Goal: Task Accomplishment & Management: Manage account settings

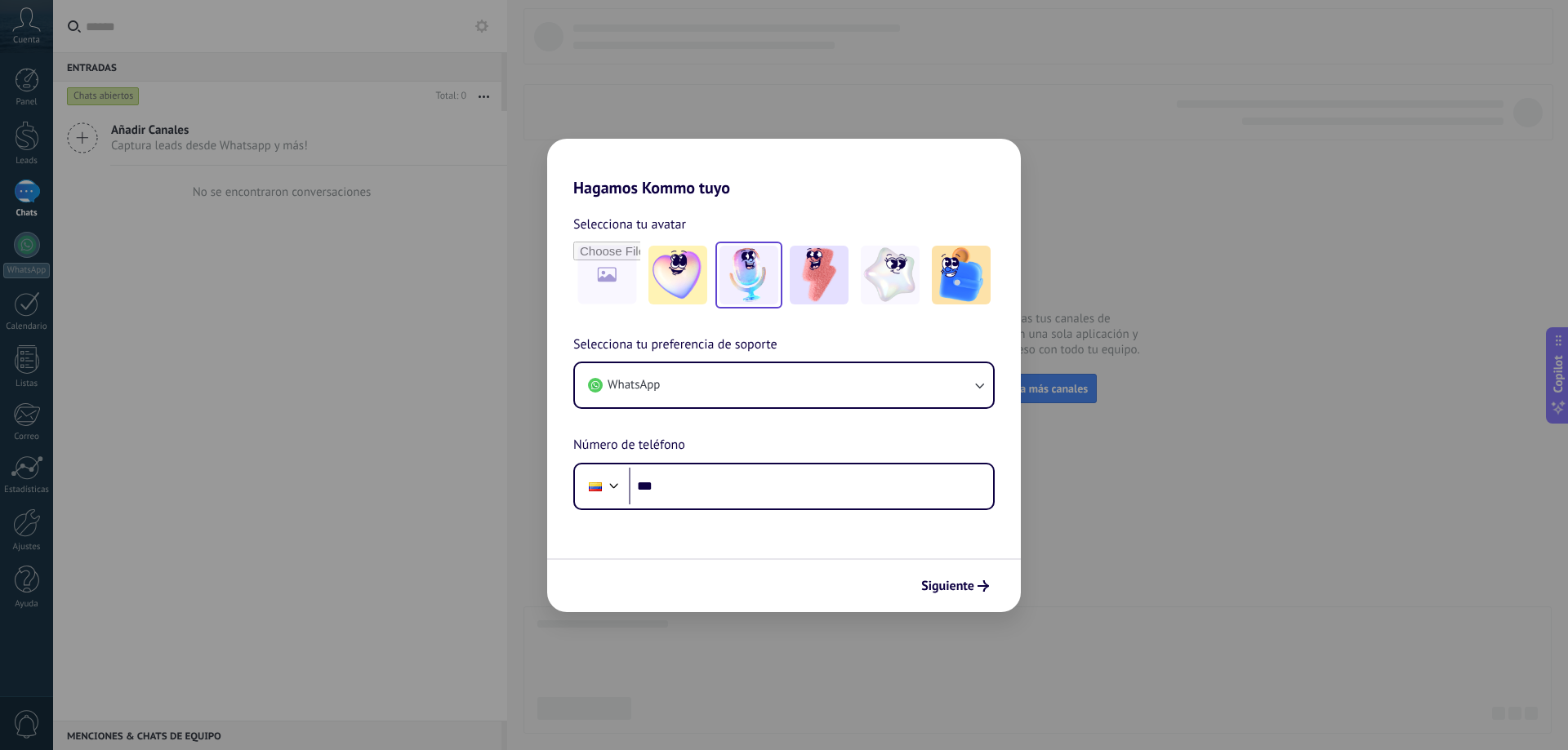
click at [735, 277] on img at bounding box center [749, 275] width 59 height 59
click at [951, 275] on img at bounding box center [961, 275] width 59 height 59
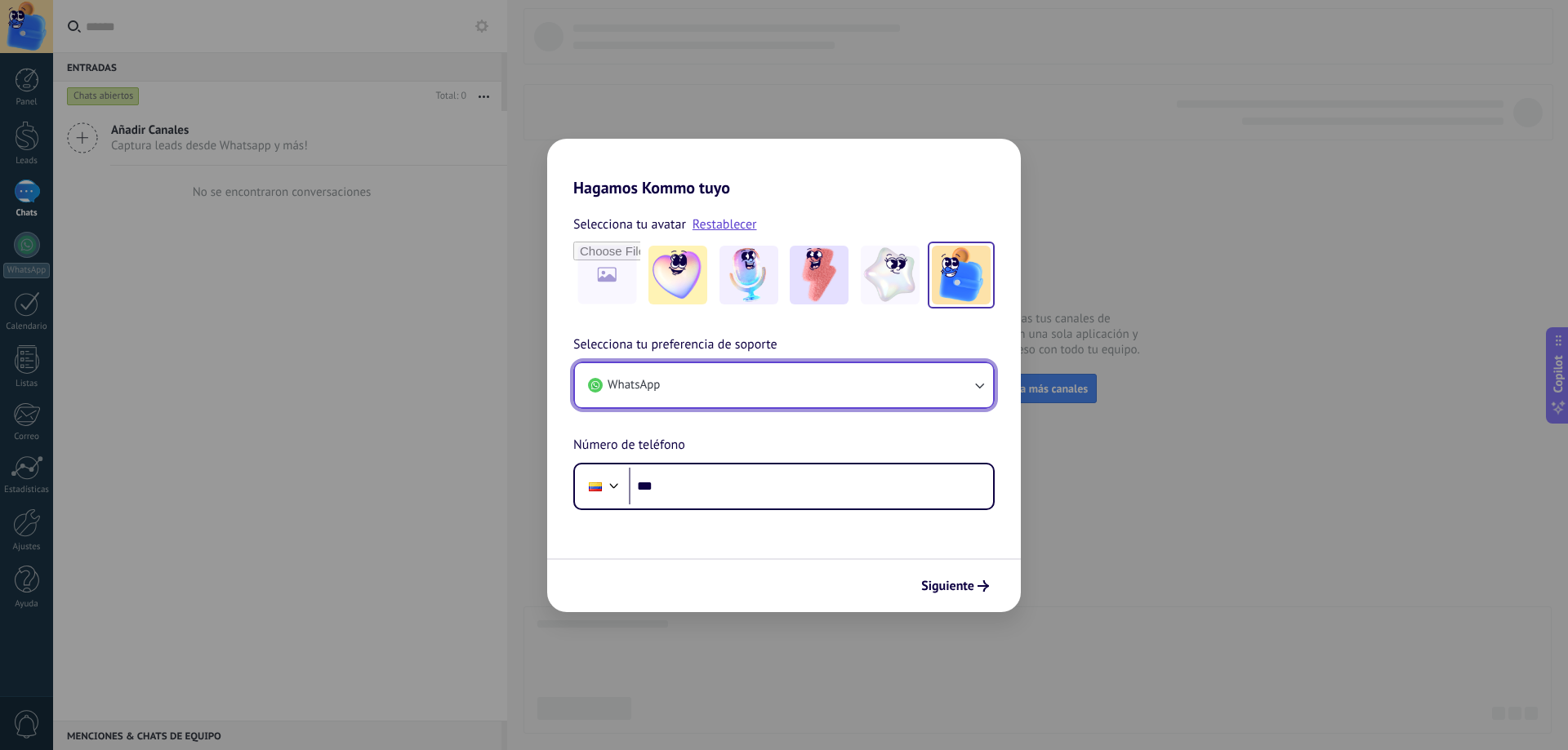
click at [716, 399] on button "WhatsApp" at bounding box center [784, 386] width 419 height 44
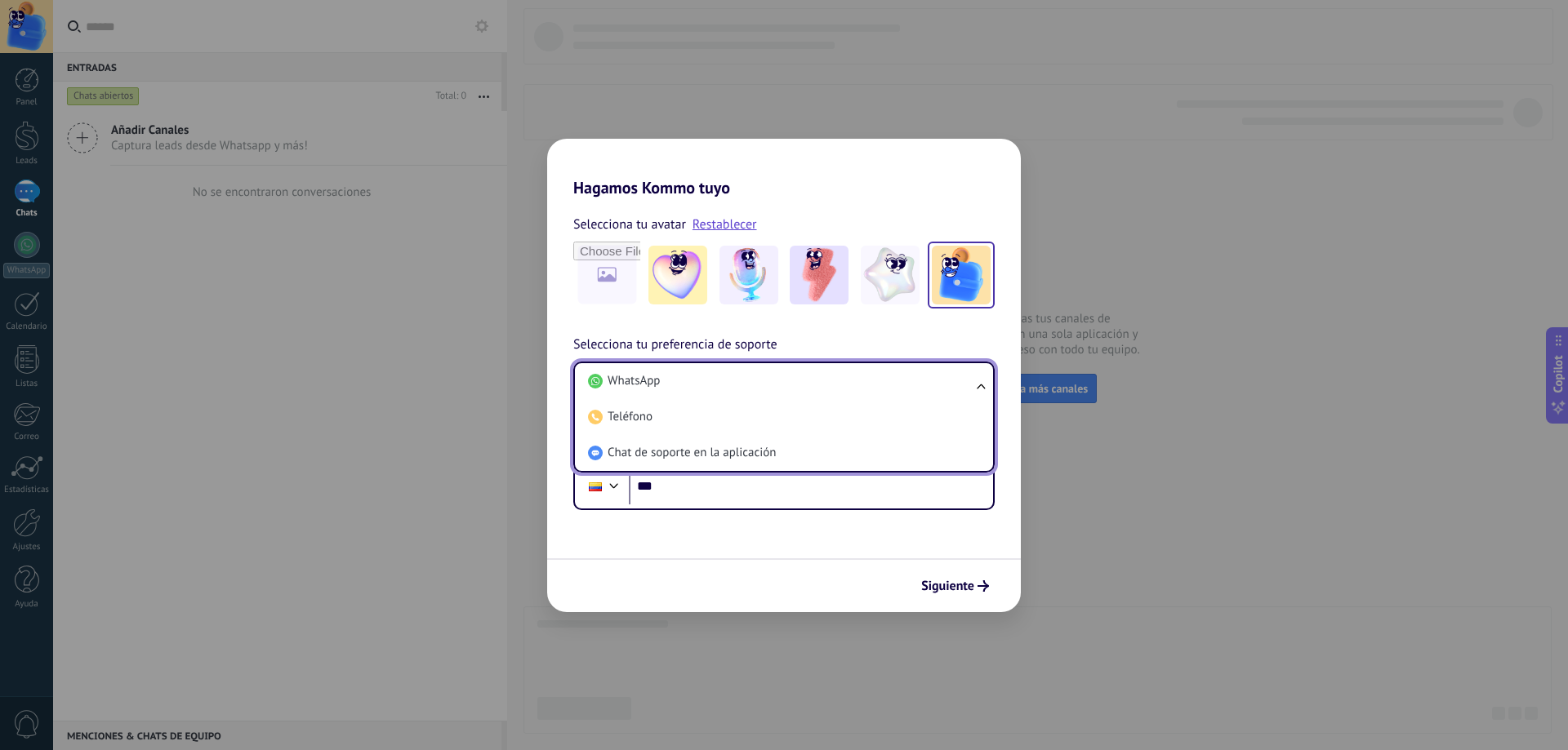
click at [840, 333] on div "Selecciona tu avatar Restablecer Selecciona tu preferencia de soporte WhatsApp …" at bounding box center [783, 354] width 473 height 313
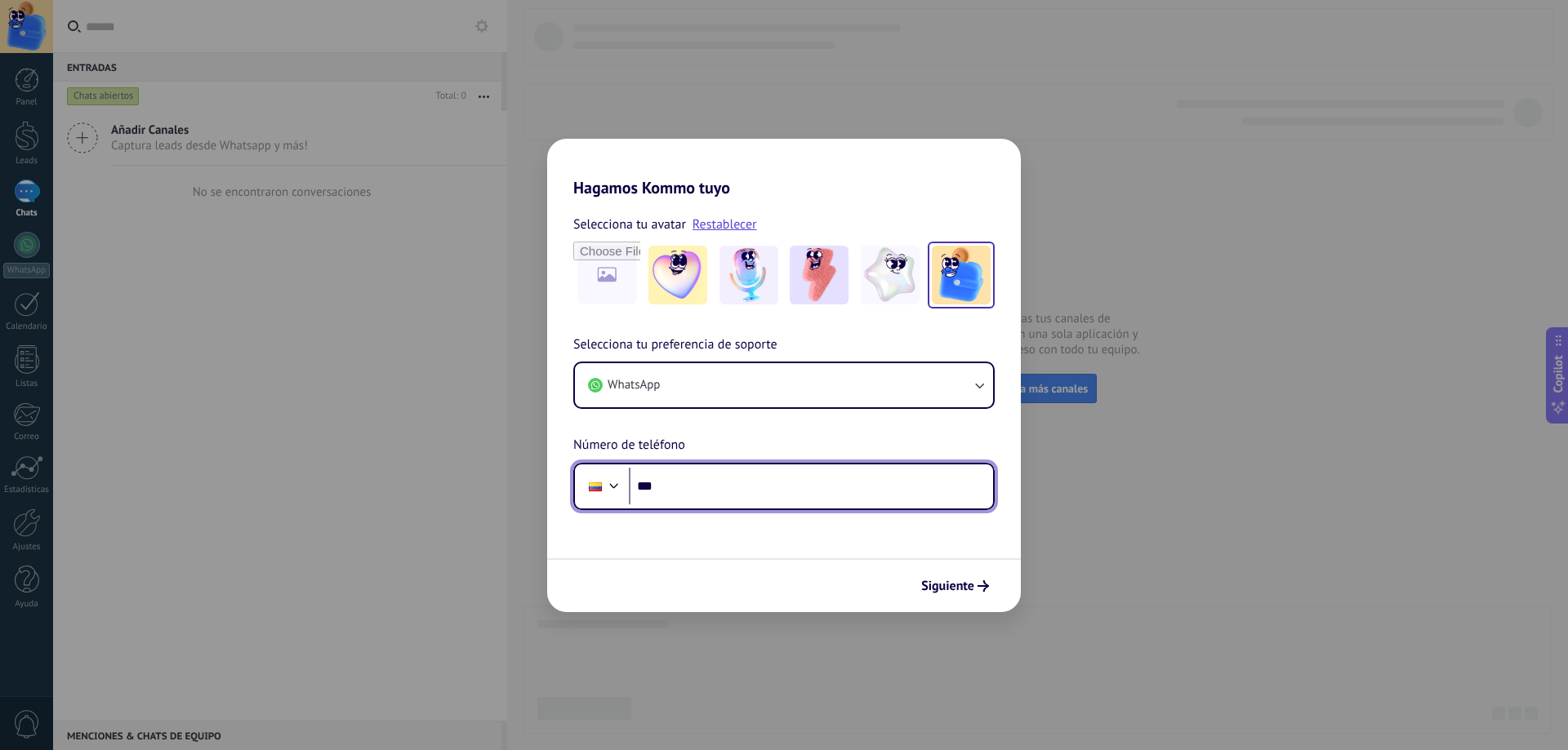
click at [697, 490] on input "***" at bounding box center [811, 486] width 365 height 38
type input "**********"
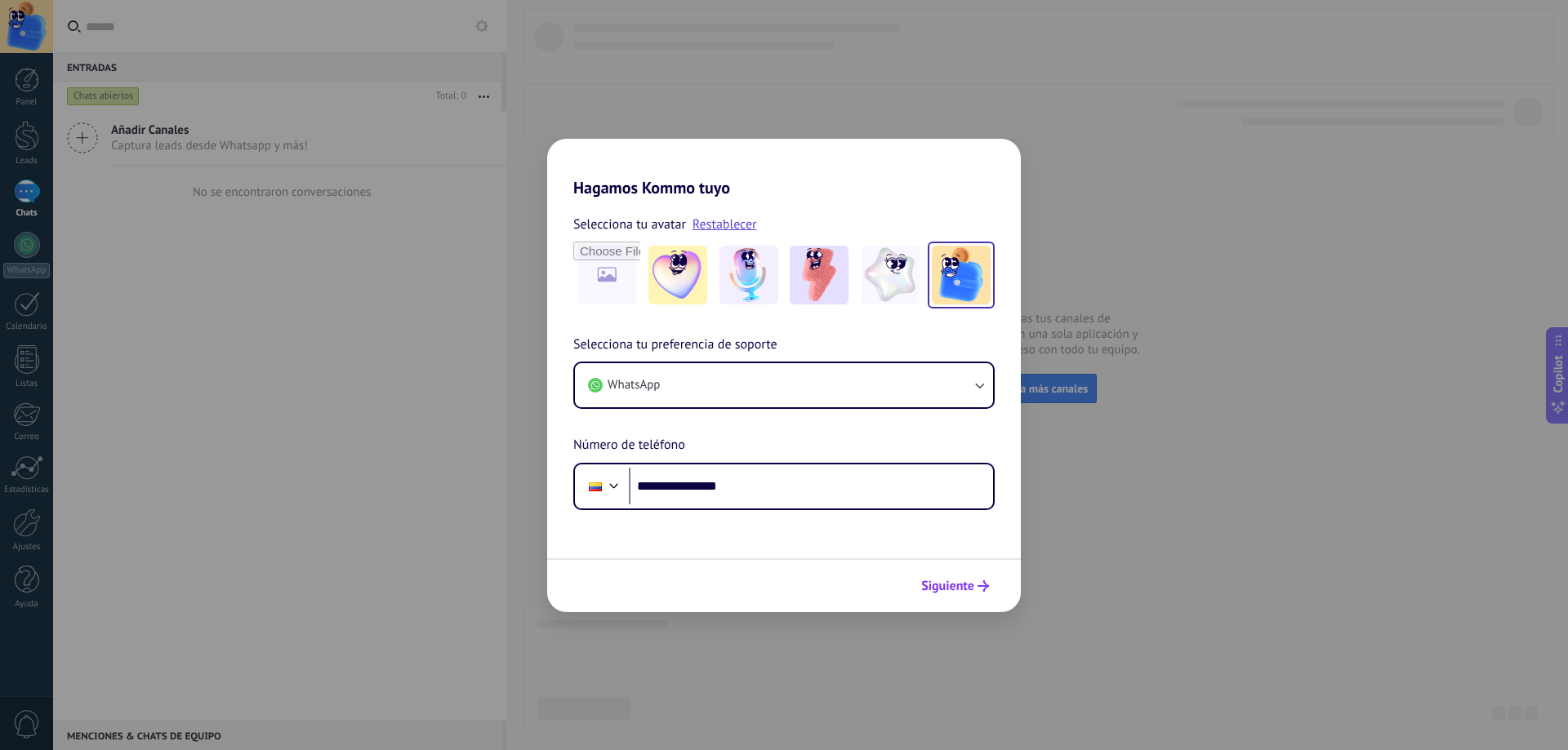
click at [957, 576] on button "Siguiente" at bounding box center [955, 586] width 83 height 28
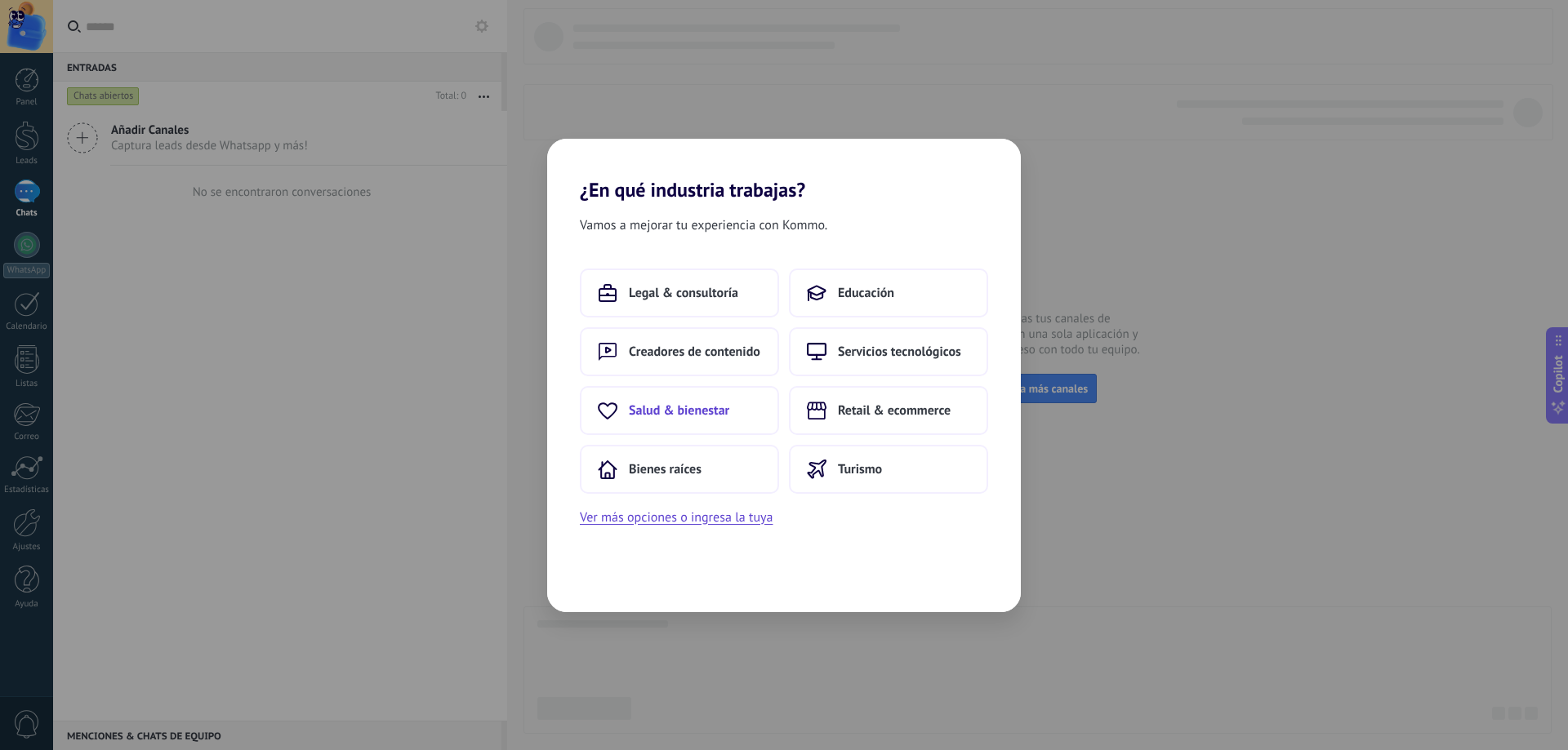
click at [658, 405] on span "Salud & bienestar" at bounding box center [679, 411] width 101 height 16
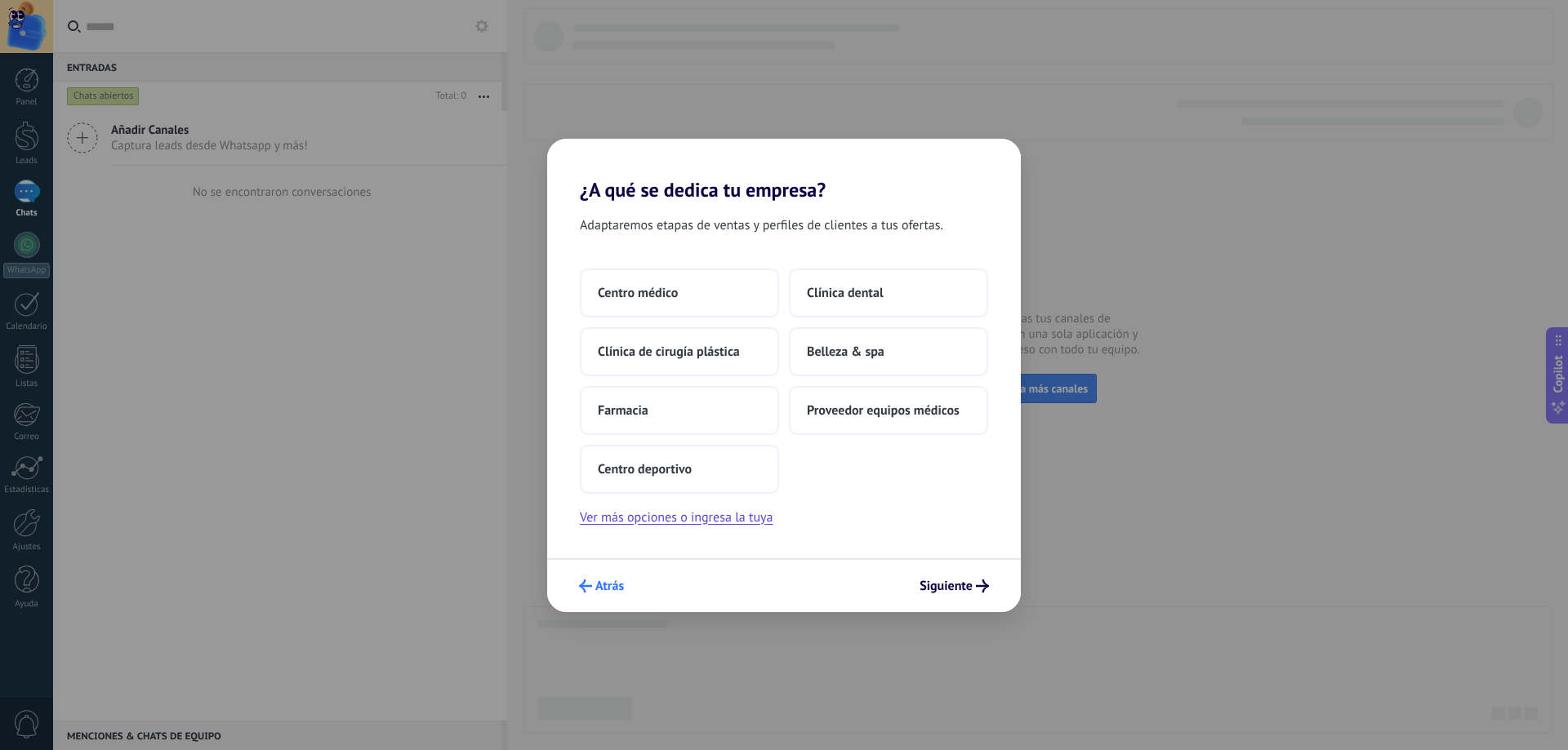
click at [603, 588] on span "Atrás" at bounding box center [609, 586] width 29 height 11
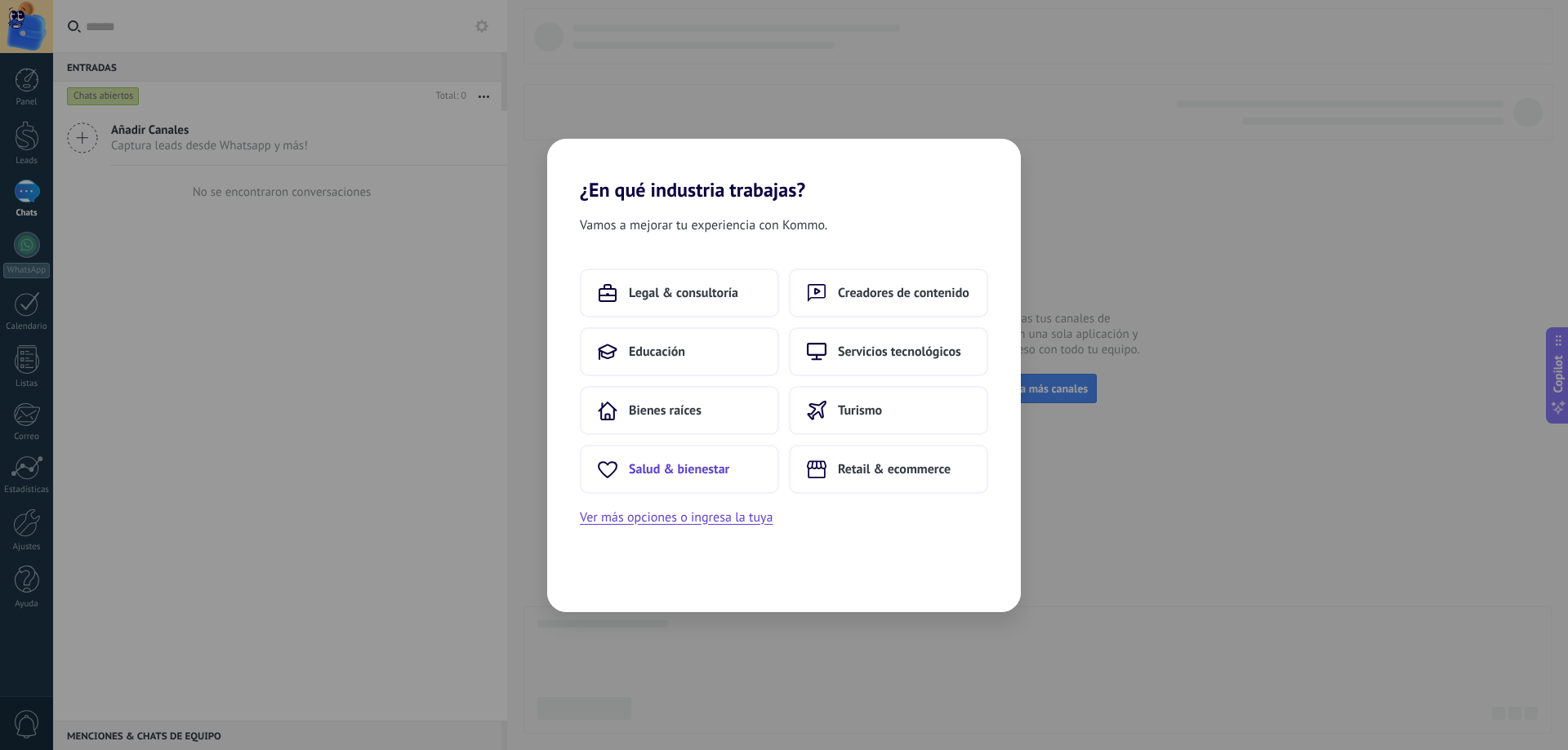
click at [657, 475] on span "Salud & bienestar" at bounding box center [679, 470] width 101 height 16
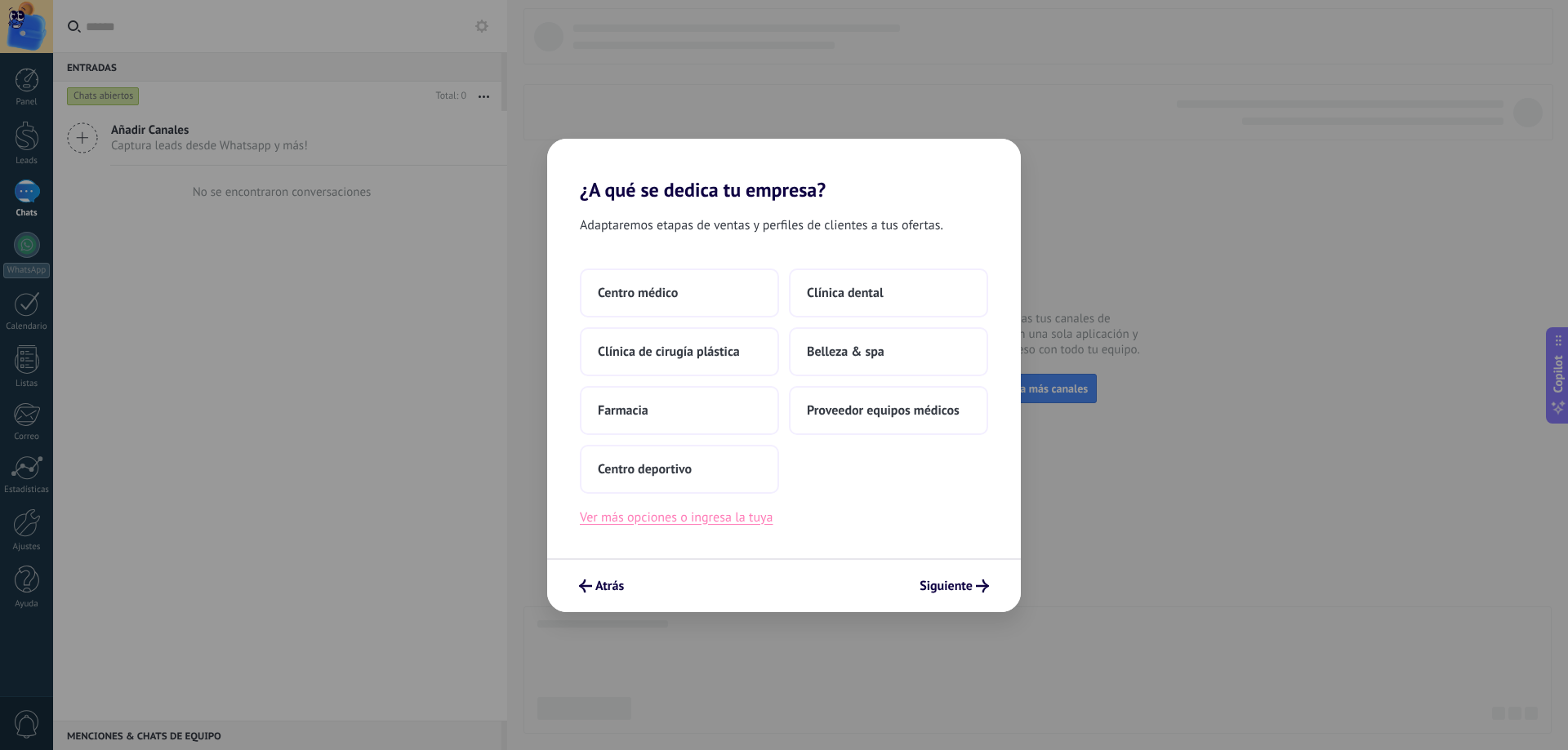
click at [647, 520] on button "Ver más opciones o ingresa la tuya" at bounding box center [676, 517] width 193 height 21
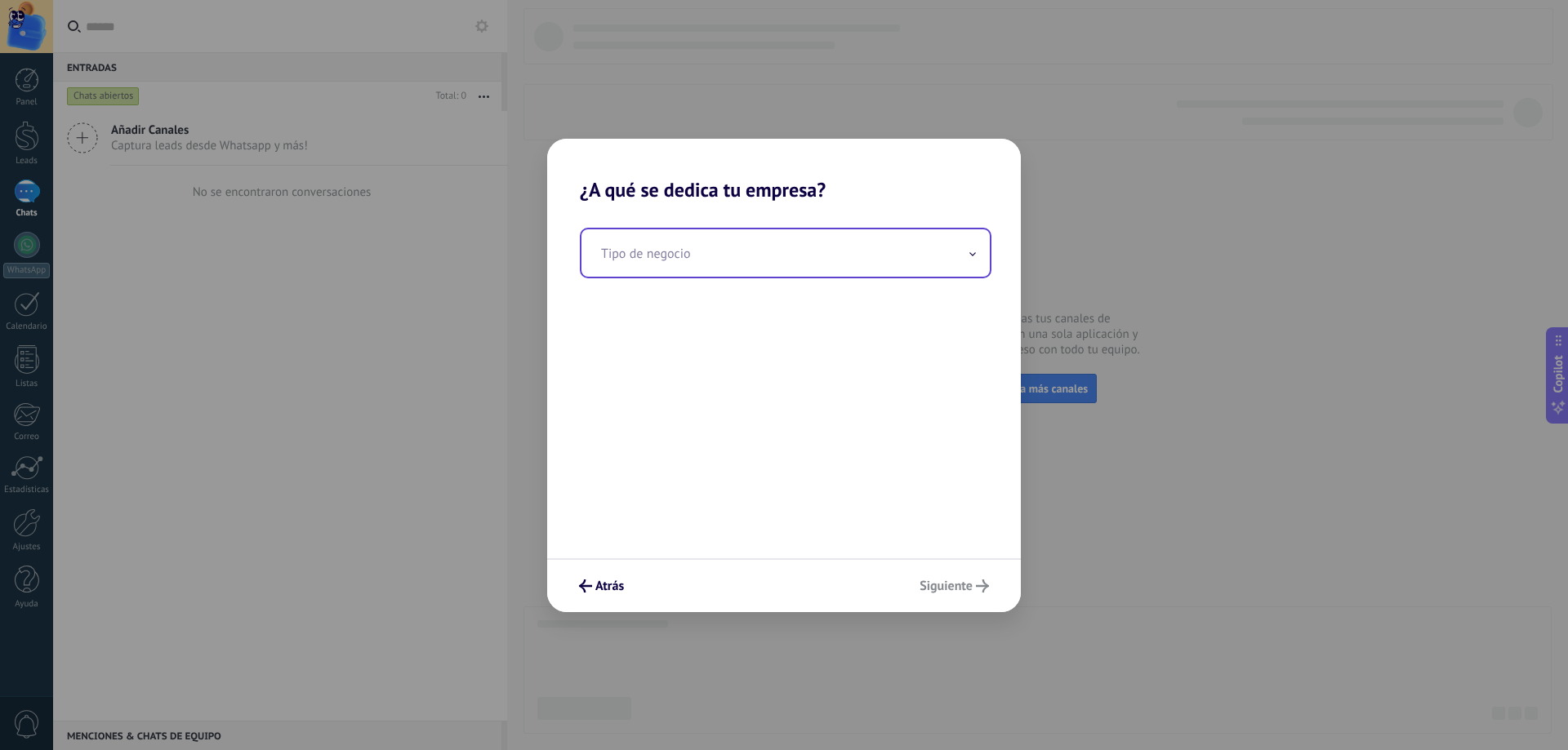
click at [705, 261] on input "text" at bounding box center [786, 253] width 409 height 47
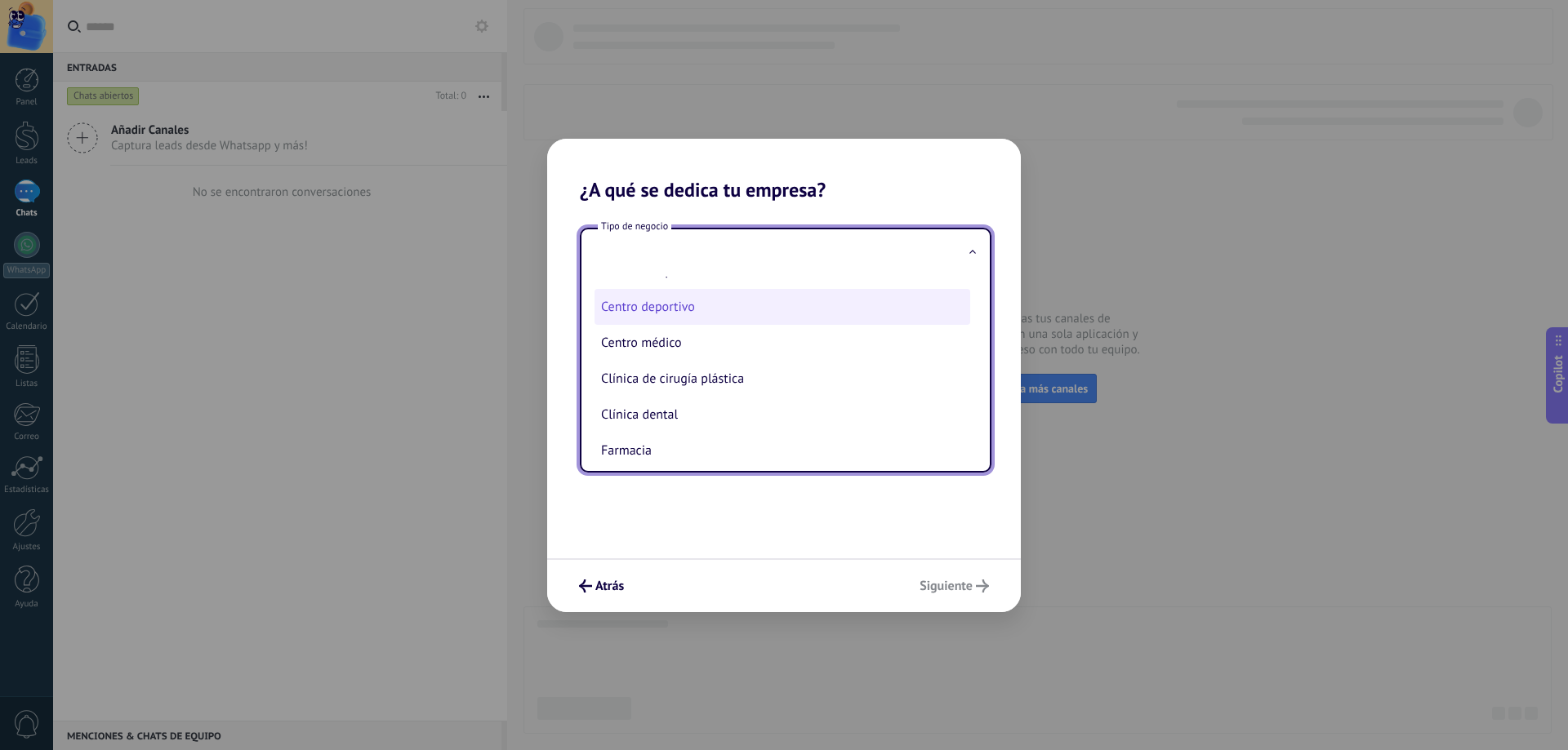
scroll to position [74, 0]
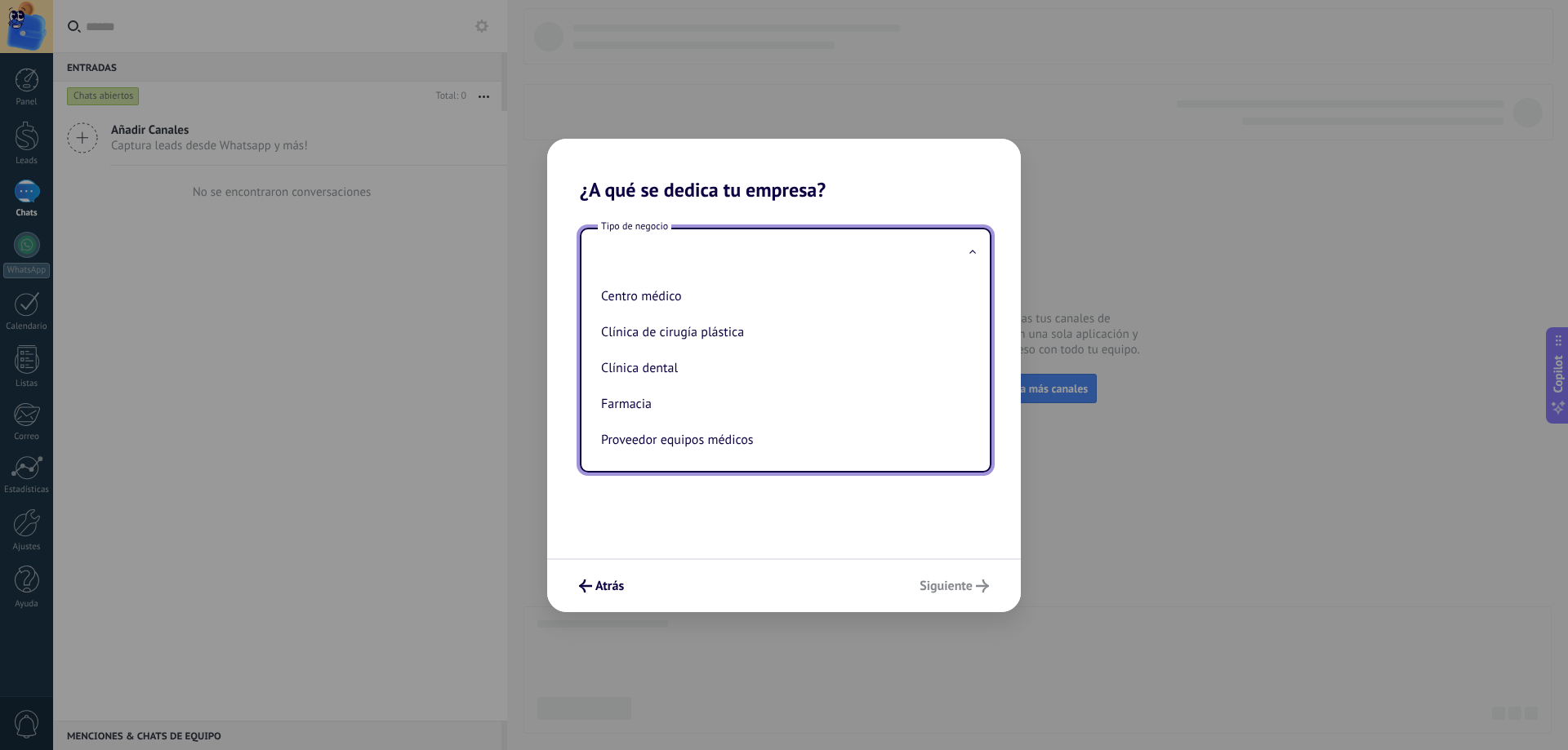
click at [650, 520] on div "Tipo de negocio Belleza & spa Centro deportivo Centro médico Clínica de cirugía…" at bounding box center [783, 380] width 473 height 357
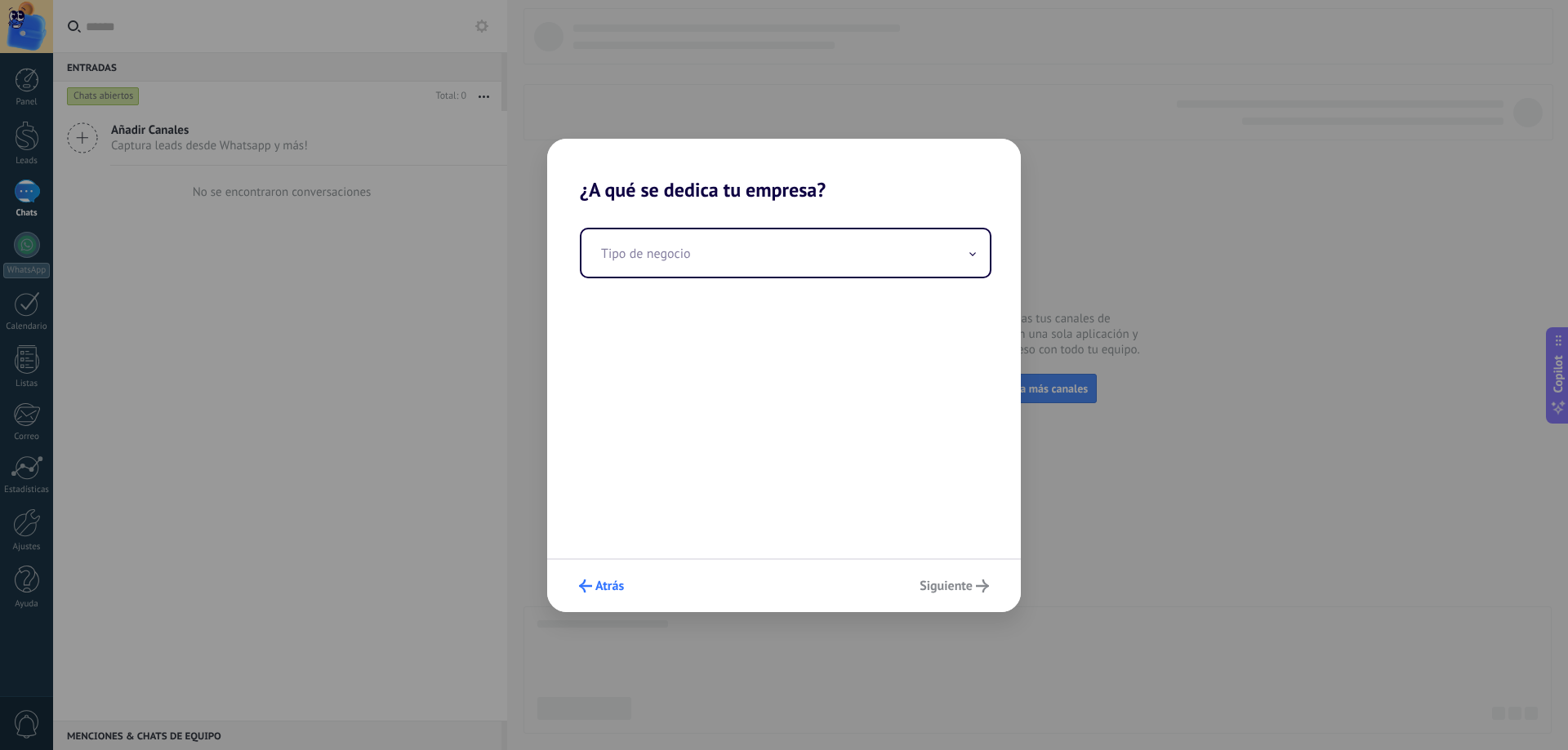
click at [612, 587] on span "Atrás" at bounding box center [609, 586] width 29 height 11
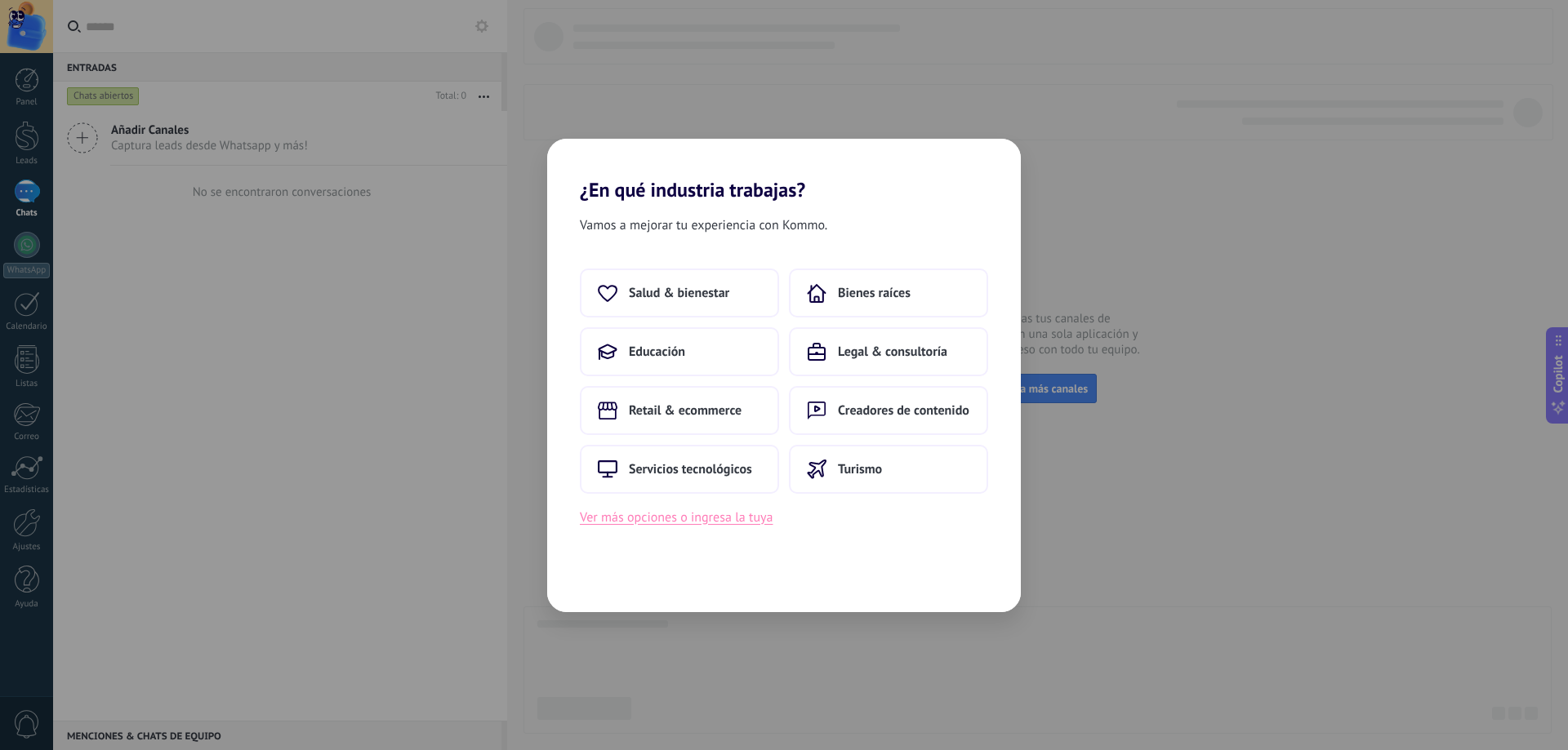
click at [692, 519] on button "Ver más opciones o ingresa la tuya" at bounding box center [676, 517] width 193 height 21
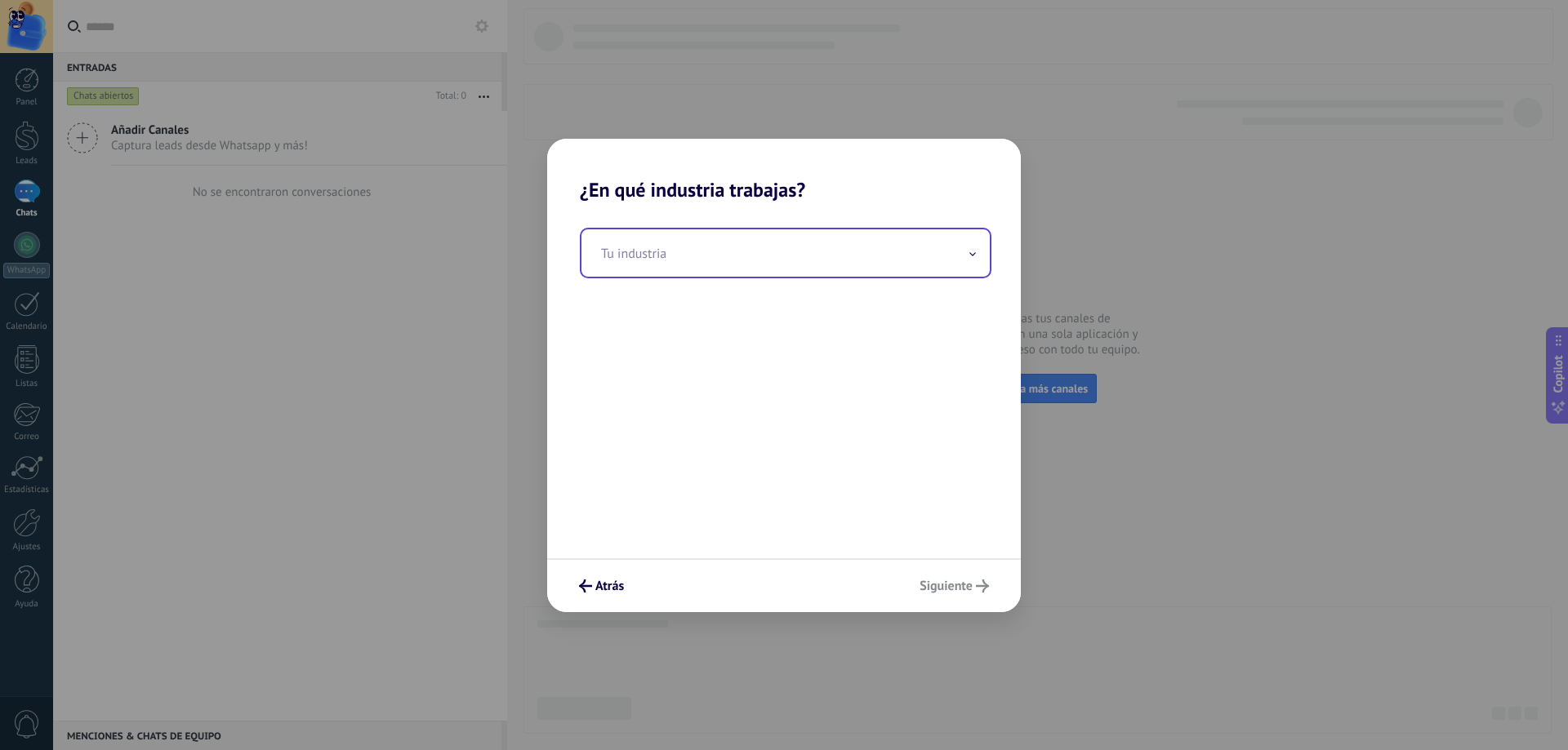
click at [735, 263] on input "text" at bounding box center [786, 253] width 409 height 47
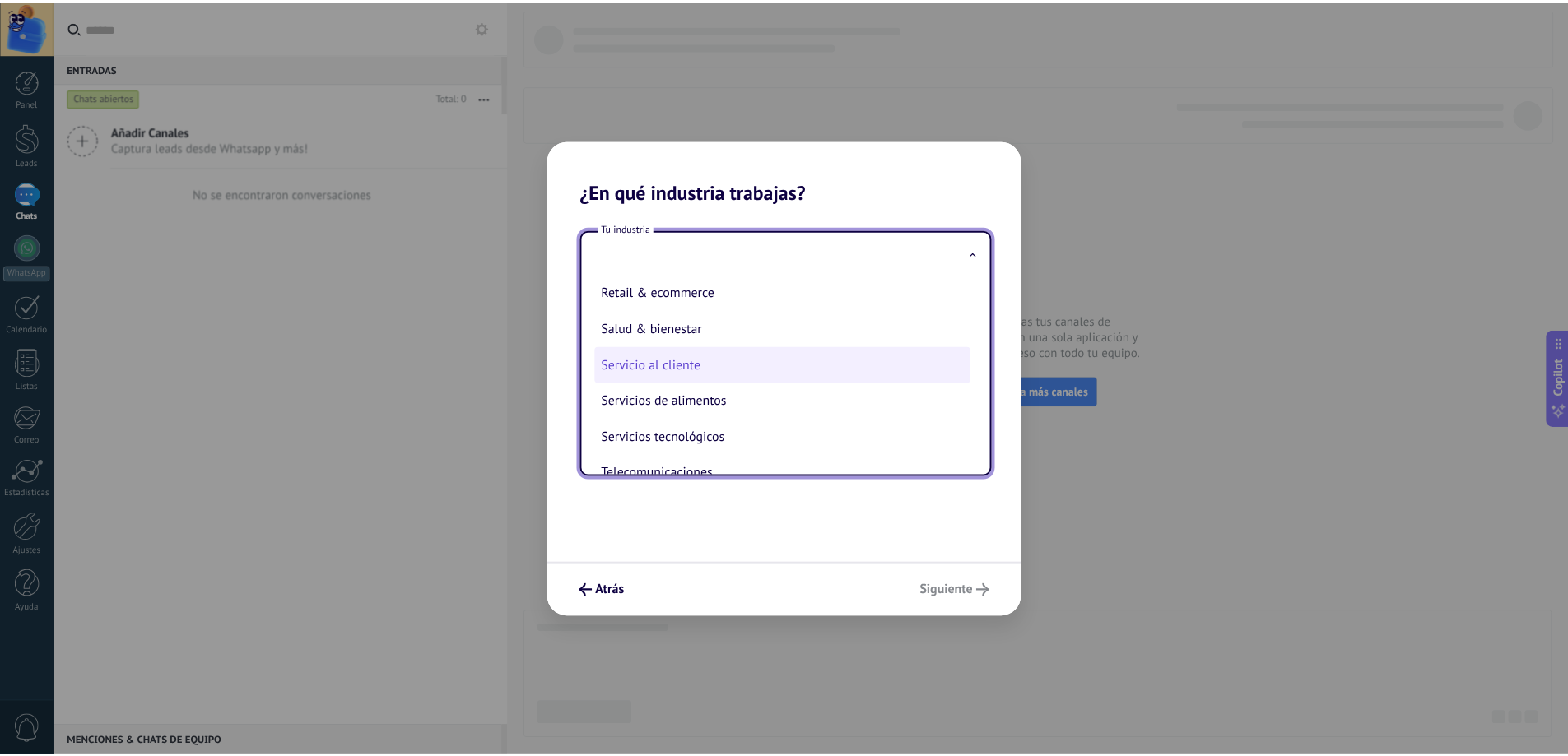
scroll to position [331, 0]
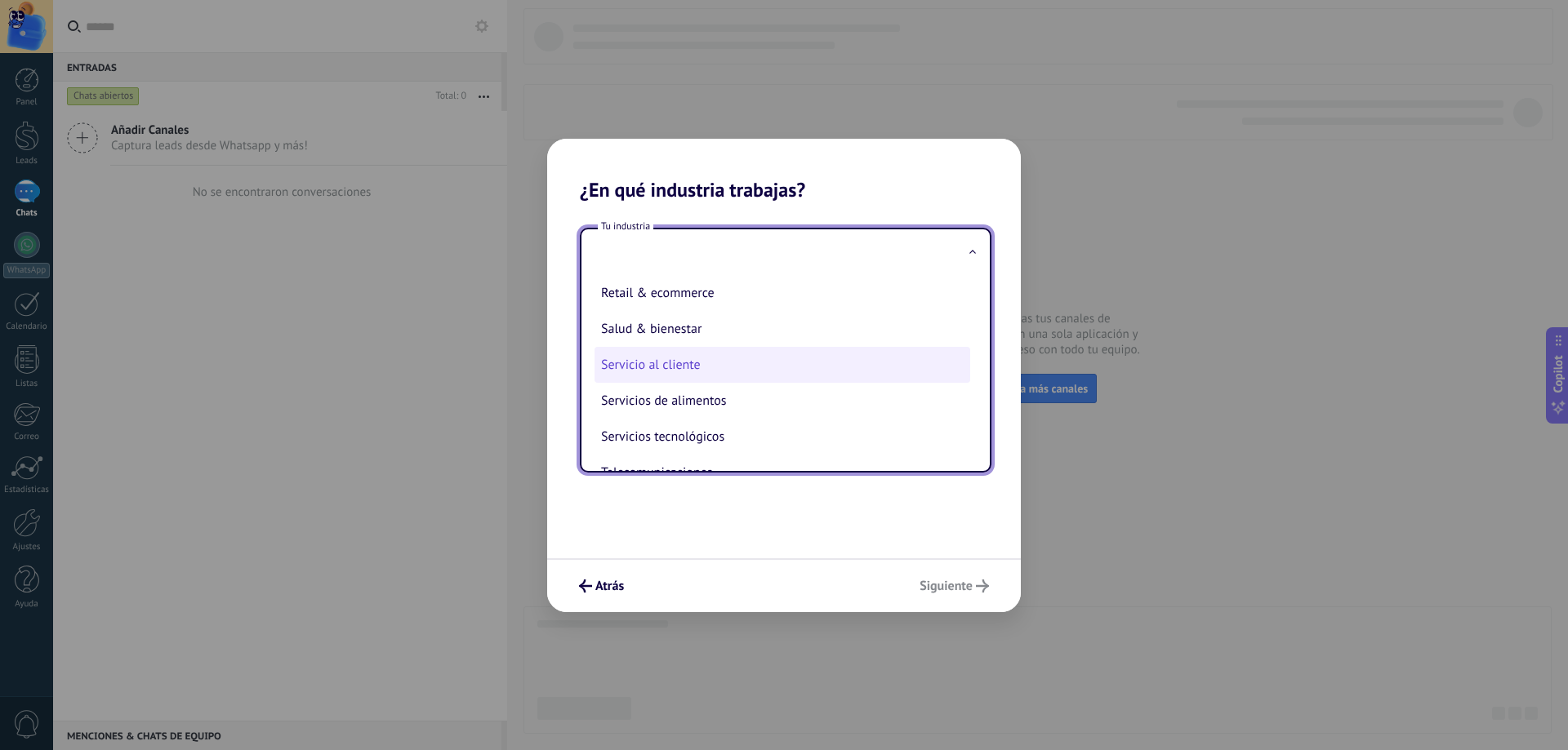
click at [726, 354] on li "Servicio al cliente" at bounding box center [782, 365] width 376 height 36
type input "**********"
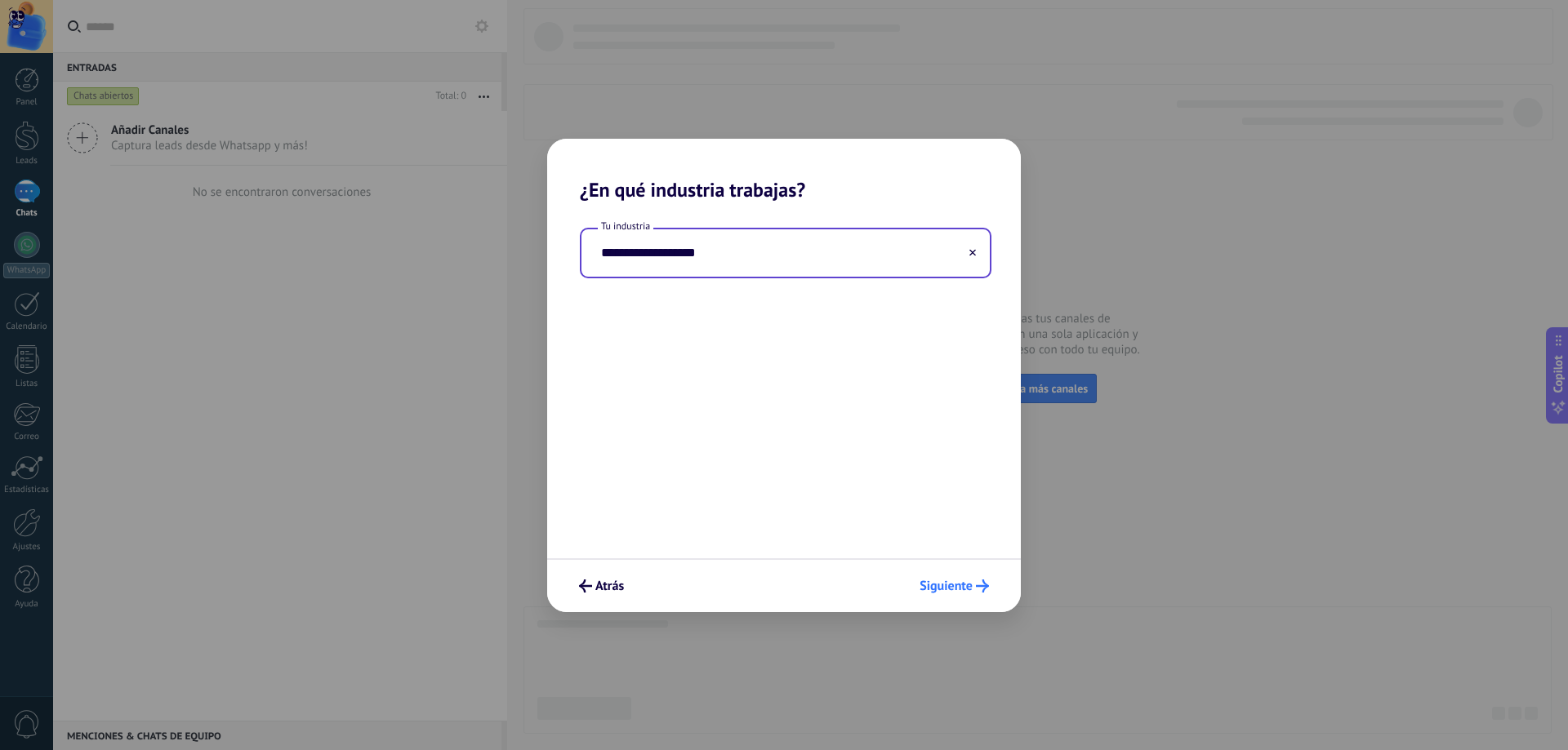
click at [952, 581] on span "Siguiente" at bounding box center [946, 586] width 53 height 11
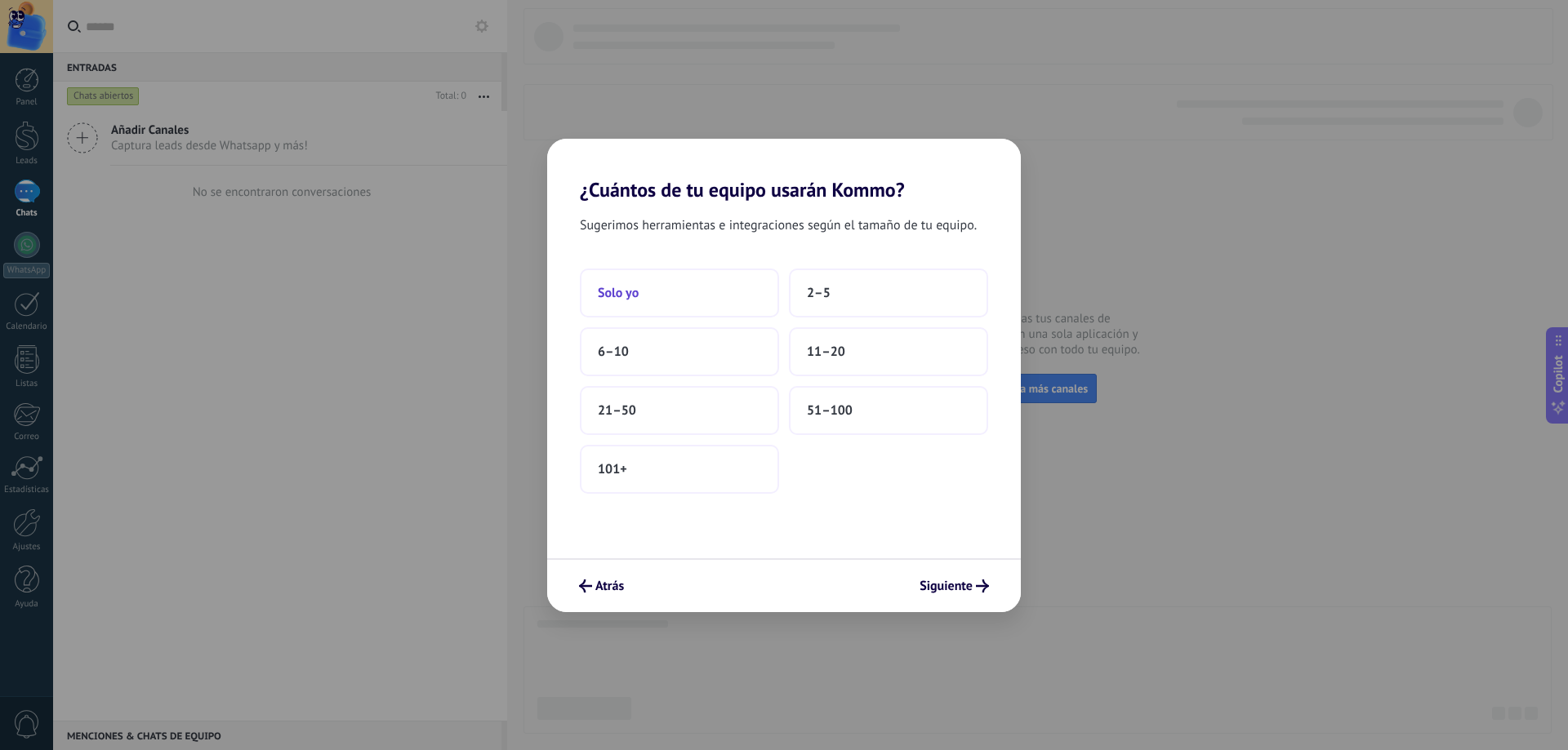
click at [644, 290] on button "Solo yo" at bounding box center [679, 293] width 199 height 49
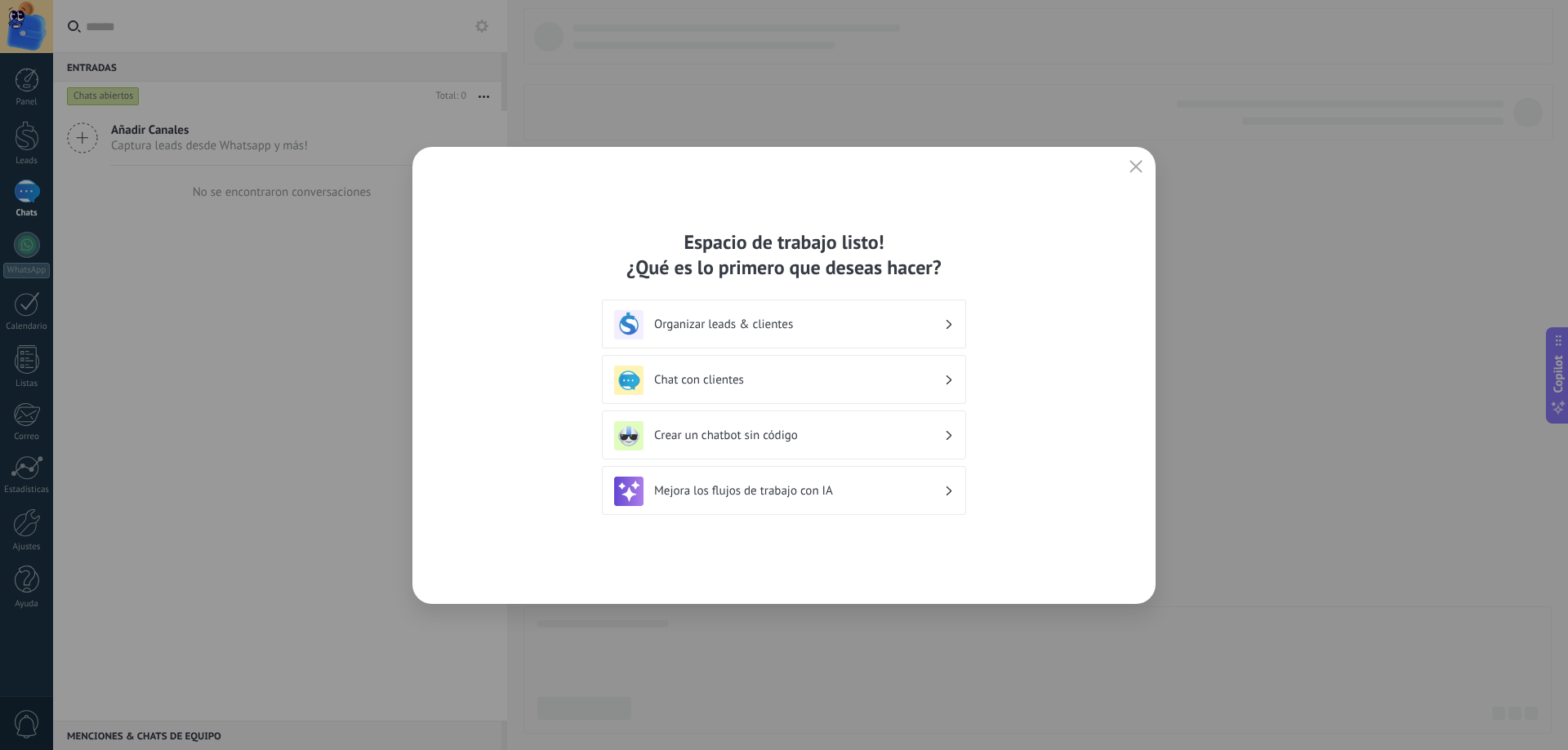
click at [781, 435] on h3 "Crear un chatbot sin código" at bounding box center [799, 435] width 290 height 16
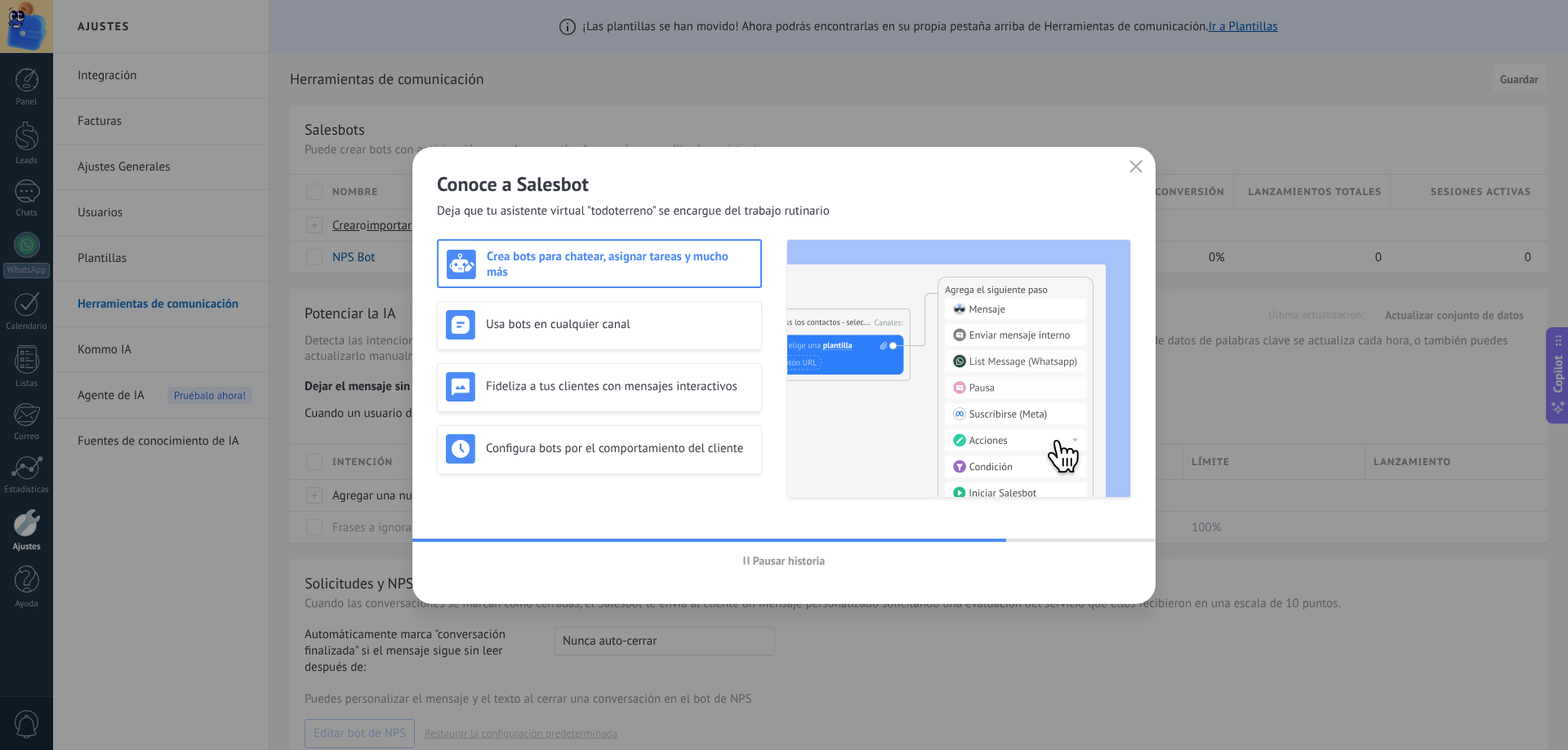
click at [656, 254] on h3 "Crea bots para chatear, asignar tareas y mucho más" at bounding box center [619, 265] width 266 height 31
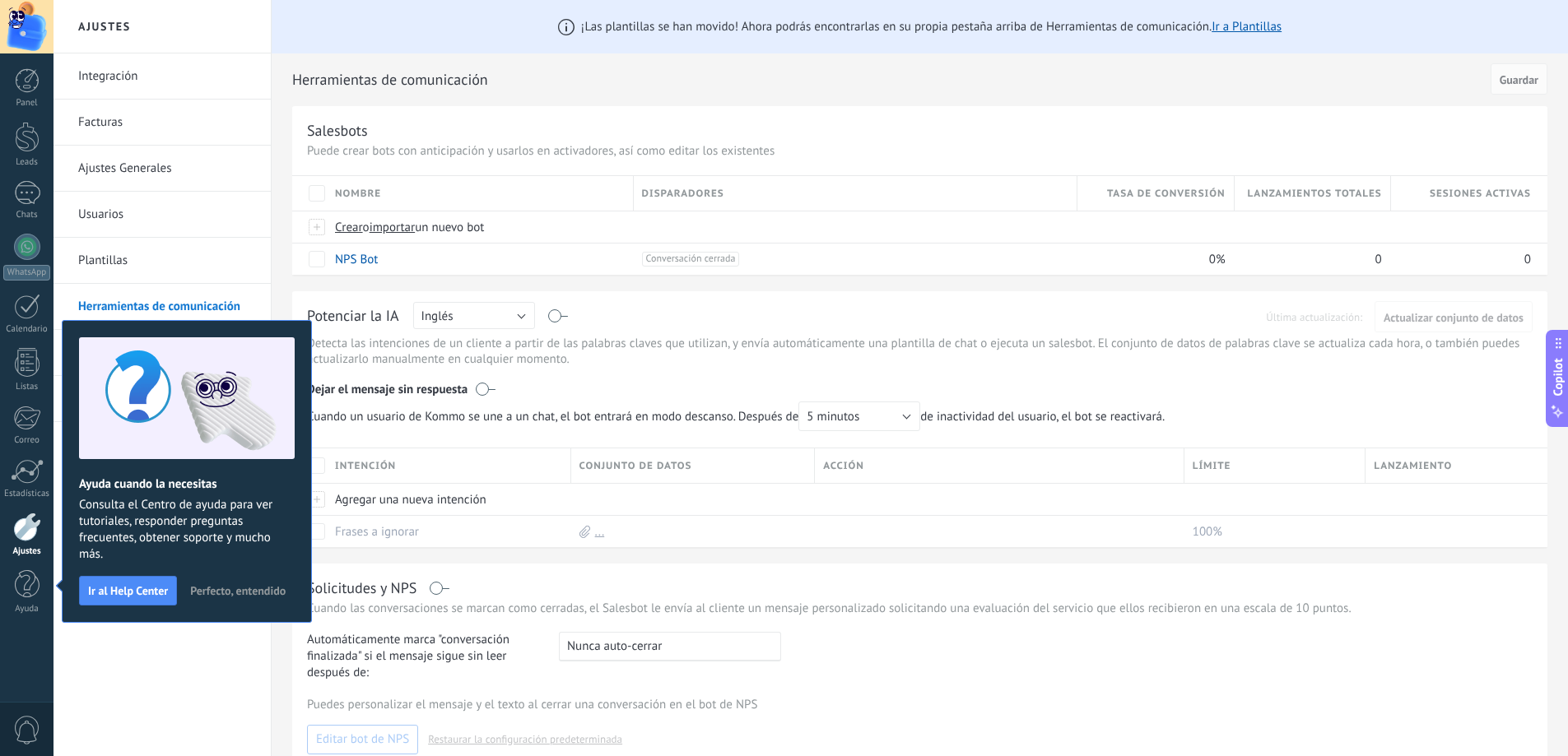
click at [215, 587] on span "Perfecto, entendido" at bounding box center [238, 590] width 96 height 12
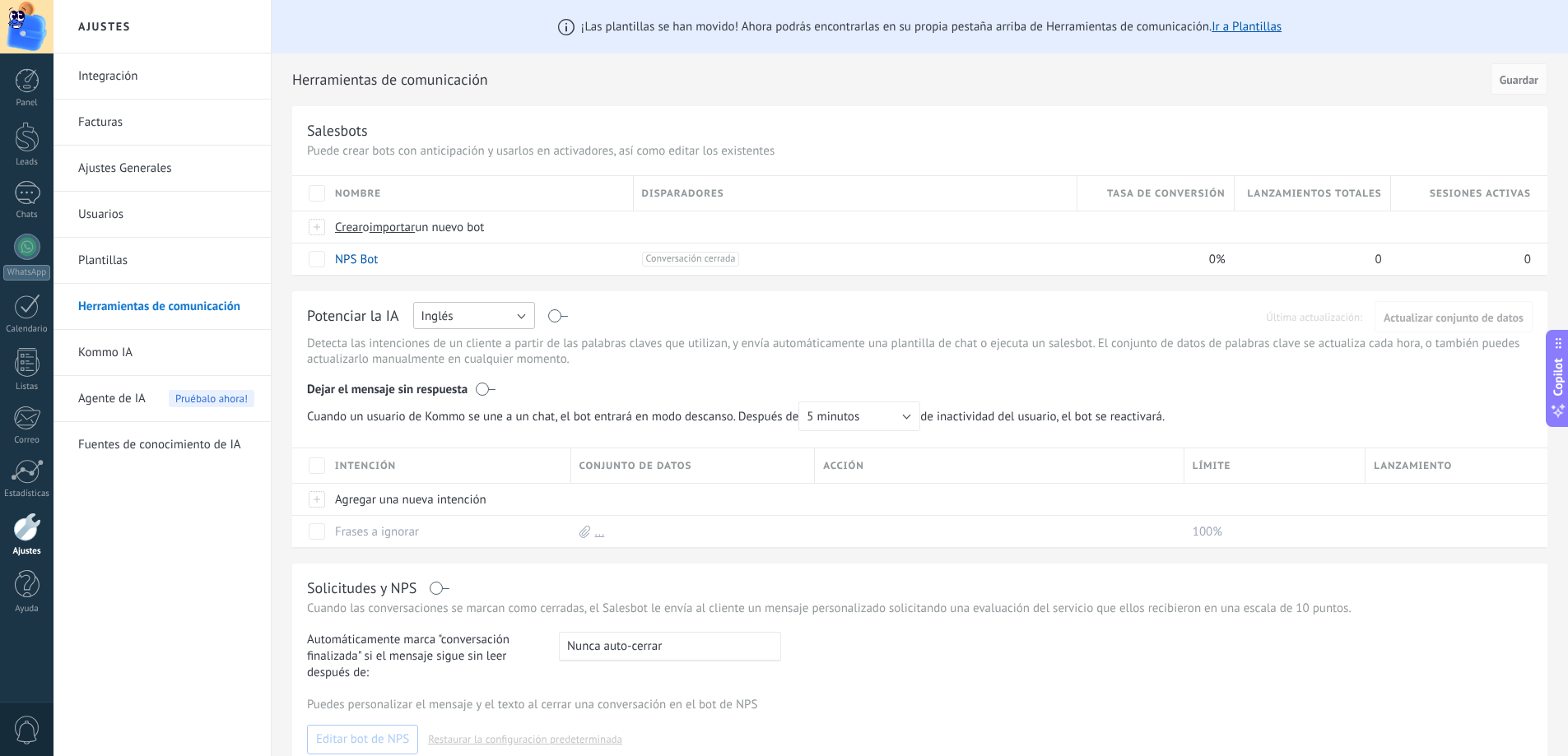
click at [513, 324] on button "Inglés" at bounding box center [475, 315] width 122 height 27
click at [494, 370] on span "Español" at bounding box center [466, 373] width 126 height 16
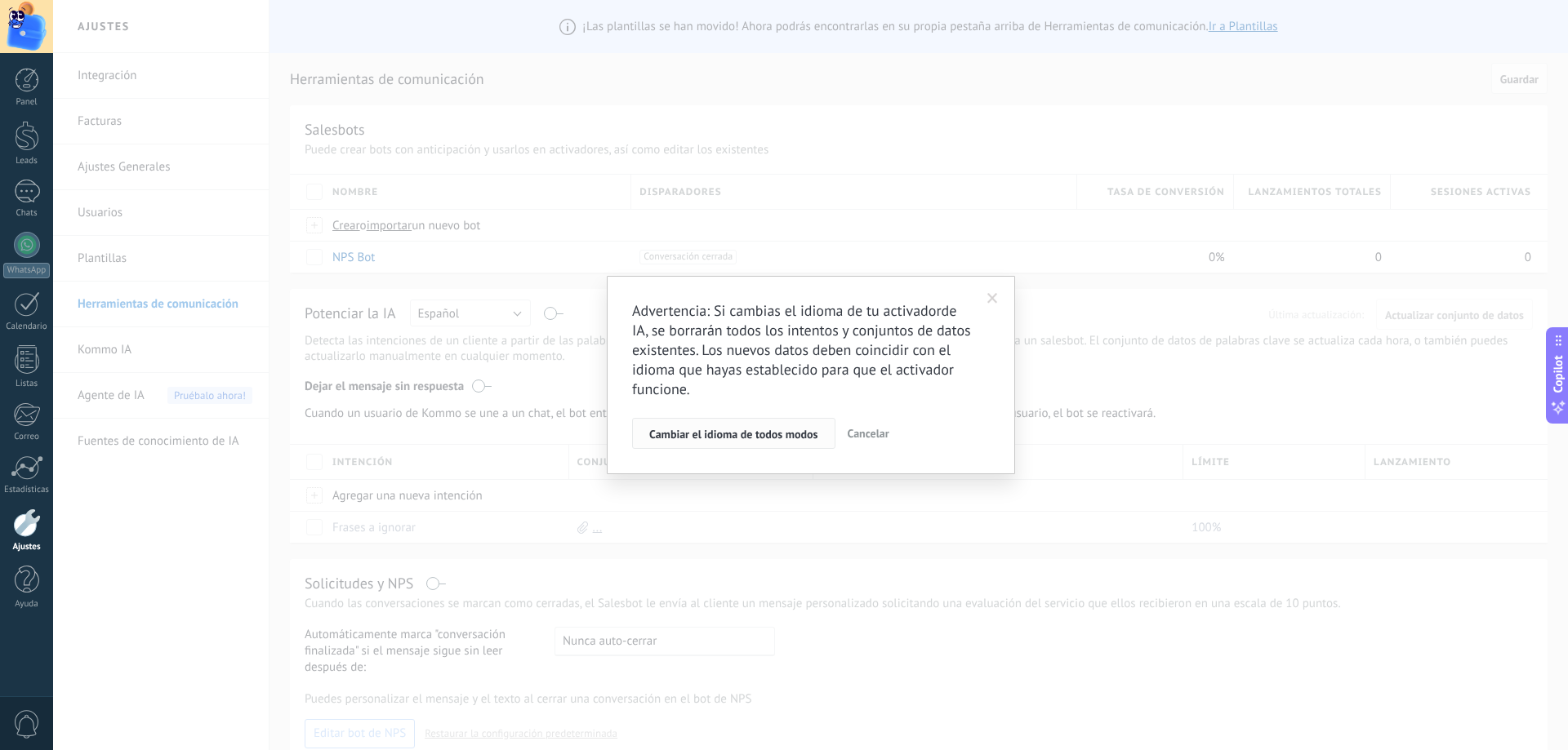
click at [702, 432] on span "Cambiar el idioma de todos modos" at bounding box center [733, 435] width 169 height 11
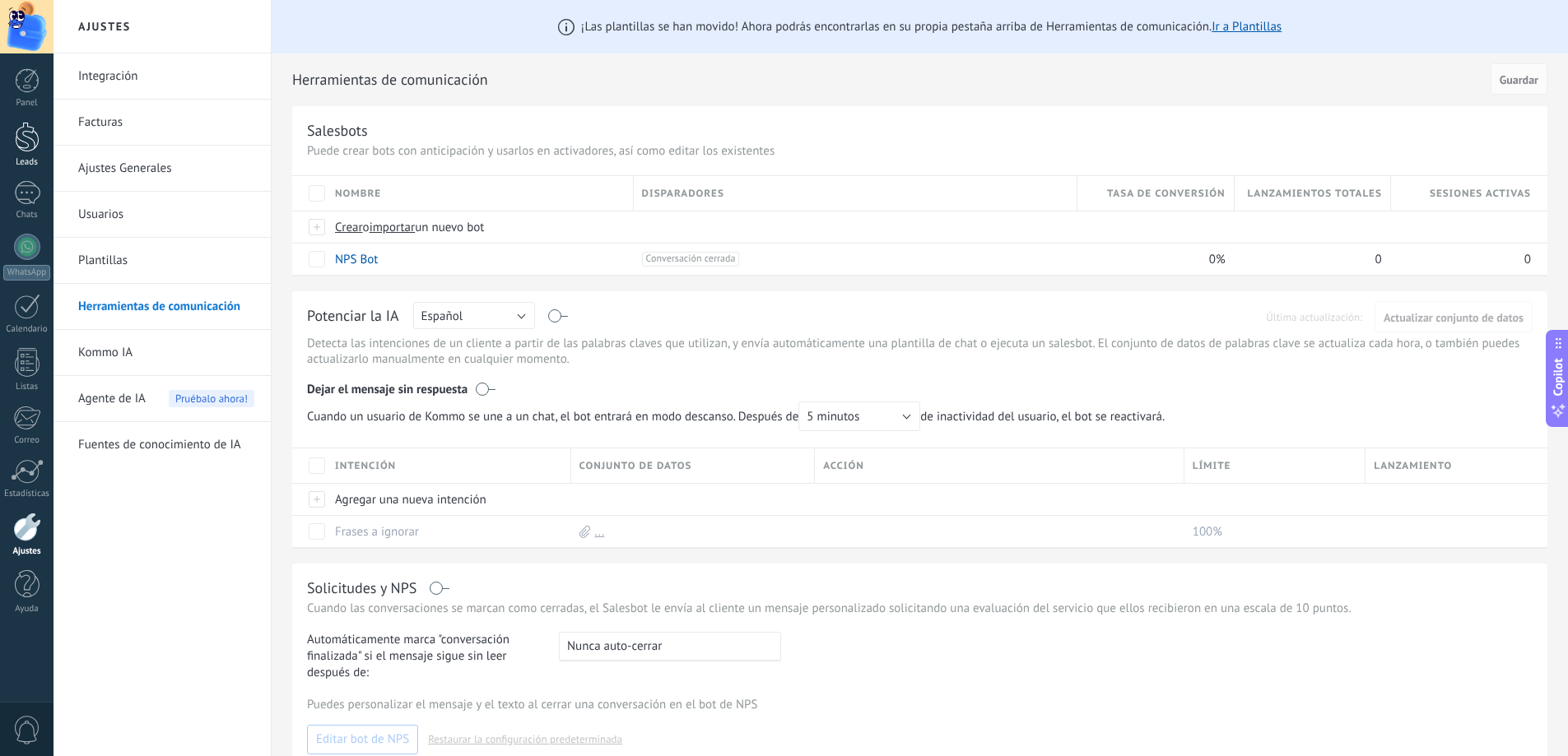
click at [12, 143] on link "Leads" at bounding box center [26, 145] width 54 height 46
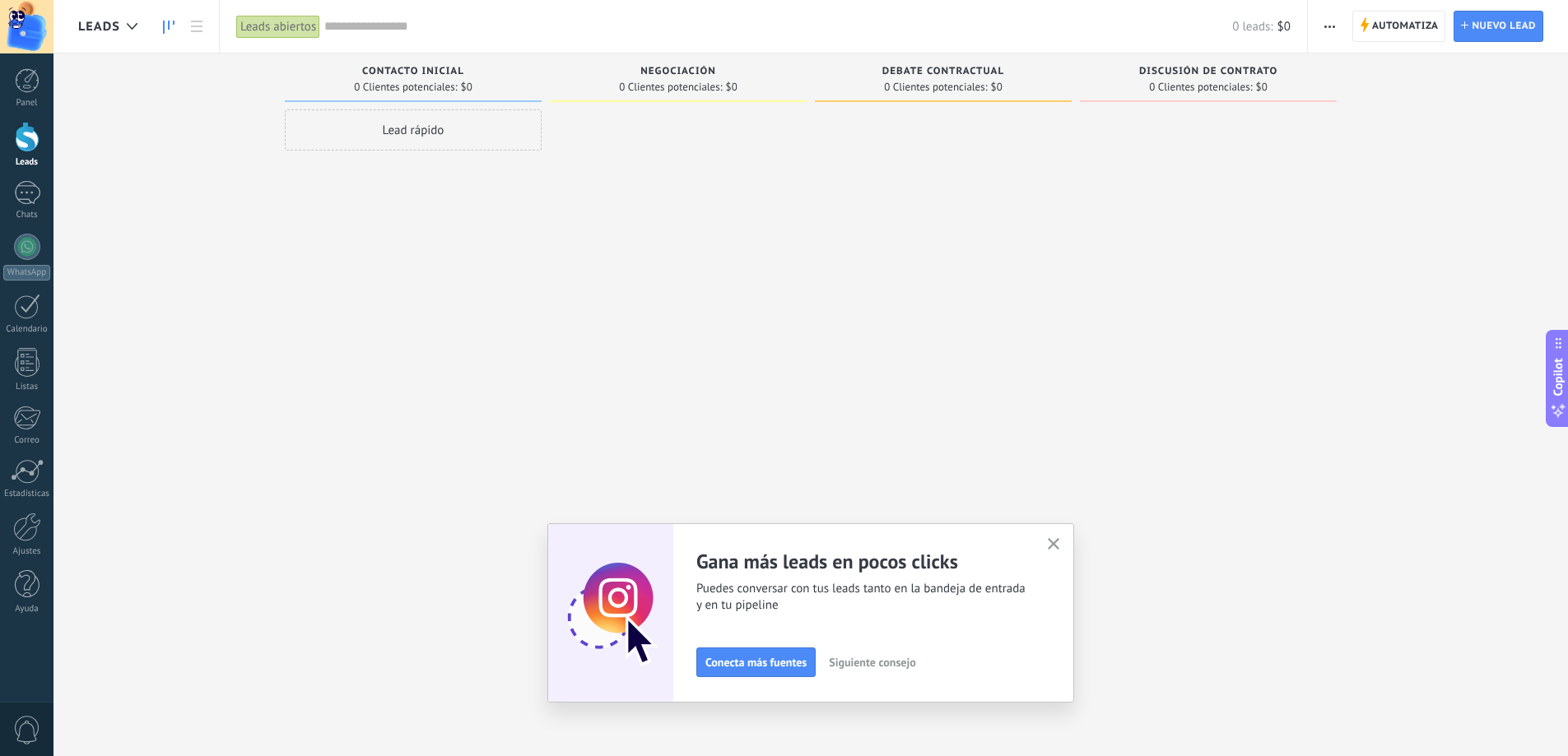
click at [110, 32] on span "Leads" at bounding box center [99, 26] width 42 height 16
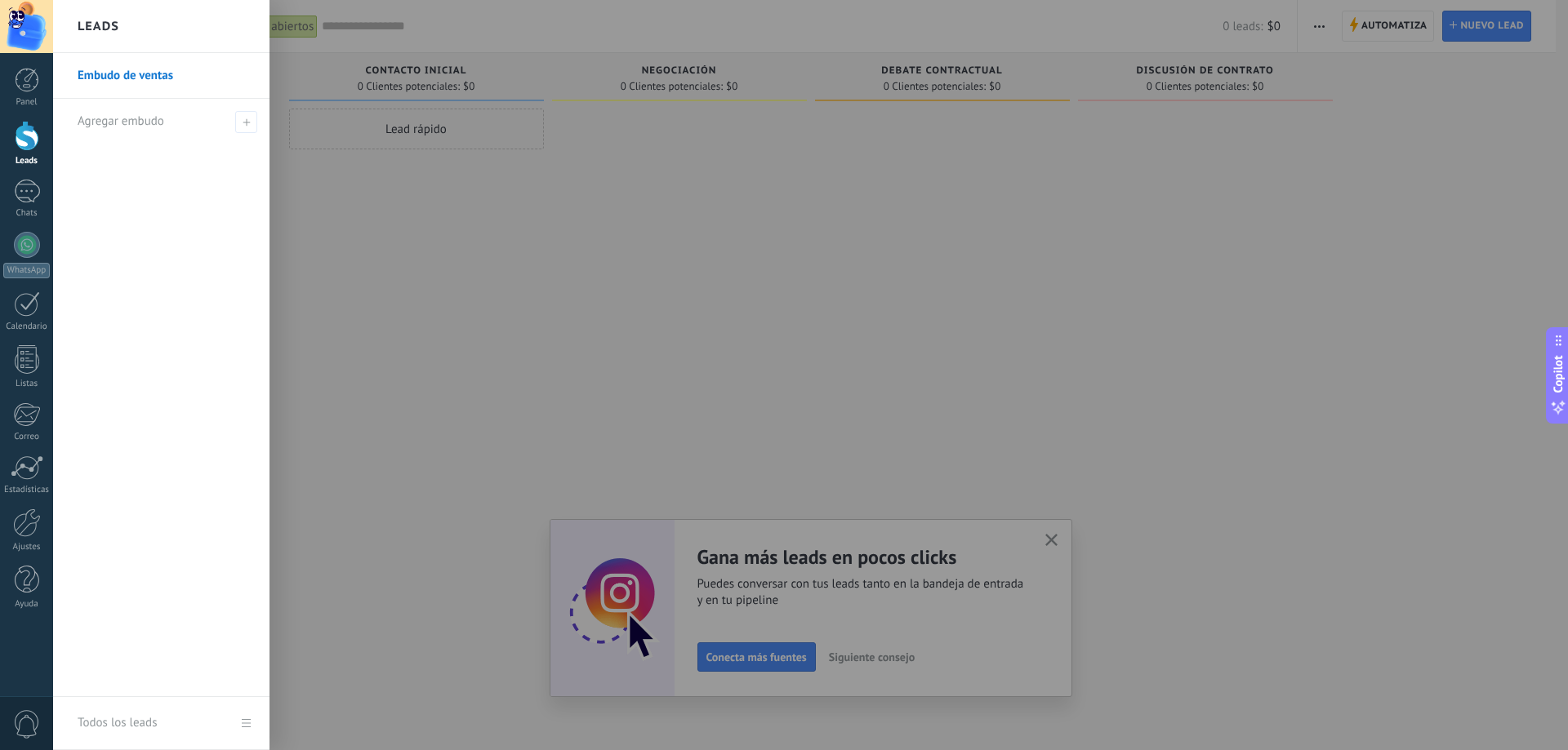
click at [450, 251] on div at bounding box center [837, 375] width 1568 height 750
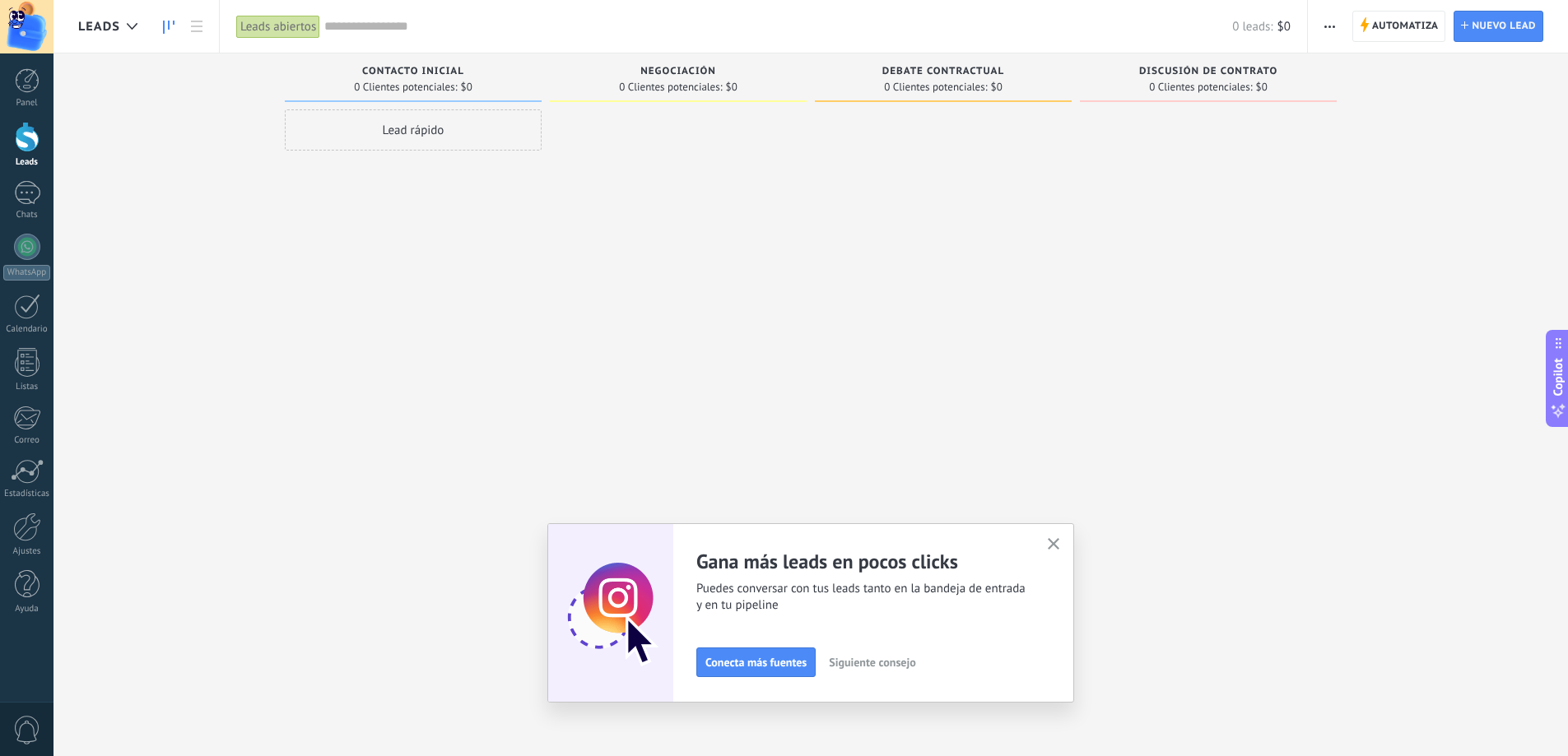
click at [116, 29] on span "Leads" at bounding box center [99, 26] width 42 height 16
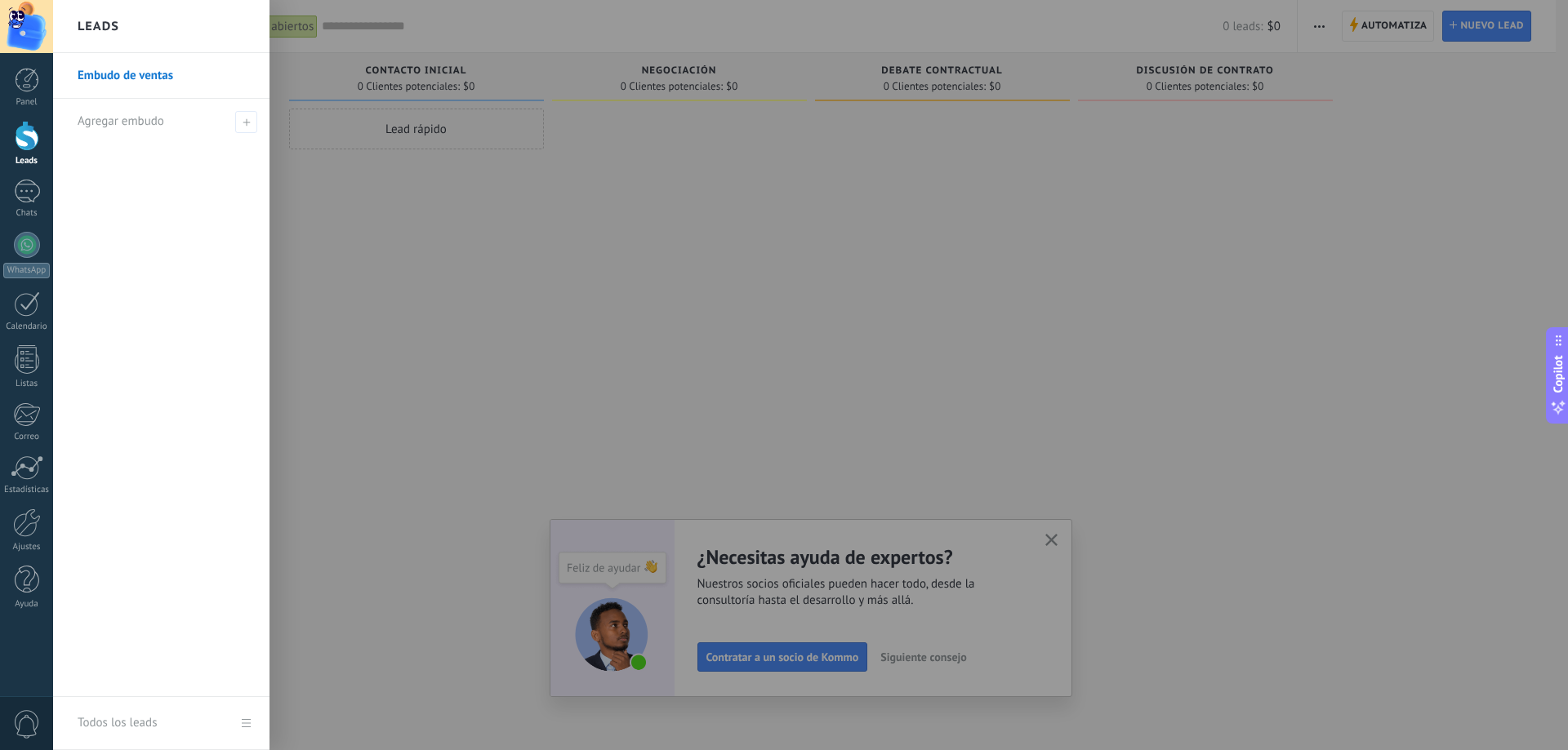
click at [165, 74] on link "Embudo de ventas" at bounding box center [165, 76] width 176 height 46
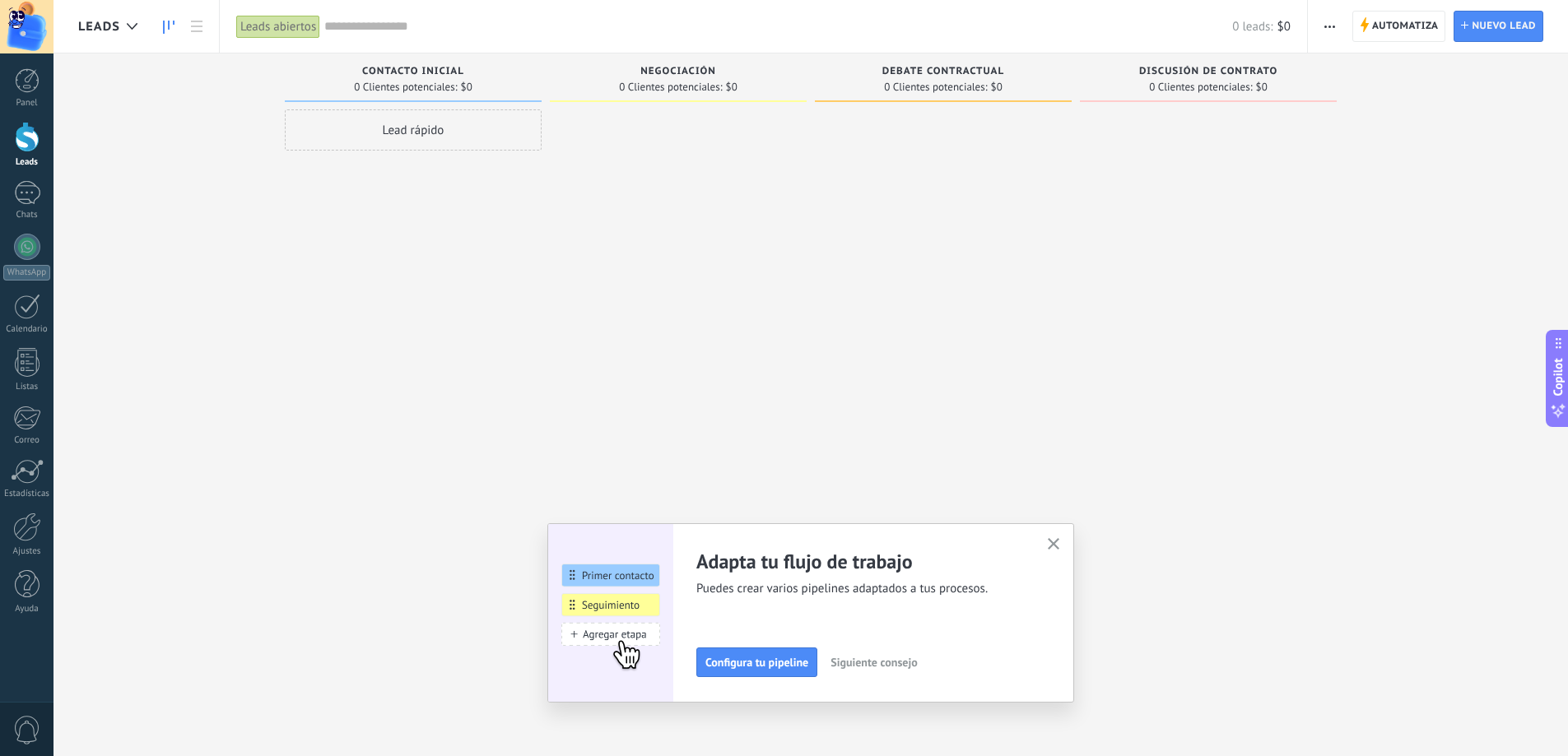
click at [453, 124] on div "Lead rápido" at bounding box center [414, 130] width 257 height 41
click at [395, 357] on span "Cancelar" at bounding box center [381, 351] width 42 height 15
click at [28, 193] on div at bounding box center [27, 193] width 26 height 24
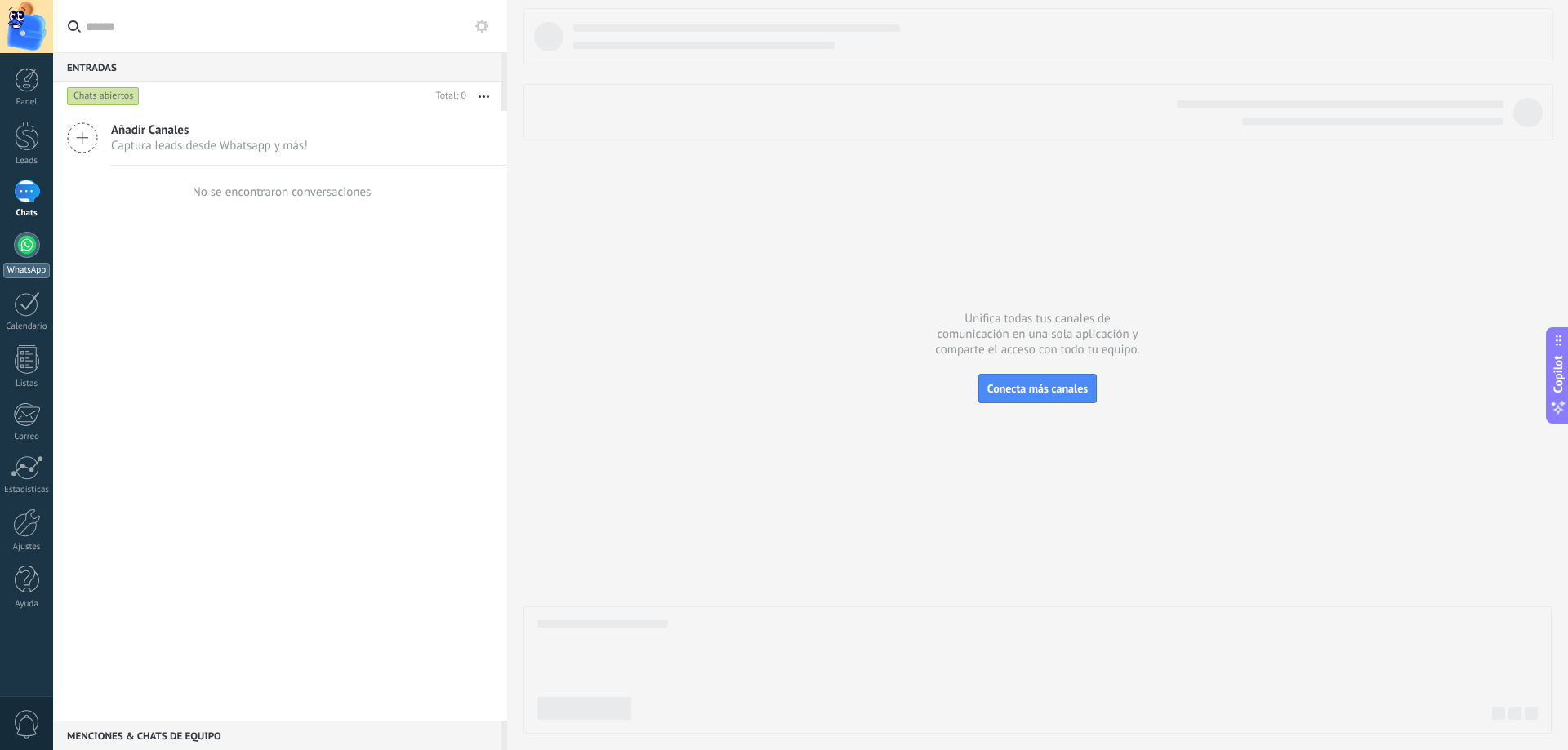
click at [28, 248] on div at bounding box center [27, 245] width 26 height 26
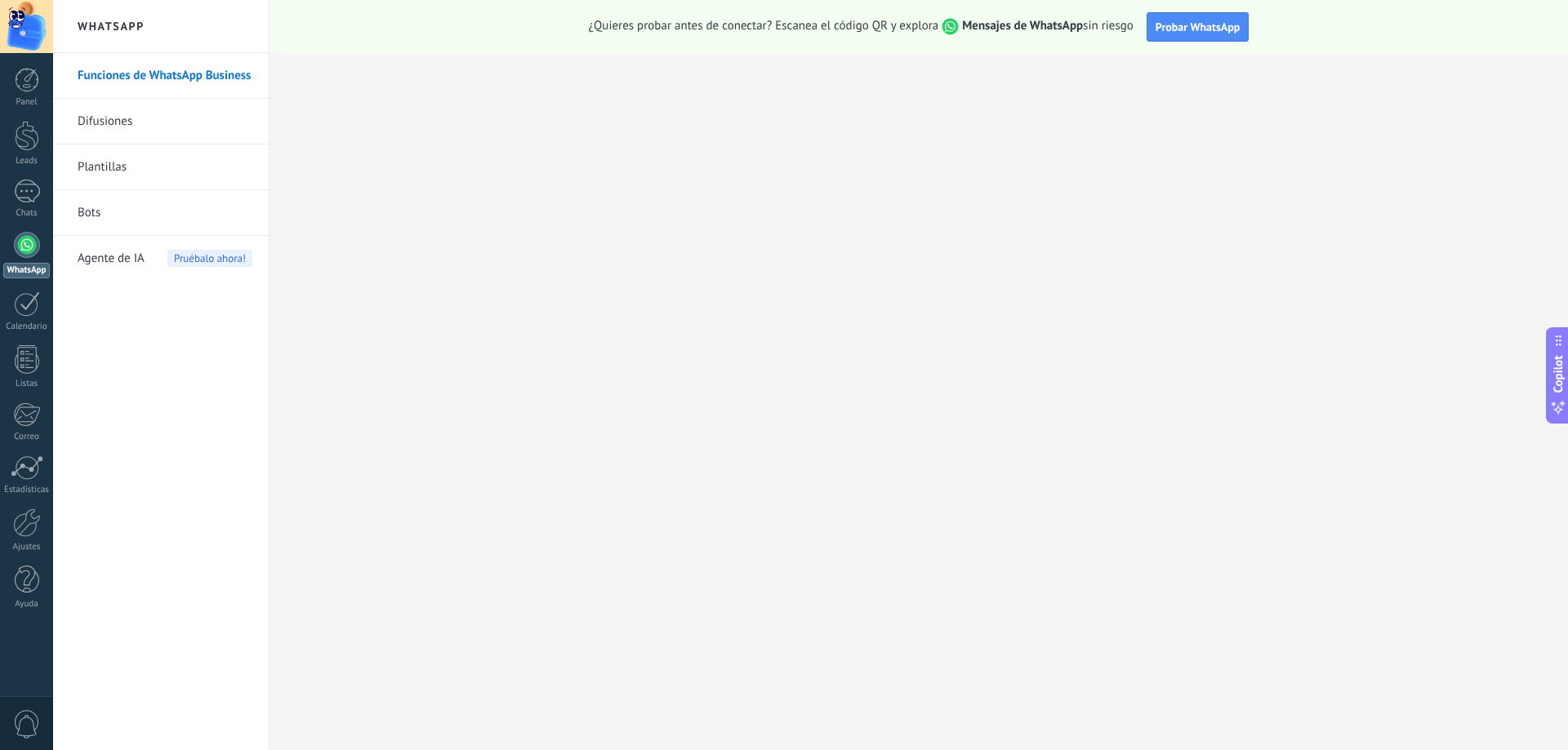
click at [133, 259] on span "Agente de IA" at bounding box center [111, 259] width 67 height 46
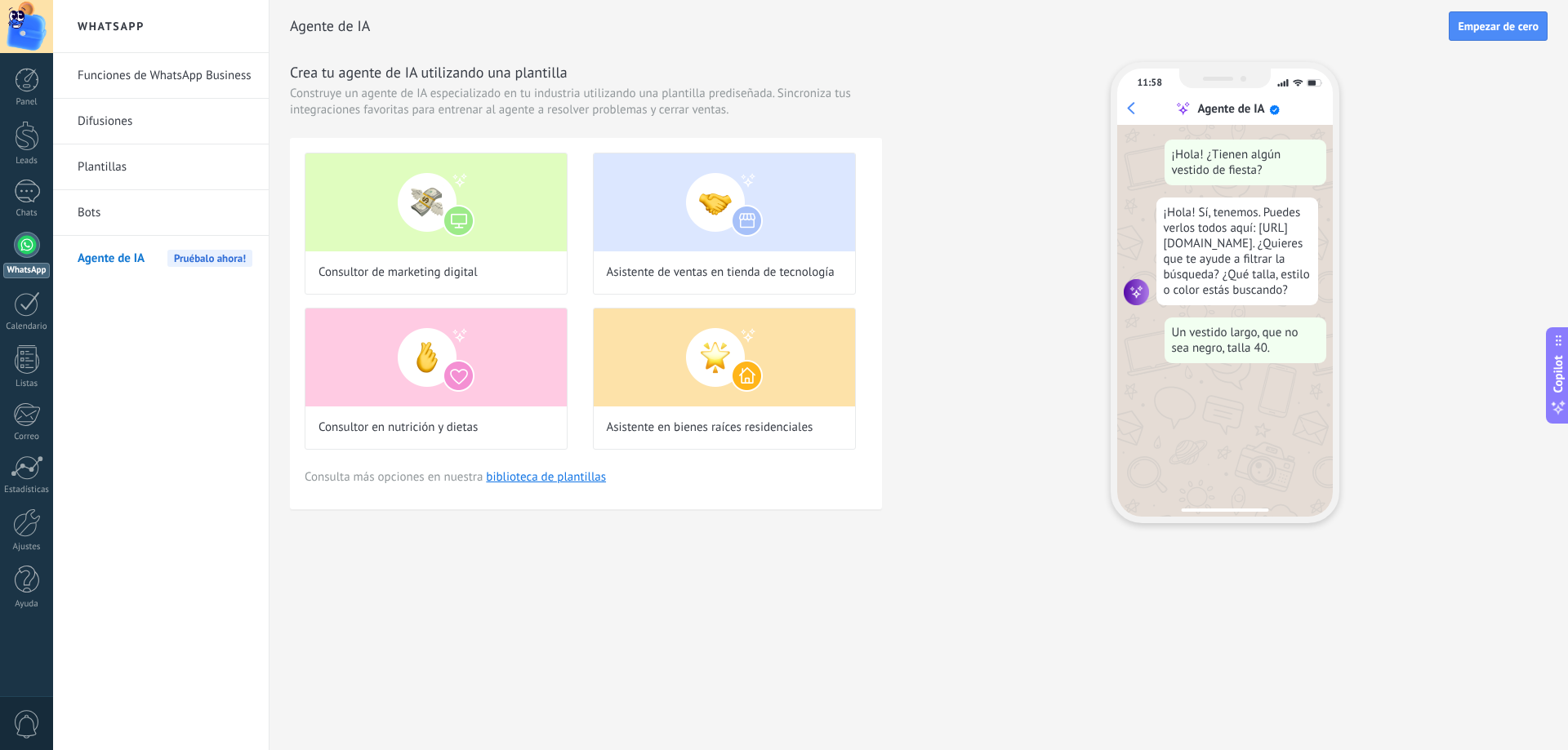
click at [96, 203] on link "Bots" at bounding box center [165, 213] width 175 height 46
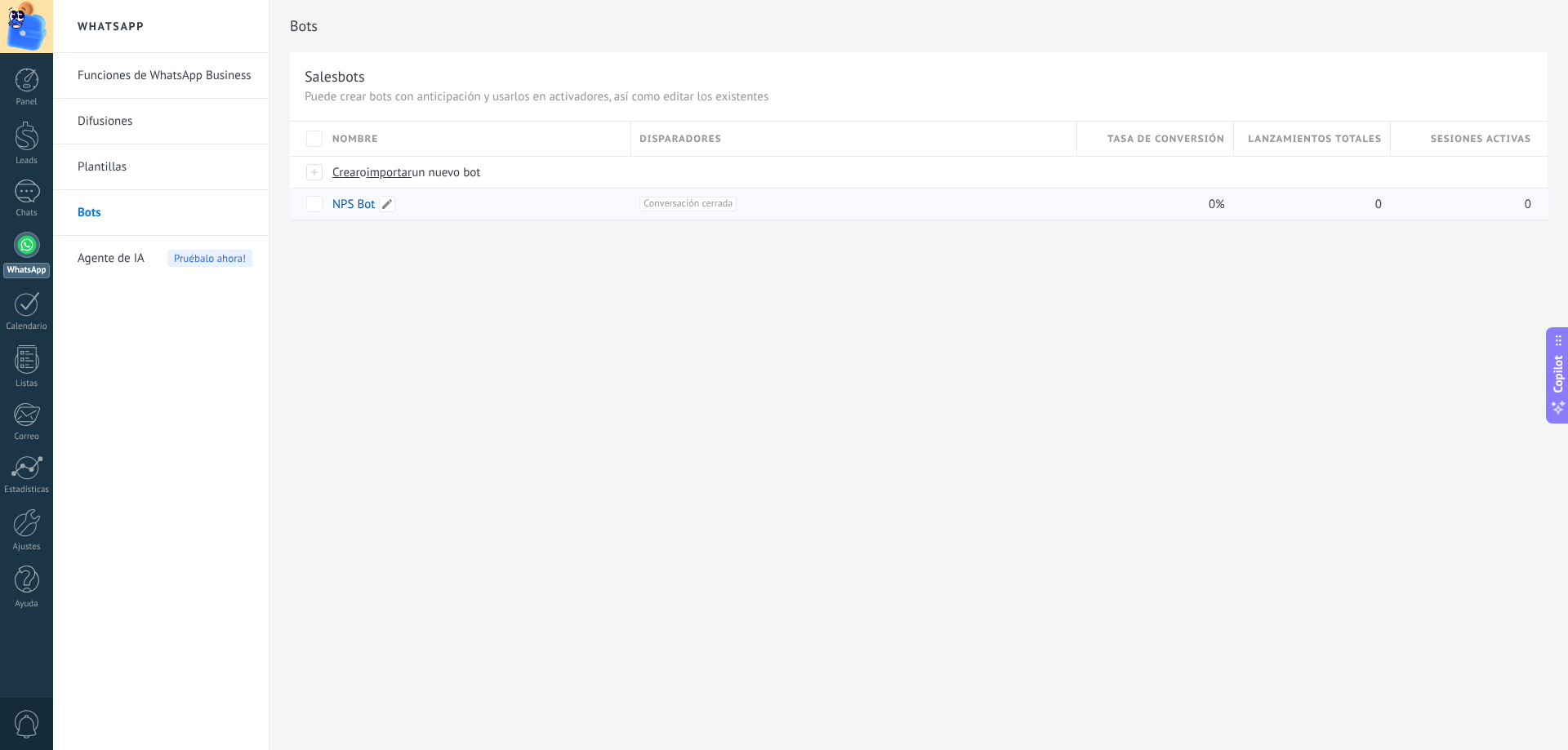
click at [356, 208] on link "NPS Bot" at bounding box center [354, 204] width 43 height 16
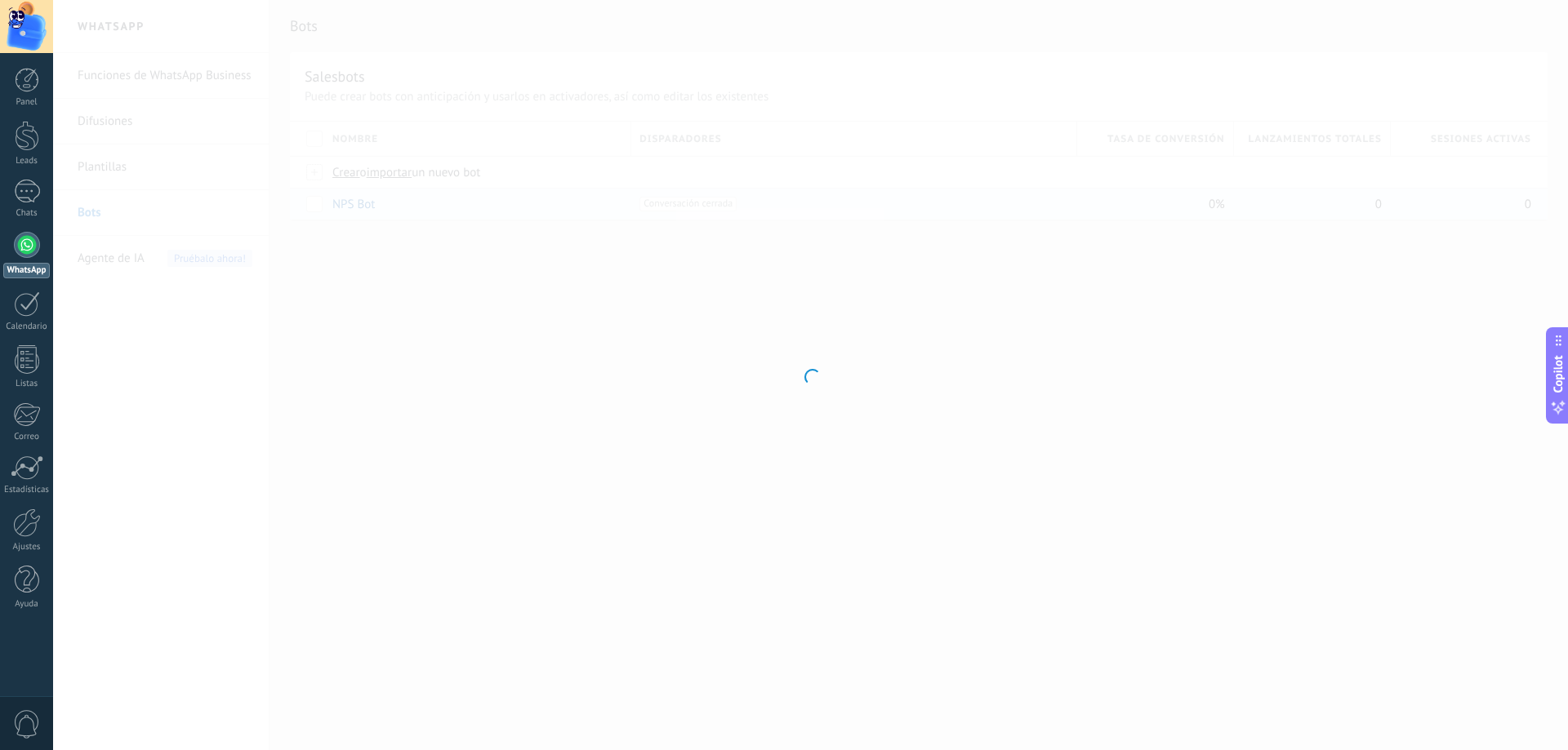
type input "*******"
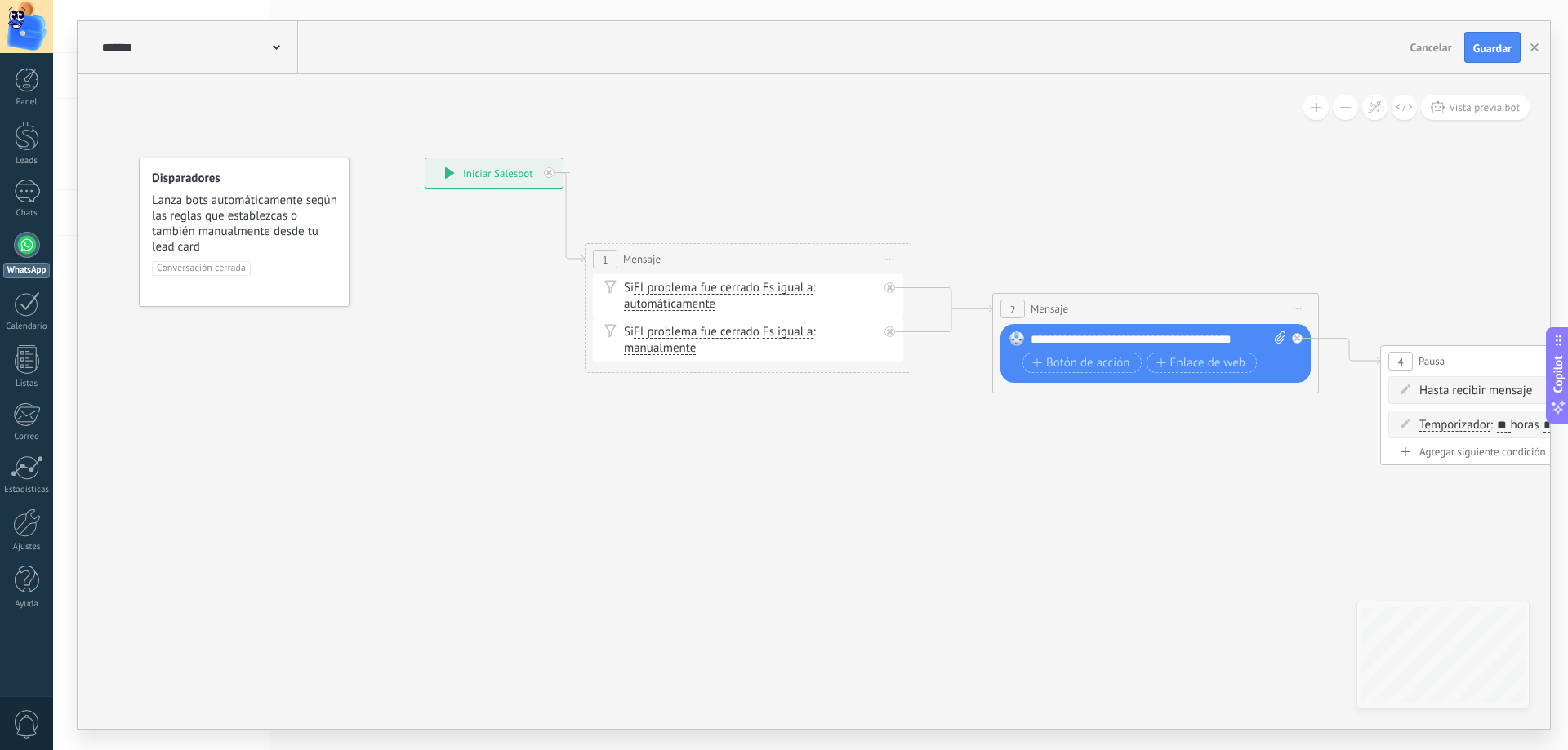
click at [23, 23] on div at bounding box center [26, 26] width 53 height 53
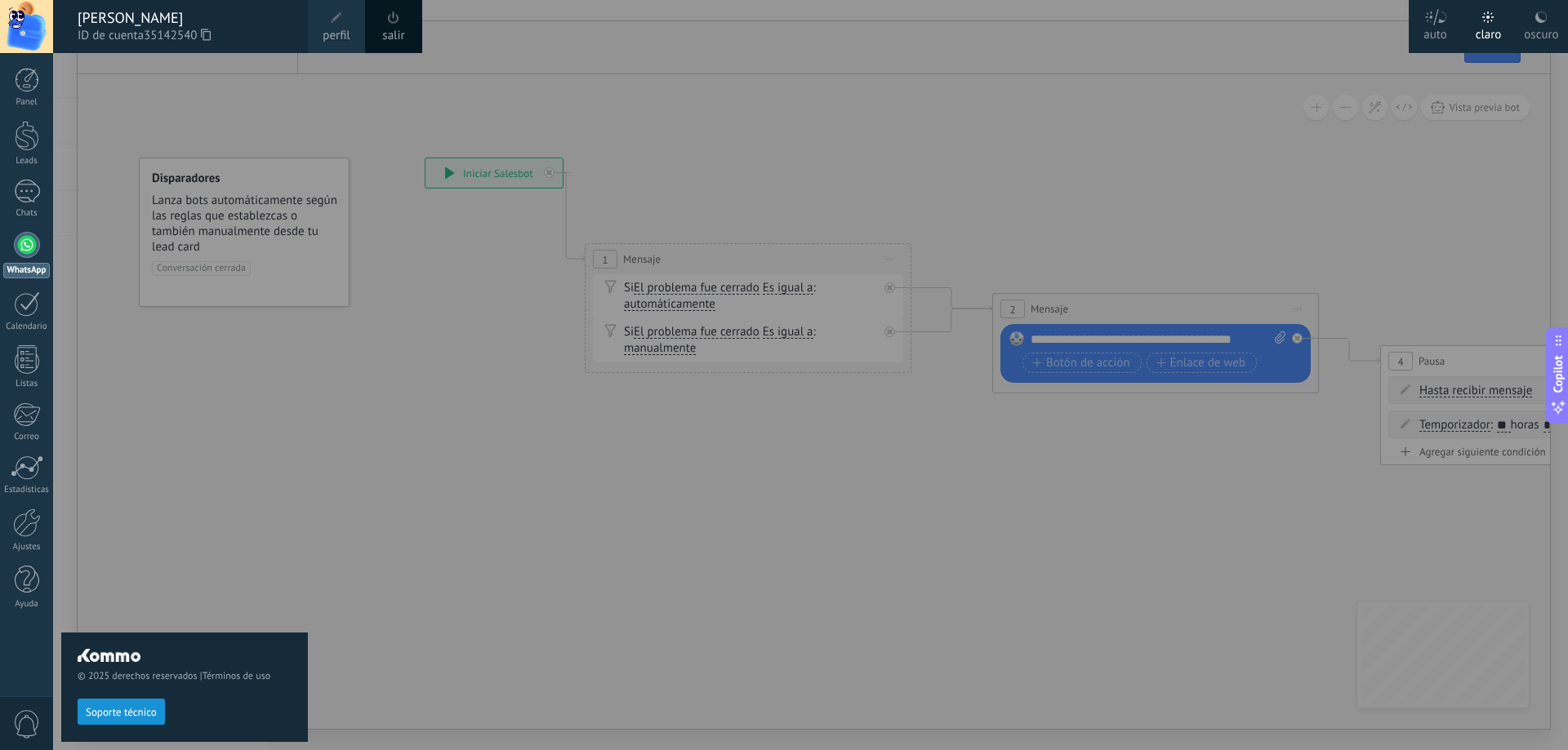
click at [23, 23] on div at bounding box center [26, 26] width 53 height 53
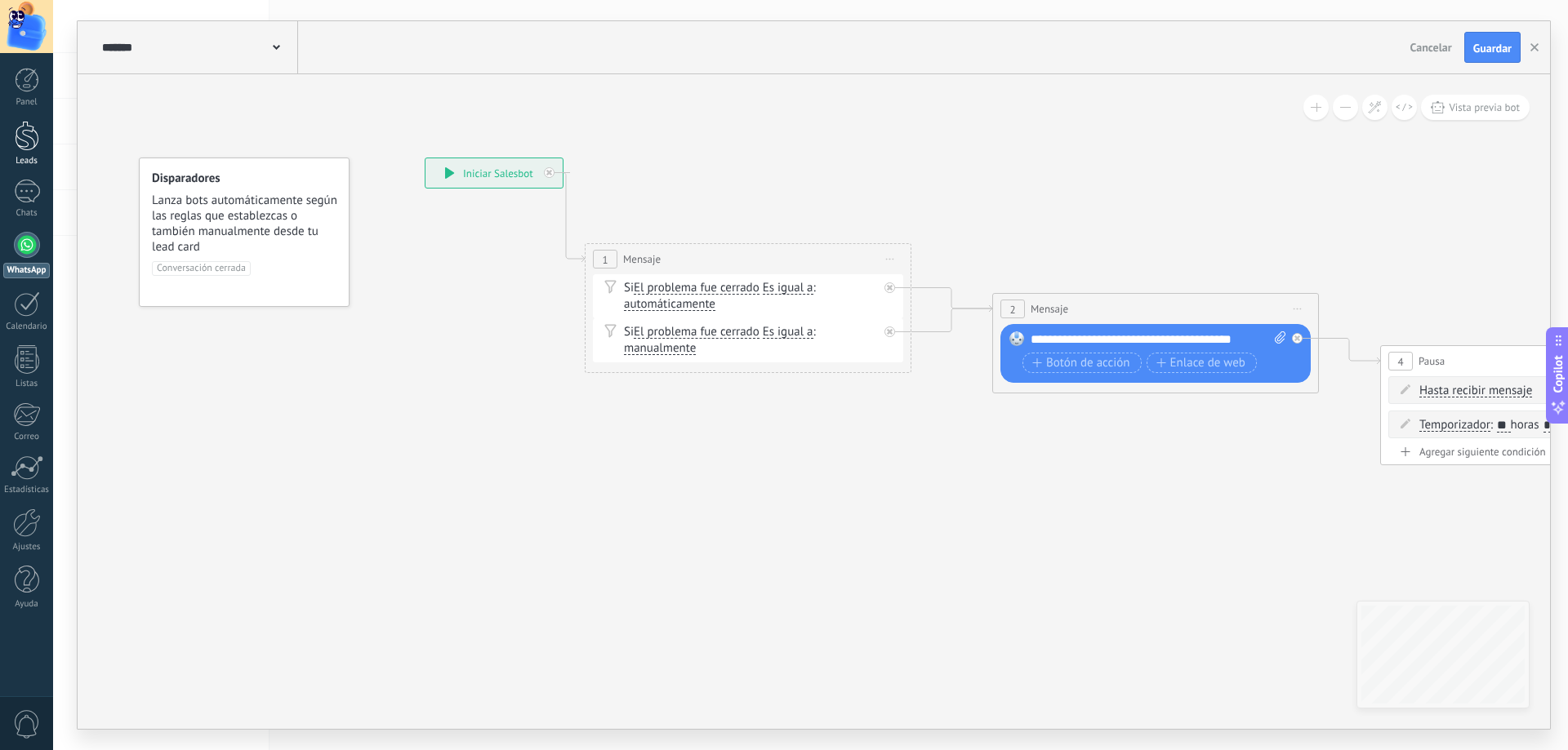
click at [27, 136] on div at bounding box center [27, 136] width 25 height 30
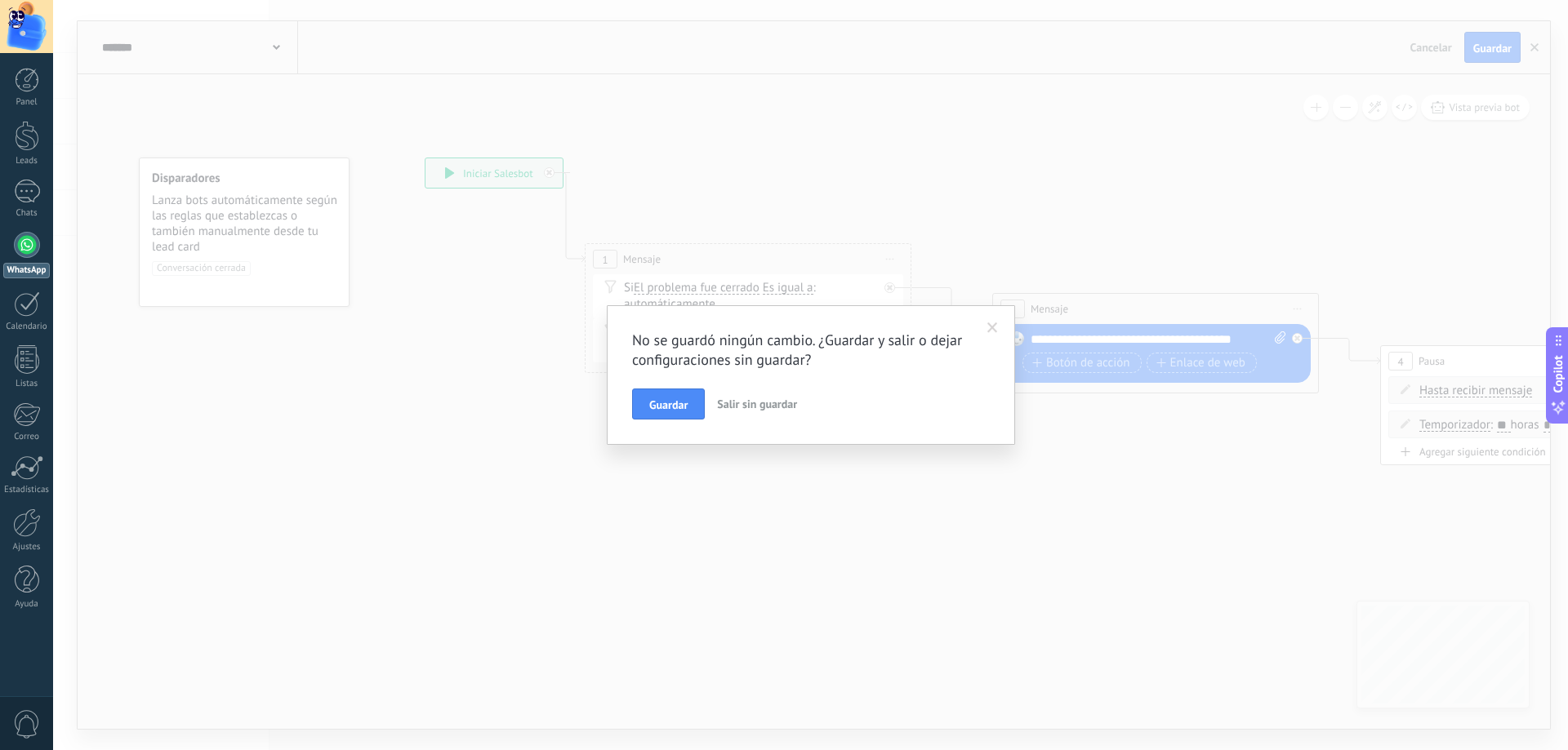
click at [753, 408] on span "Salir sin guardar" at bounding box center [757, 404] width 80 height 15
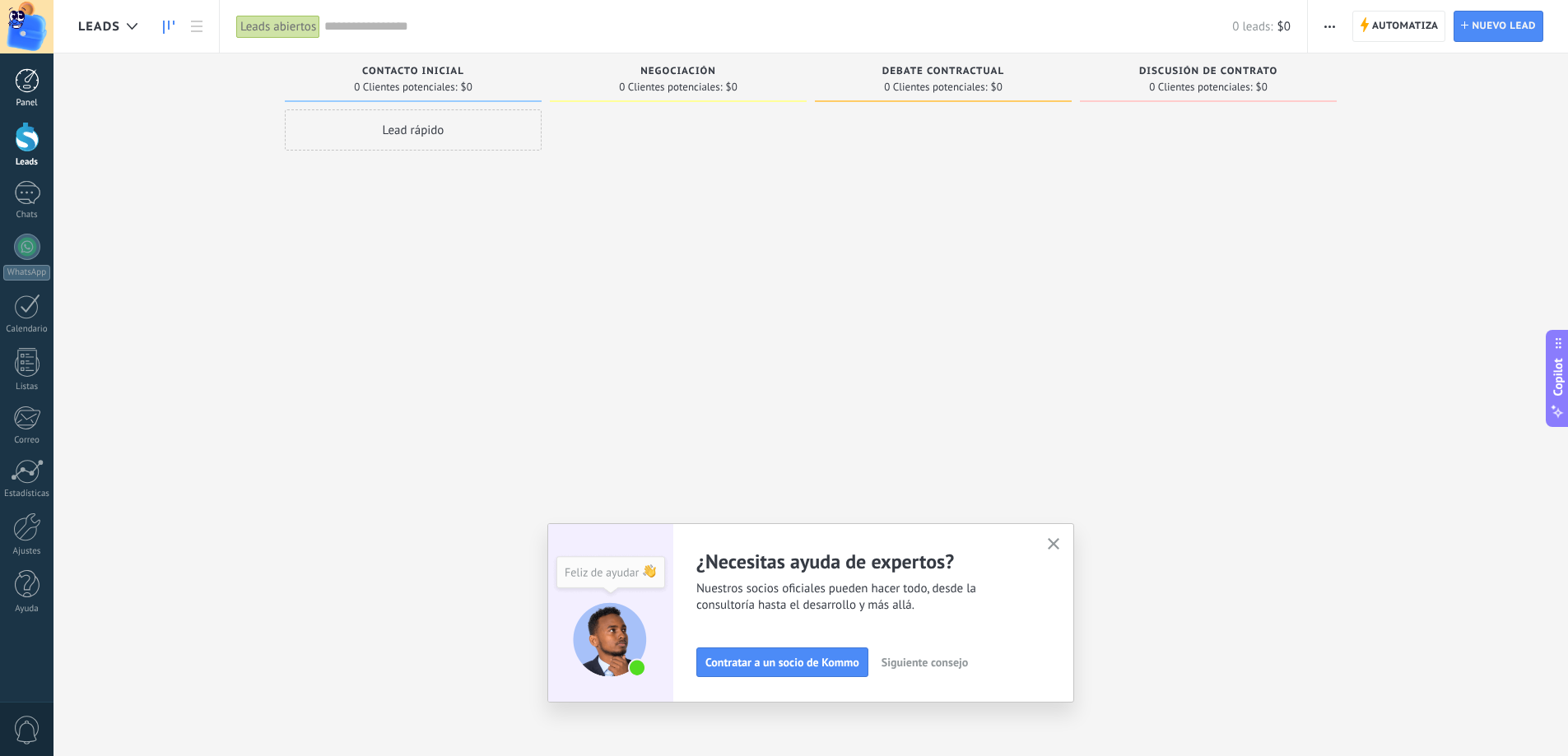
click at [22, 84] on div at bounding box center [27, 81] width 25 height 25
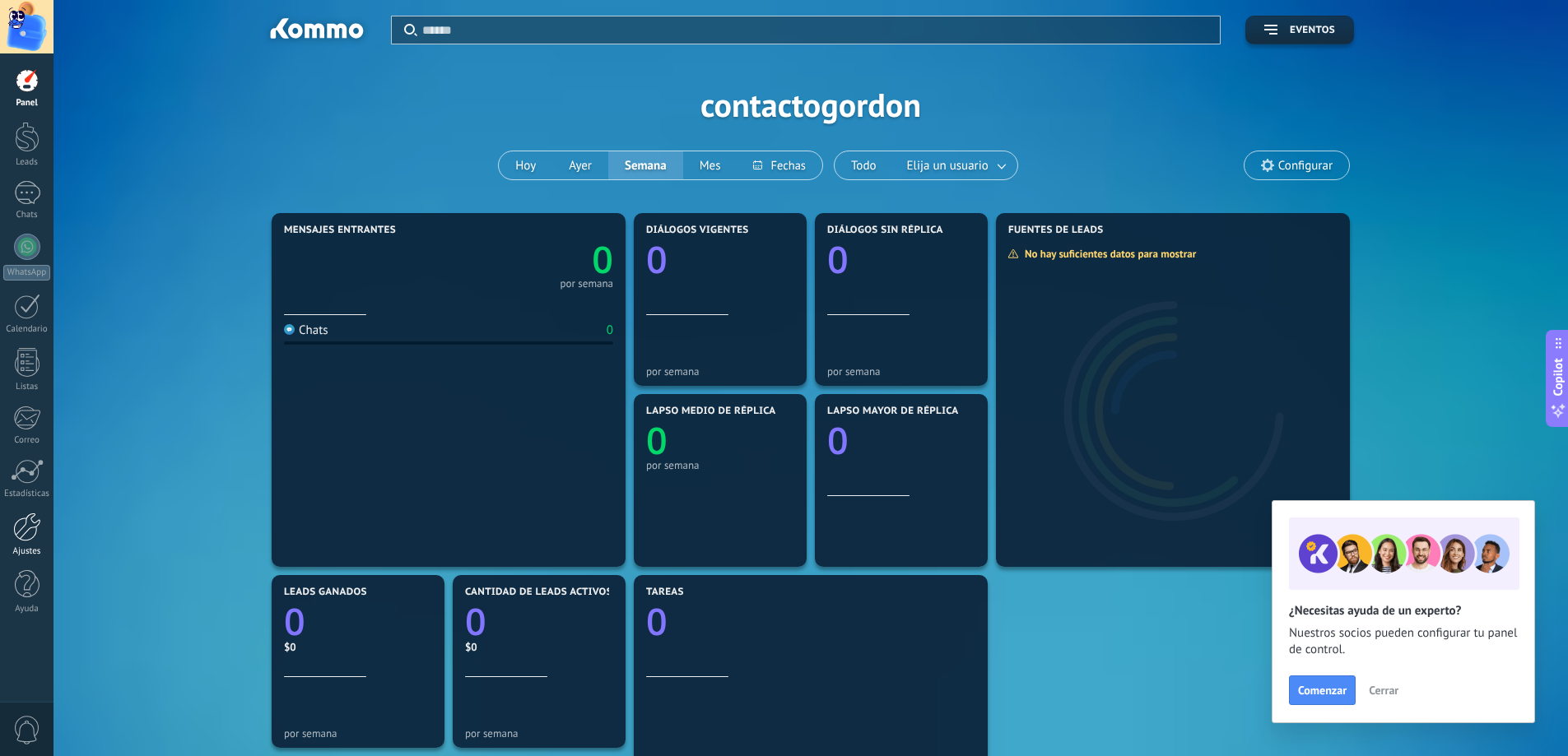
click at [21, 525] on div at bounding box center [27, 526] width 28 height 29
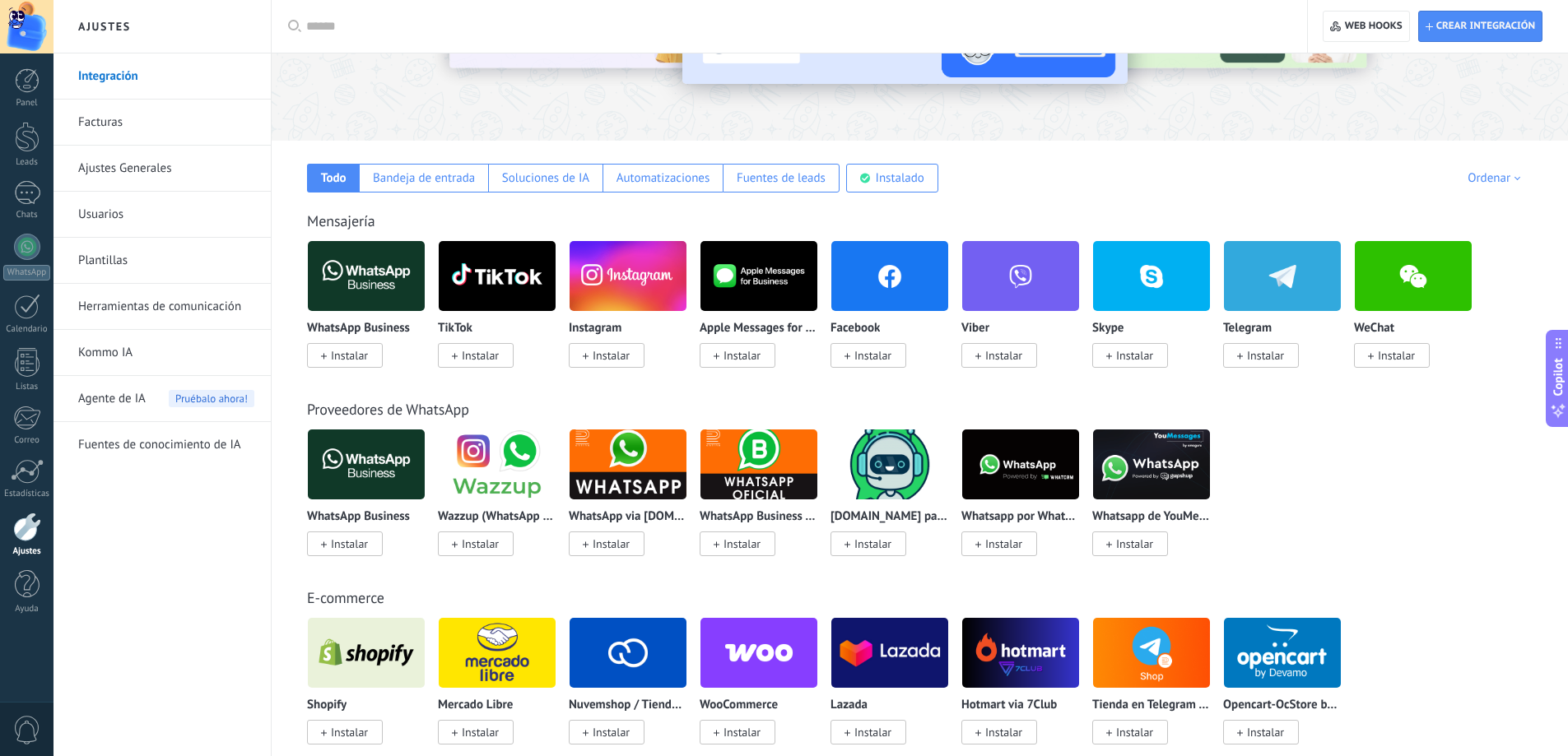
scroll to position [82, 0]
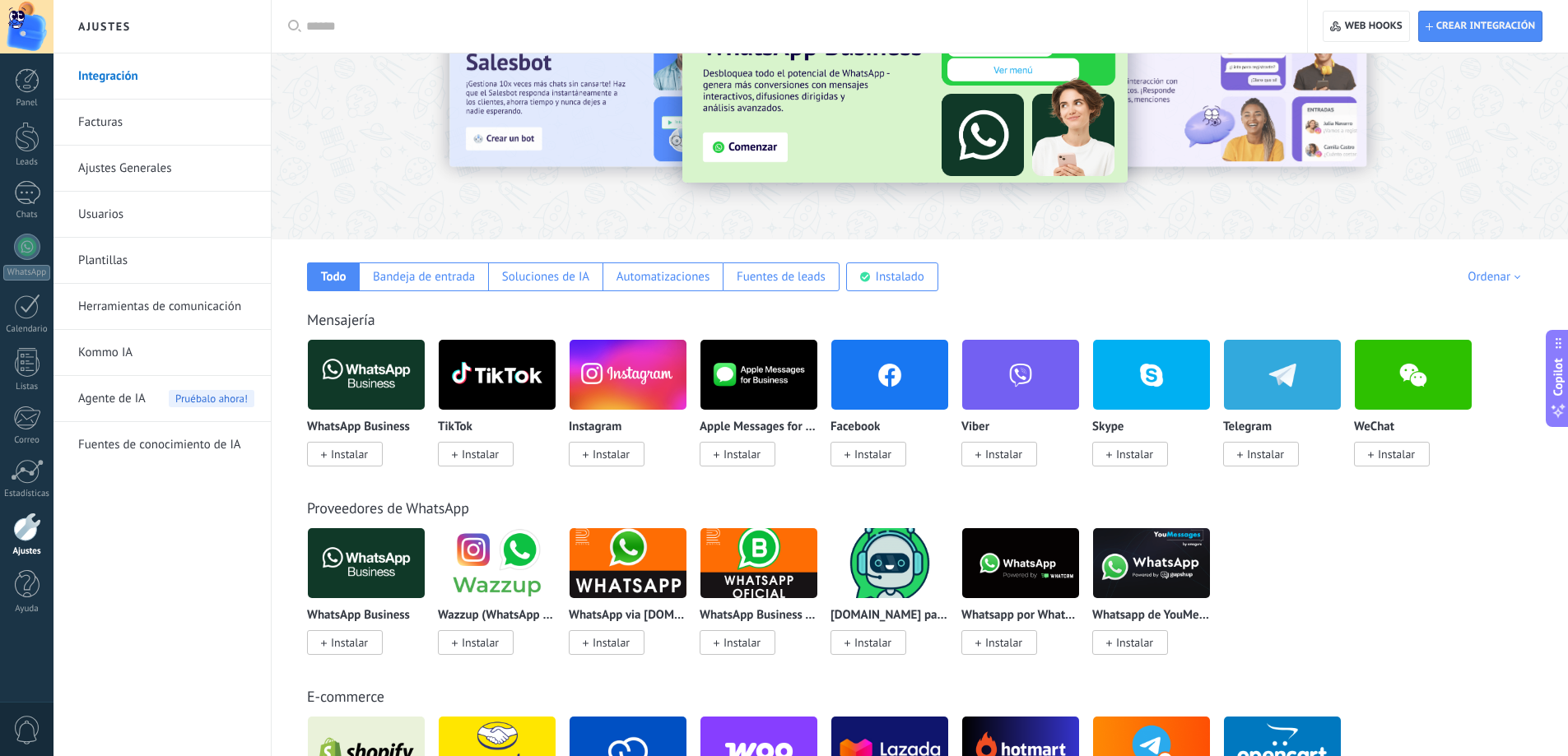
click at [370, 356] on img at bounding box center [367, 375] width 117 height 80
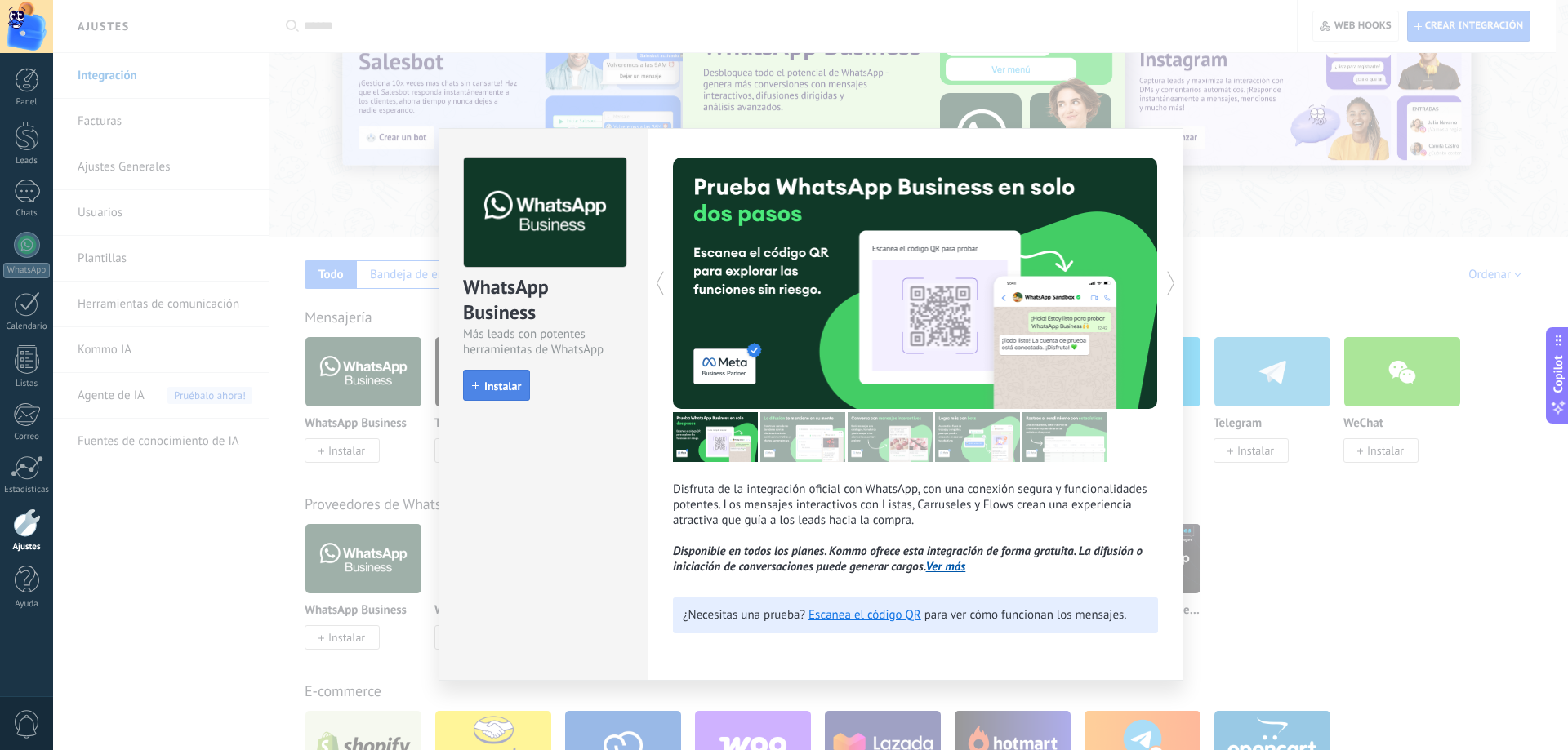
click at [513, 386] on span "Instalar" at bounding box center [502, 386] width 37 height 11
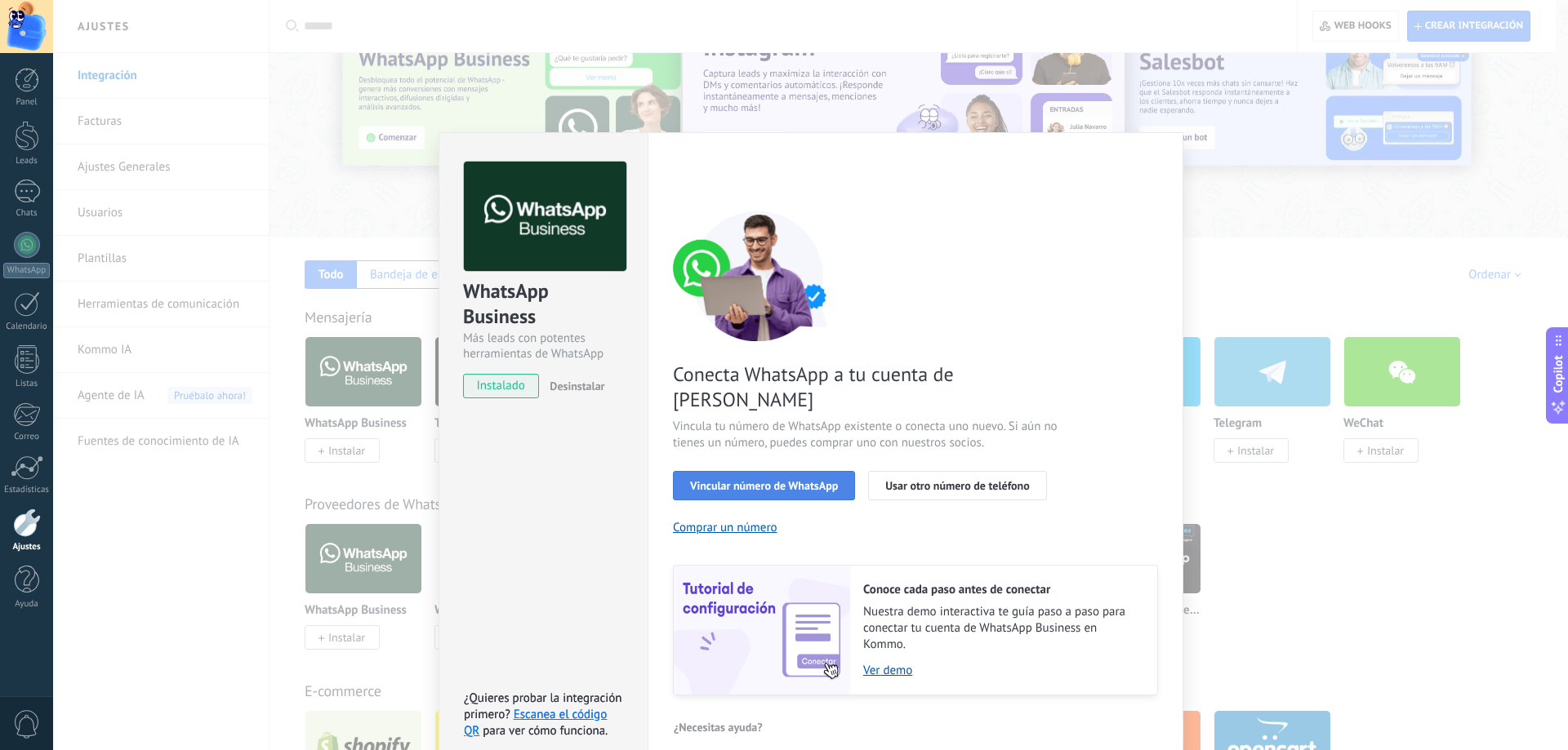
click at [792, 480] on span "Vincular número de WhatsApp" at bounding box center [764, 485] width 148 height 11
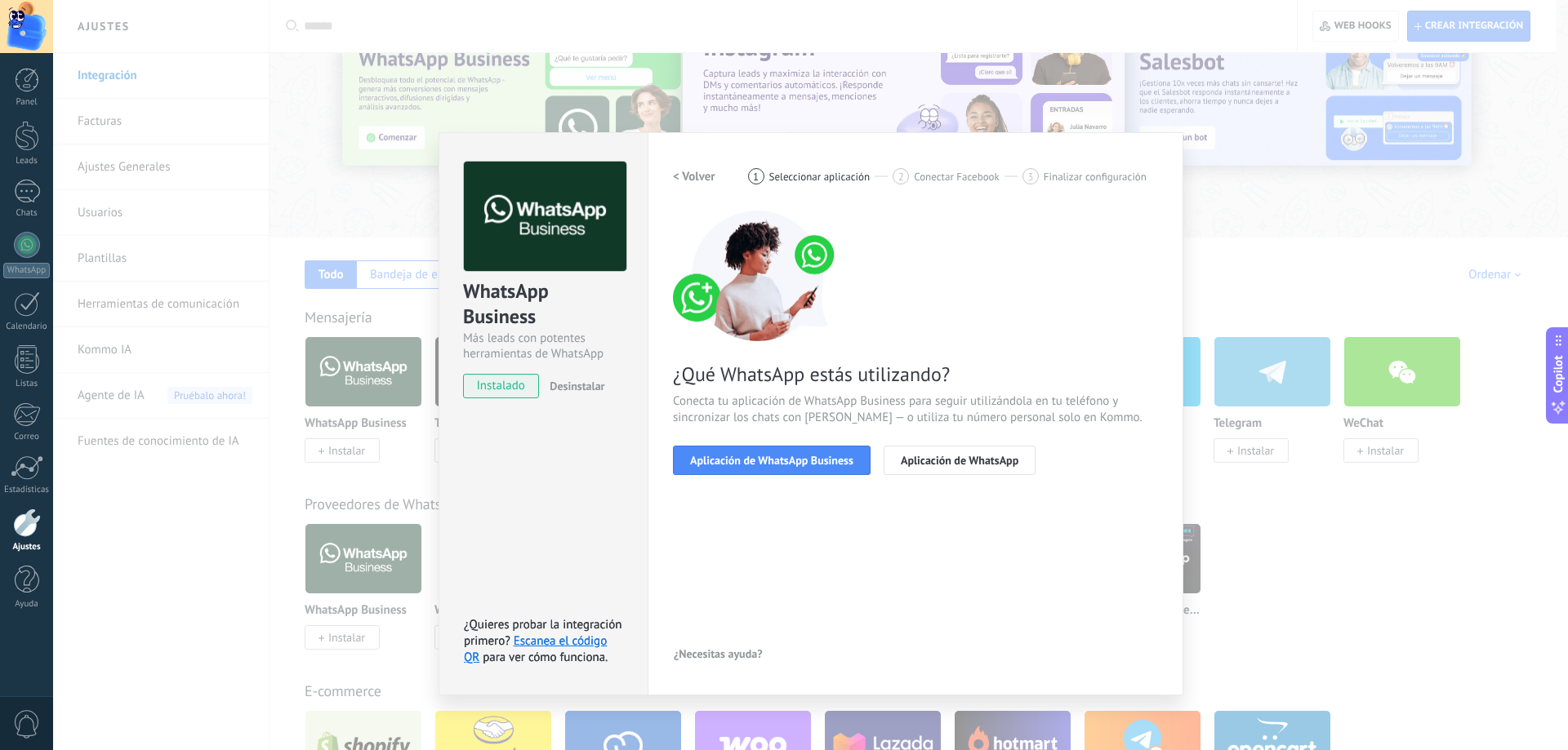
click at [792, 461] on span "Aplicación de WhatsApp Business" at bounding box center [772, 461] width 164 height 11
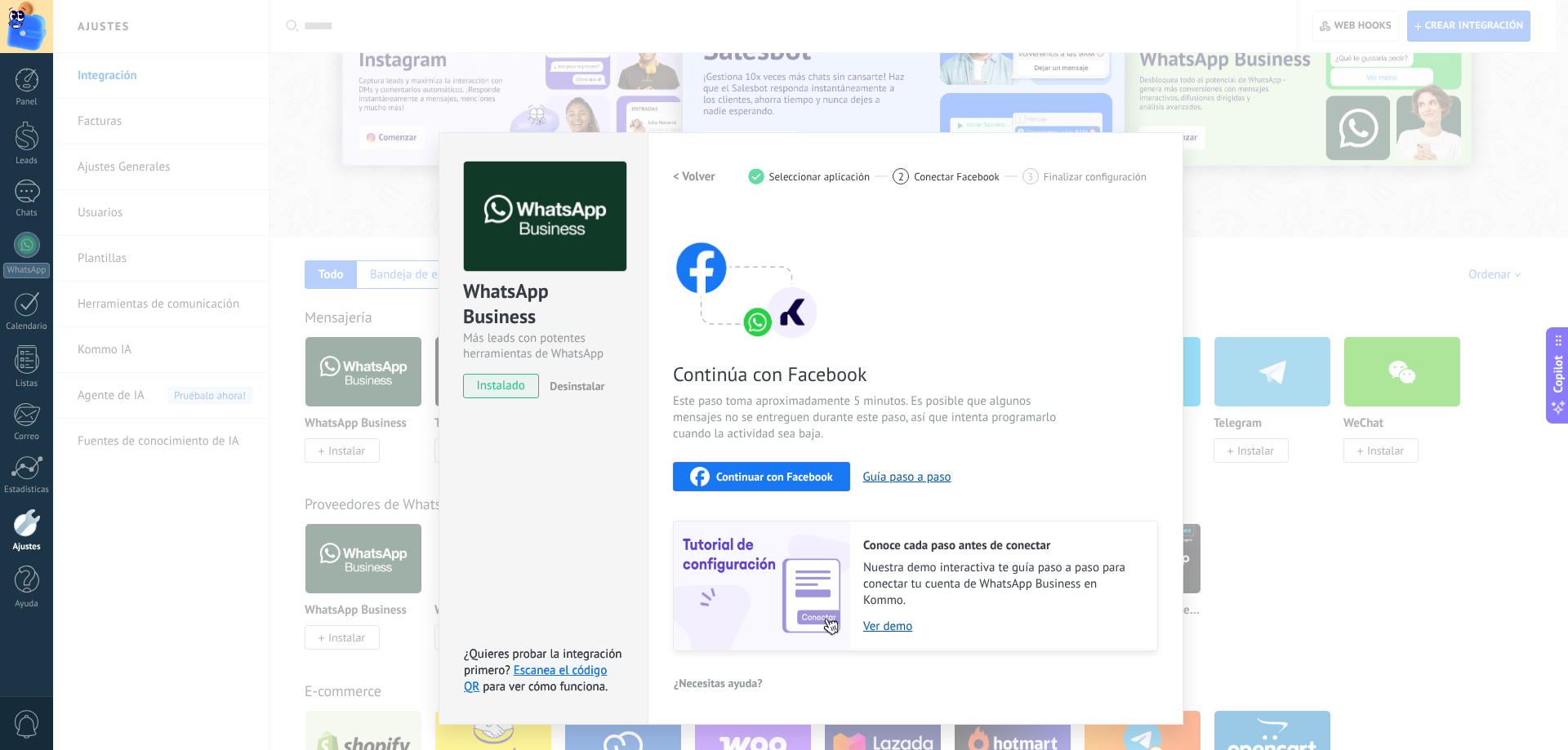
click at [785, 473] on span "Continuar con Facebook" at bounding box center [774, 476] width 117 height 11
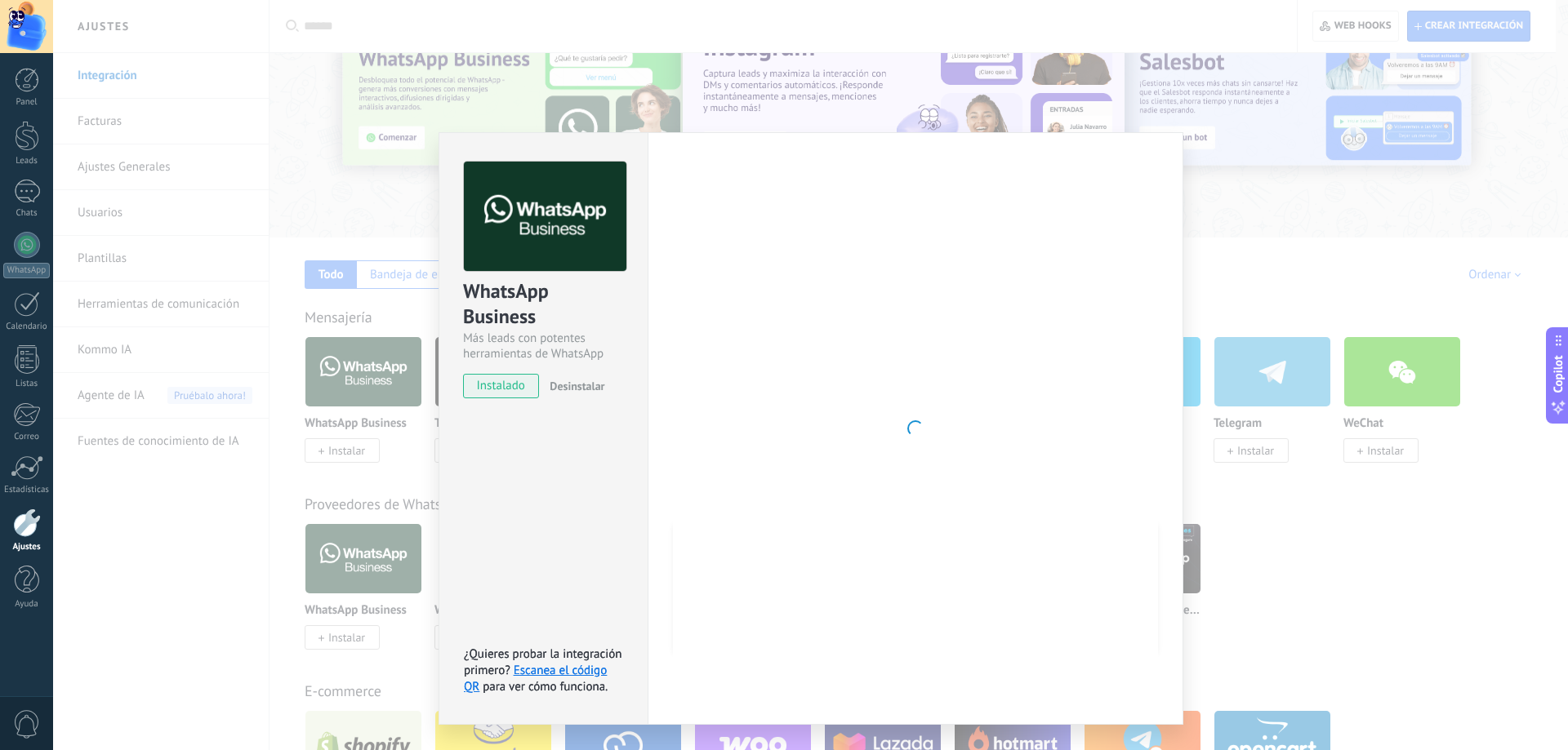
drag, startPoint x: 911, startPoint y: 440, endPoint x: 1023, endPoint y: 190, distance: 273.9
click at [1001, 225] on div at bounding box center [915, 428] width 485 height 533
click at [896, 458] on div at bounding box center [915, 428] width 485 height 533
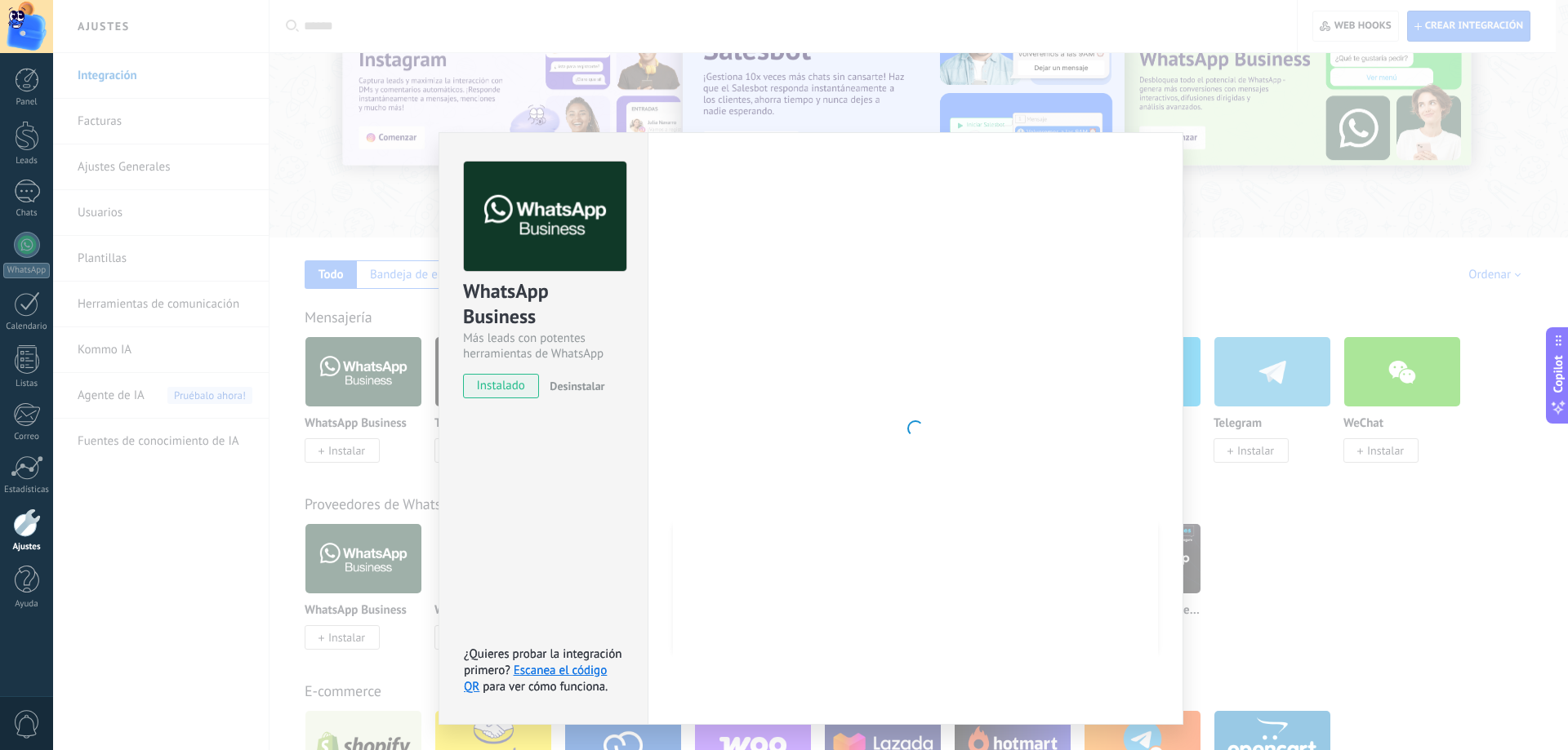
click at [922, 424] on span at bounding box center [916, 429] width 16 height 16
click at [909, 371] on div at bounding box center [915, 428] width 485 height 533
click at [584, 395] on button "Desinstalar" at bounding box center [573, 386] width 61 height 25
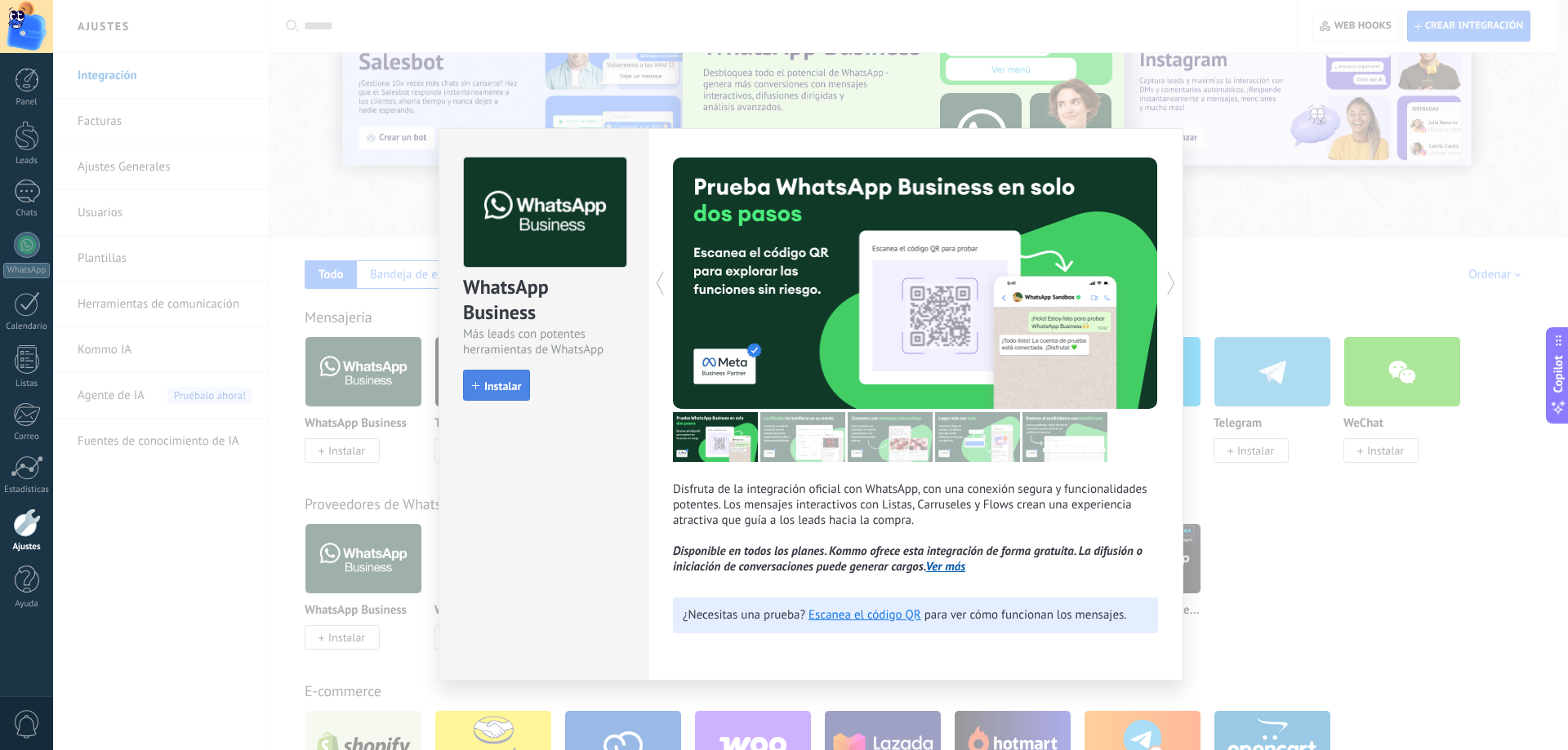
click at [487, 381] on span "Instalar" at bounding box center [502, 386] width 37 height 11
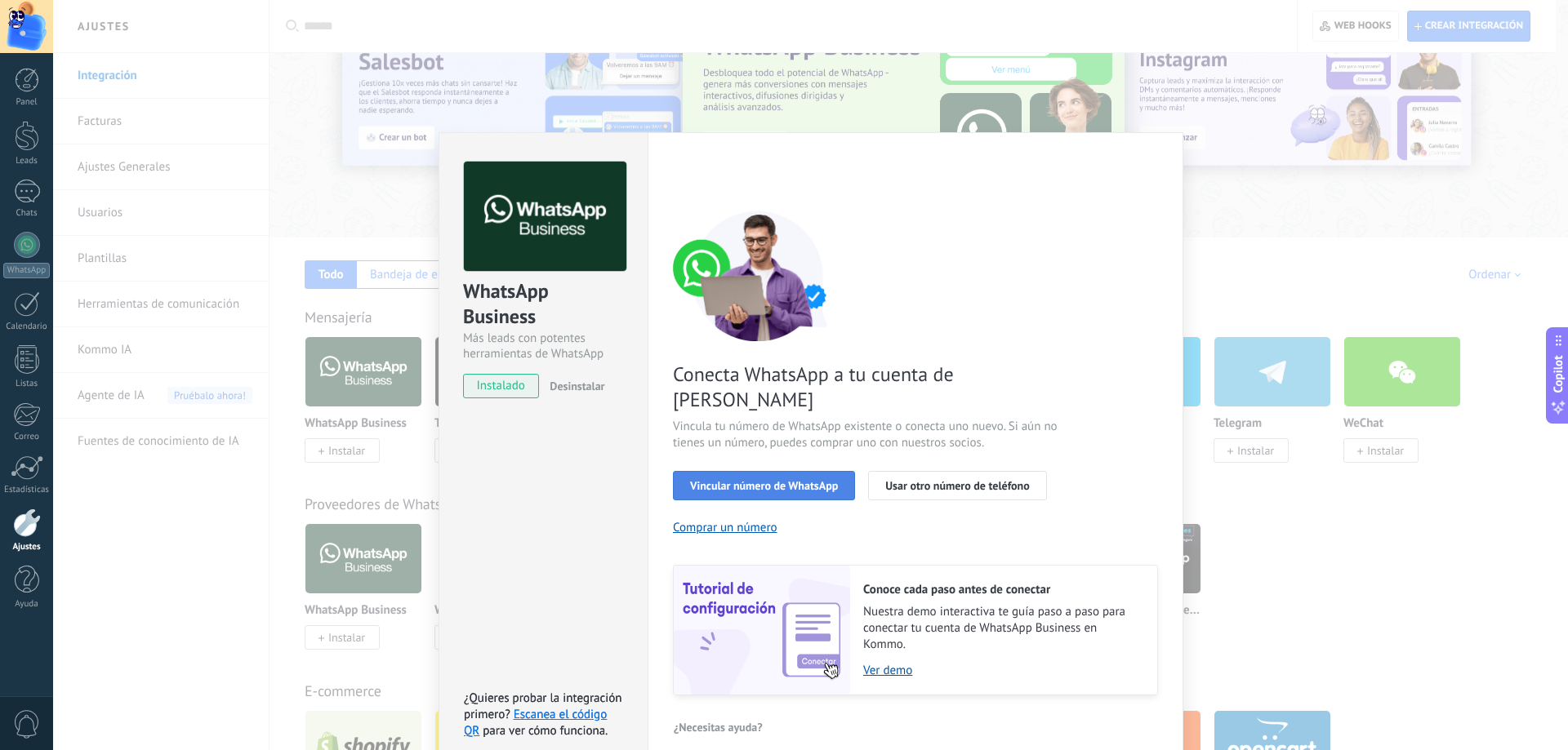
click at [820, 480] on span "Vincular número de WhatsApp" at bounding box center [764, 485] width 148 height 11
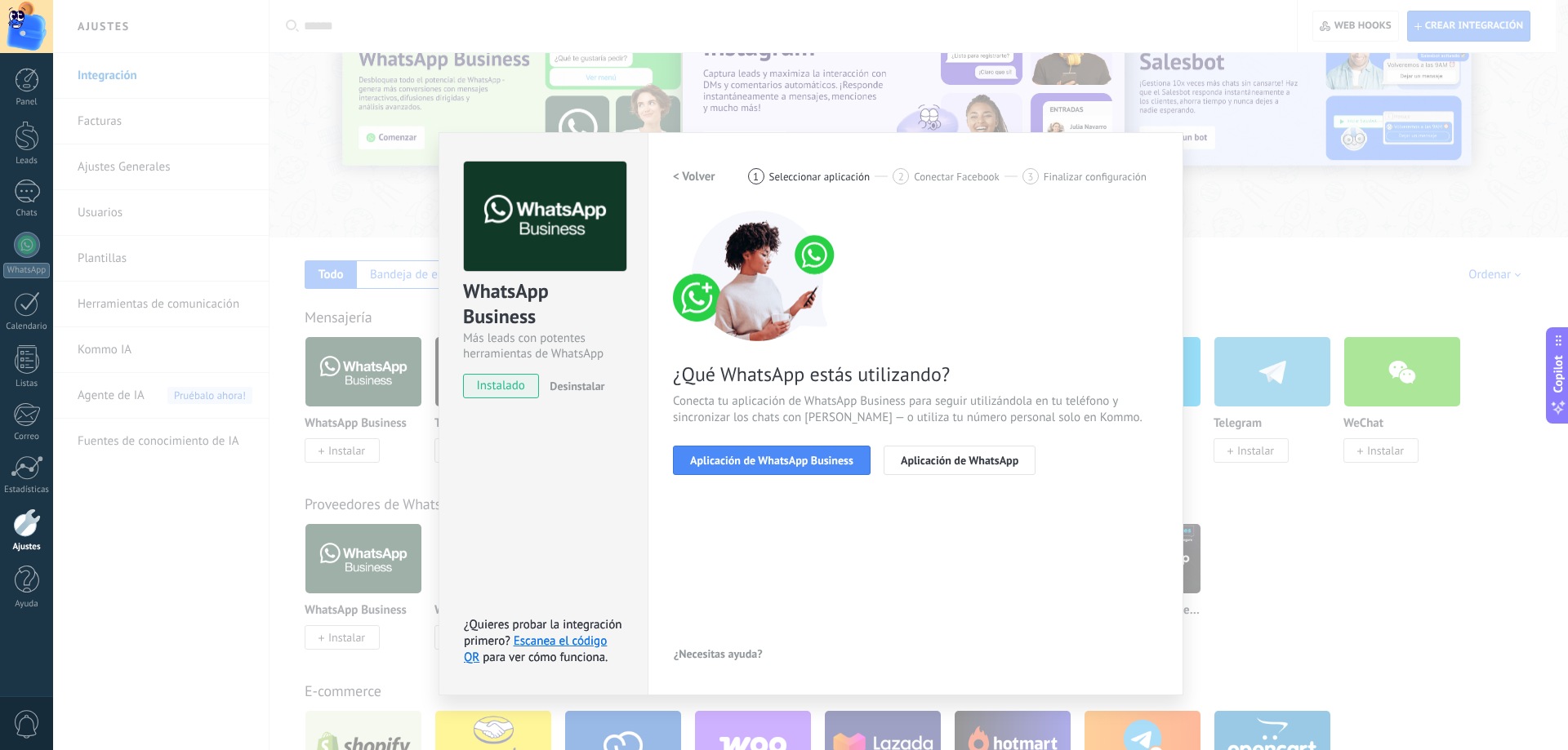
click at [820, 457] on span "Aplicación de WhatsApp Business" at bounding box center [772, 461] width 164 height 11
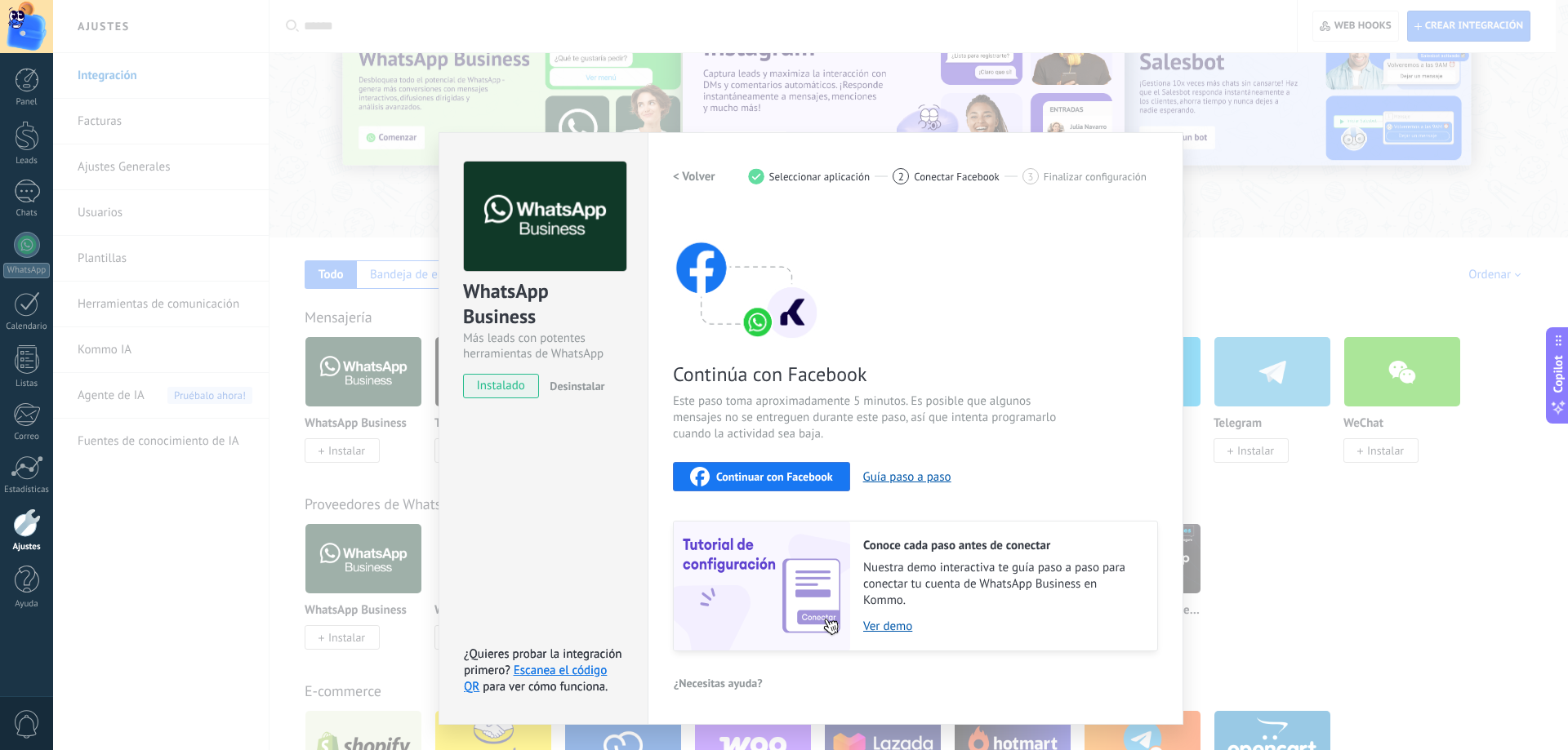
click at [807, 474] on span "Continuar con Facebook" at bounding box center [774, 476] width 117 height 11
click at [1297, 344] on div "WhatsApp Business Más leads con potentes herramientas de WhatsApp instalado Des…" at bounding box center [810, 375] width 1515 height 750
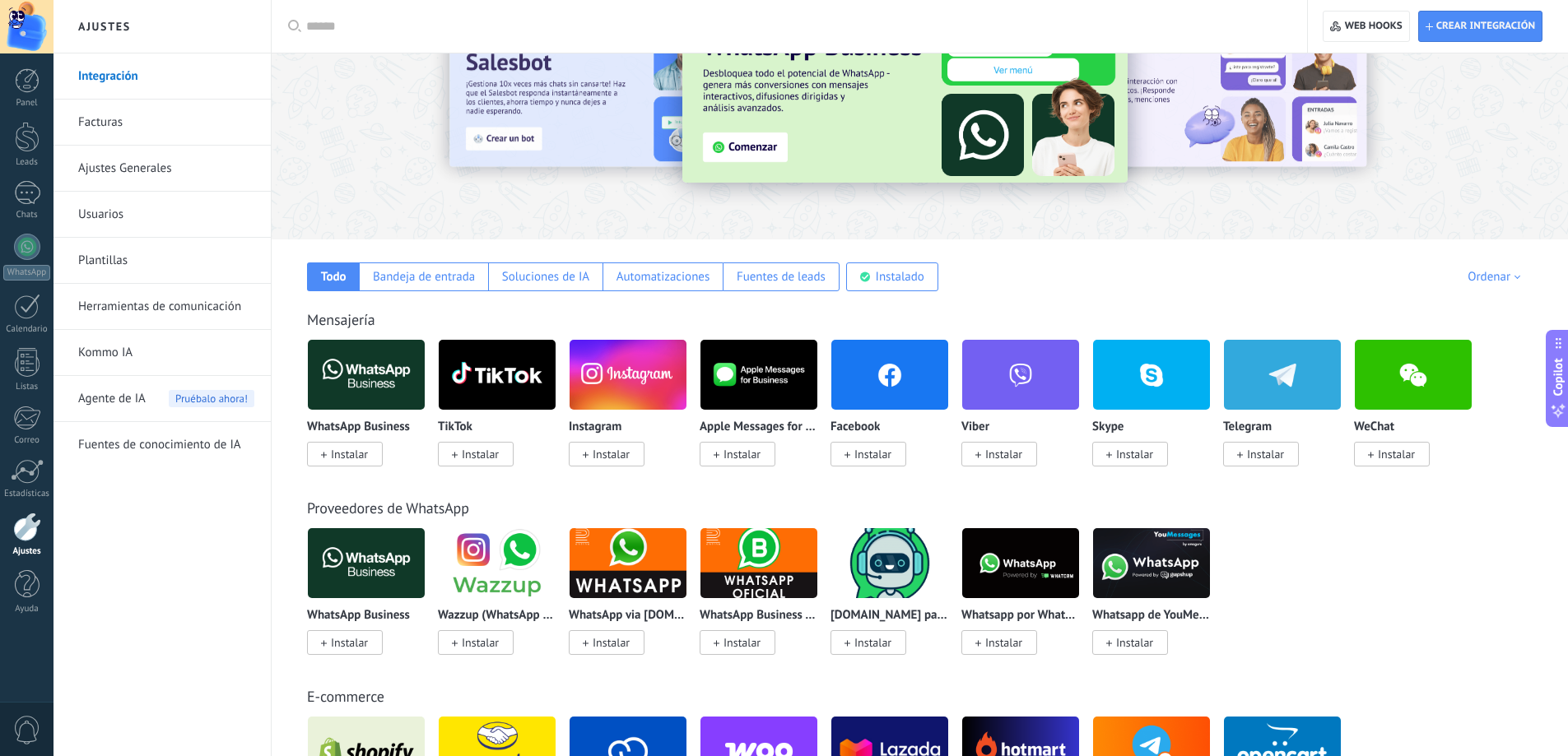
click at [366, 374] on img at bounding box center [367, 375] width 117 height 80
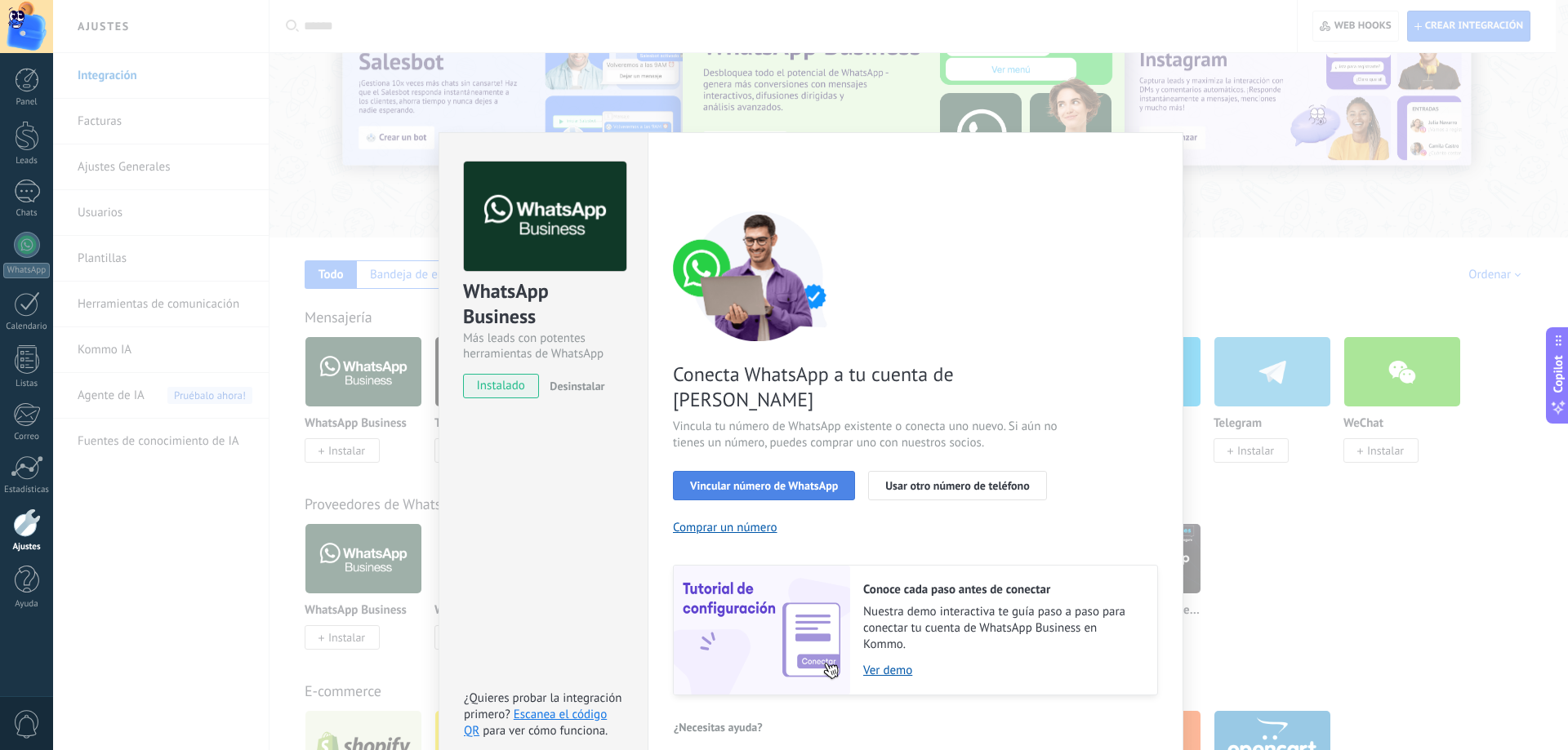
click at [809, 480] on span "Vincular número de WhatsApp" at bounding box center [764, 485] width 148 height 11
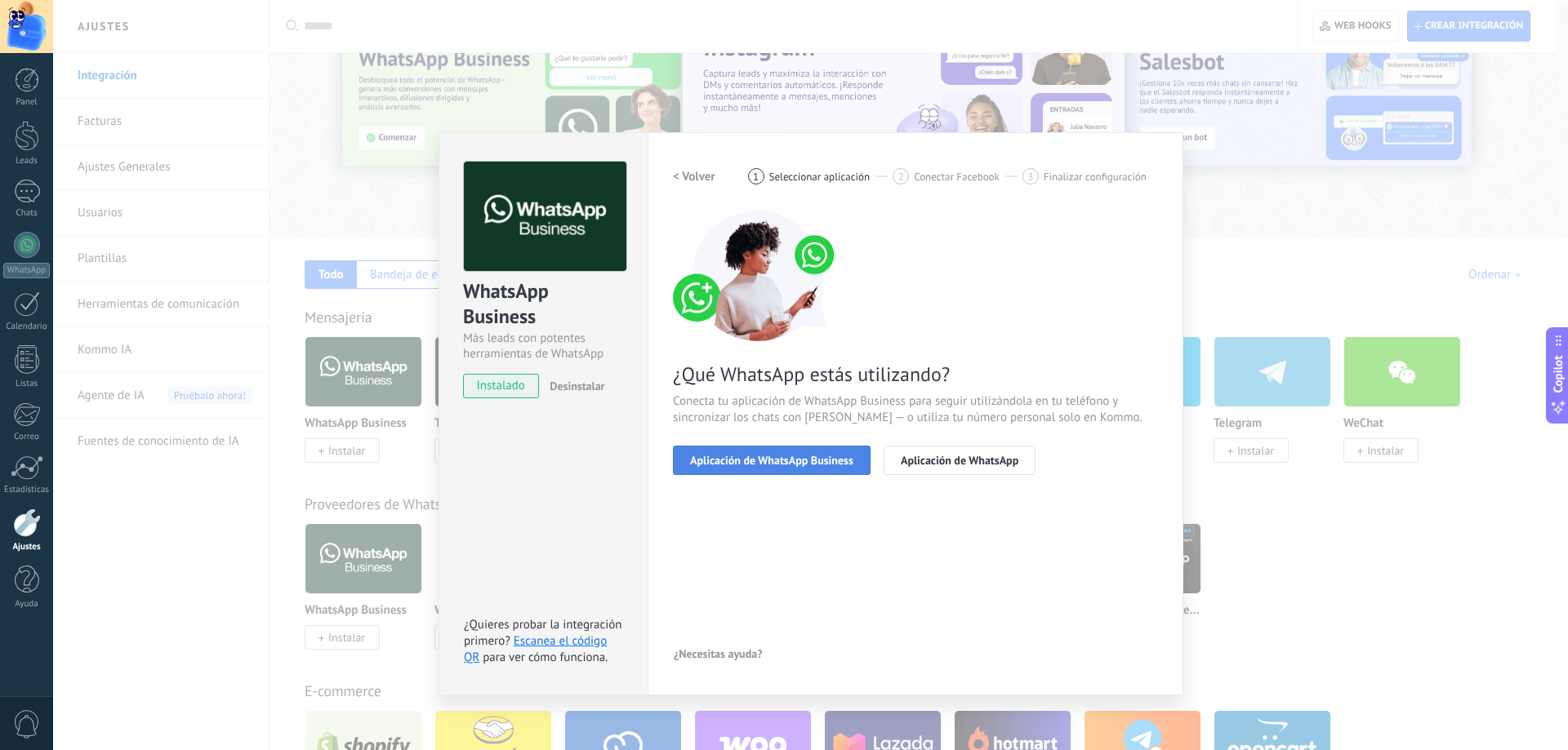
click at [810, 455] on span "Aplicación de WhatsApp Business" at bounding box center [772, 461] width 164 height 11
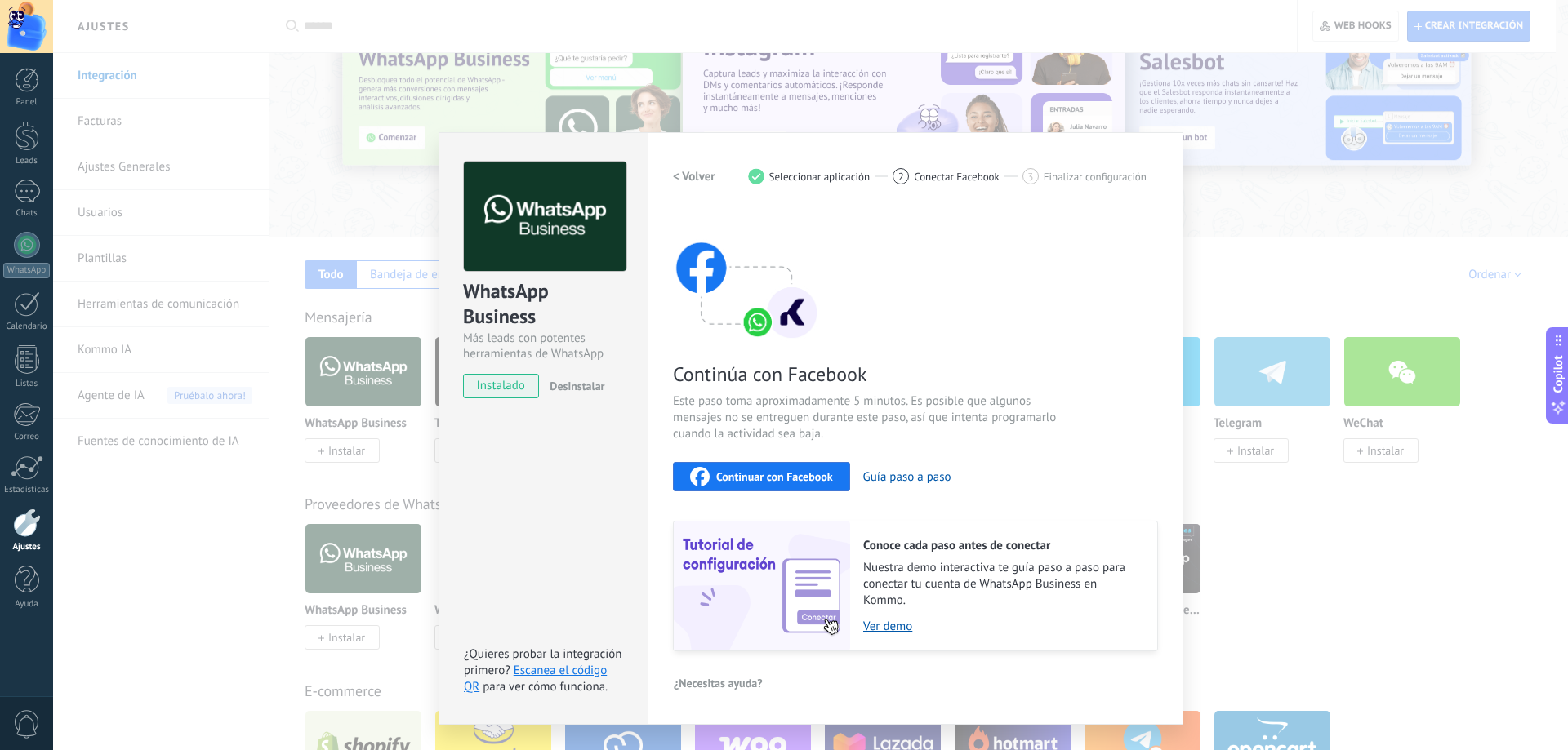
click at [791, 473] on span "Continuar con Facebook" at bounding box center [774, 476] width 117 height 11
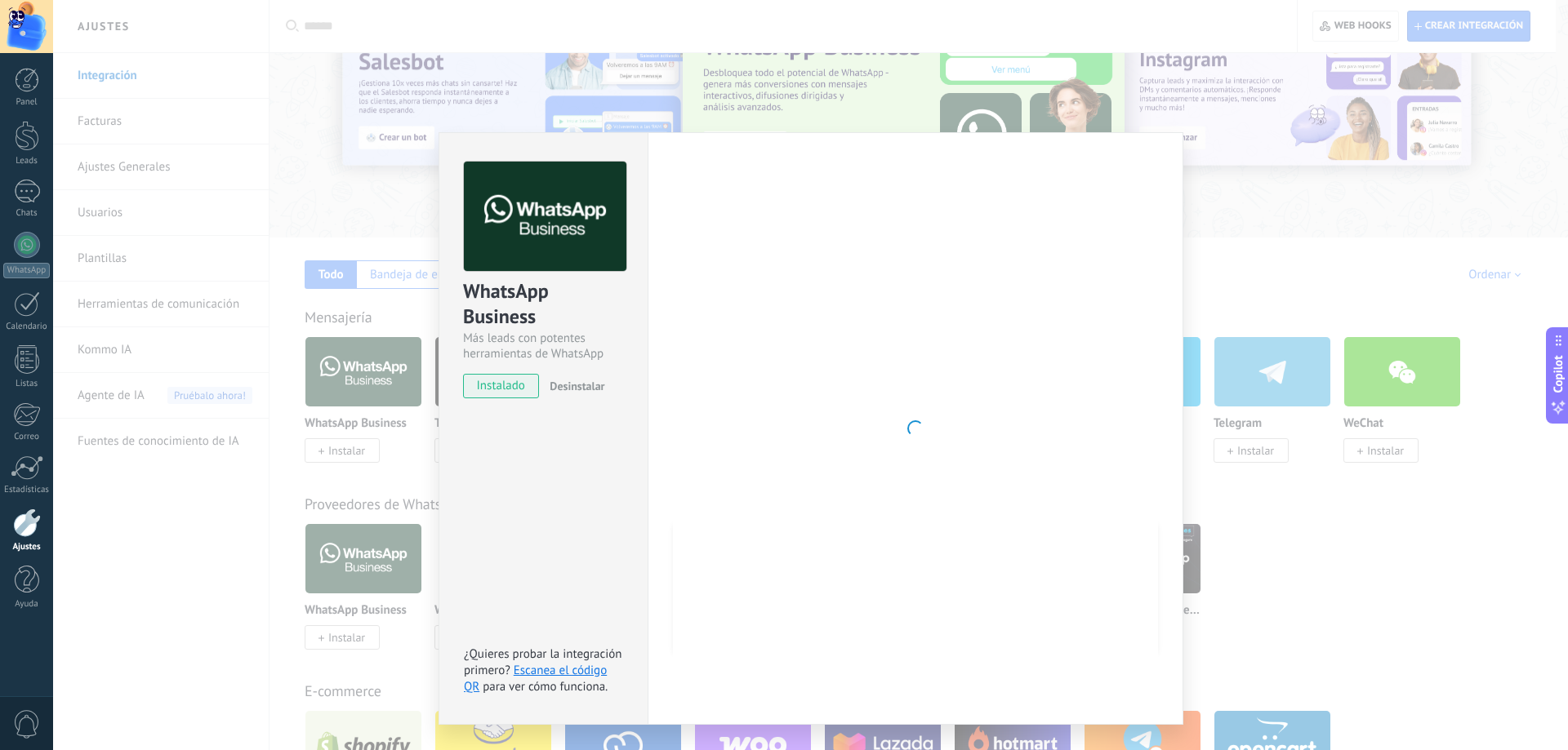
click at [1306, 171] on div "WhatsApp Business Más leads con potentes herramientas de WhatsApp instalado Des…" at bounding box center [810, 375] width 1515 height 750
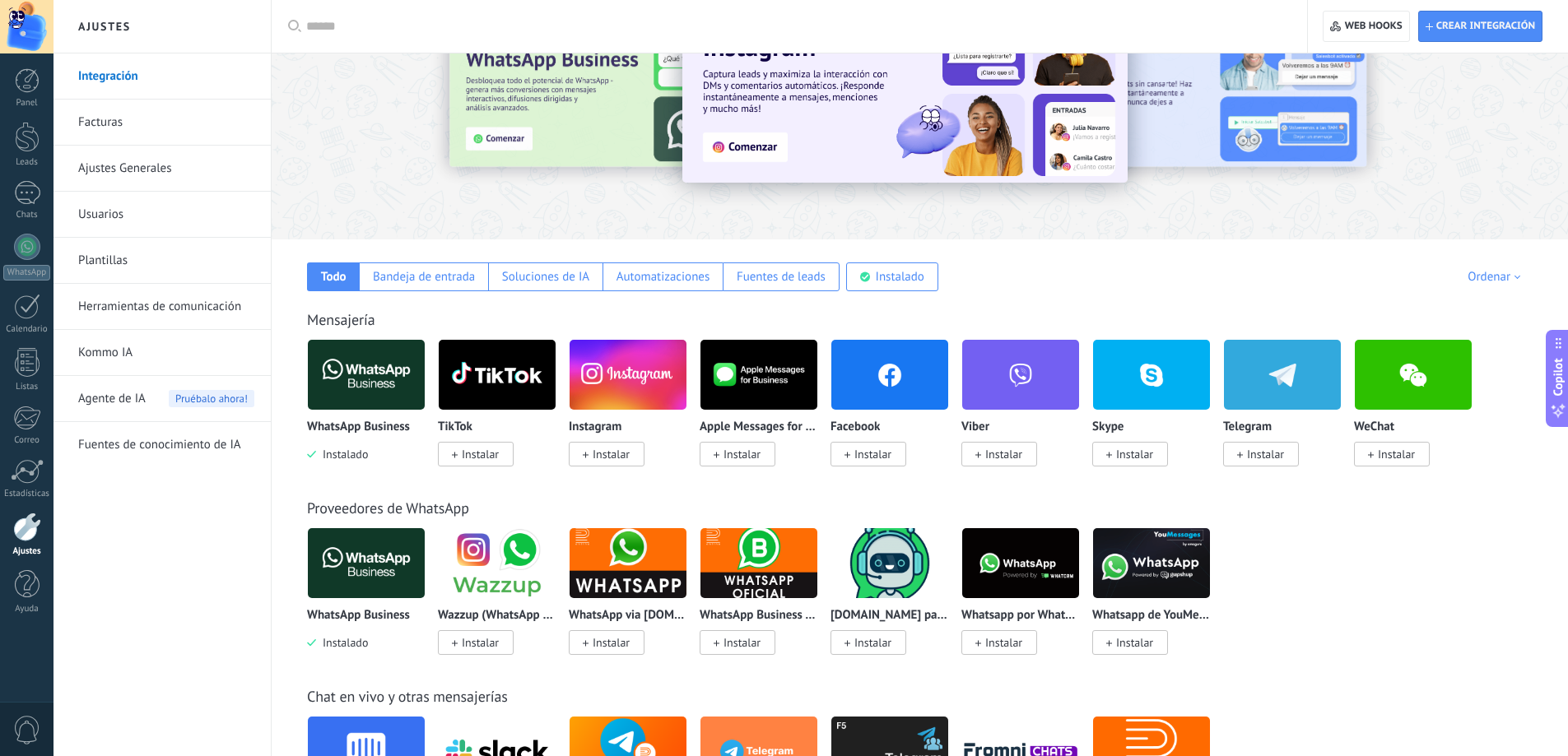
click at [359, 396] on img at bounding box center [367, 375] width 117 height 80
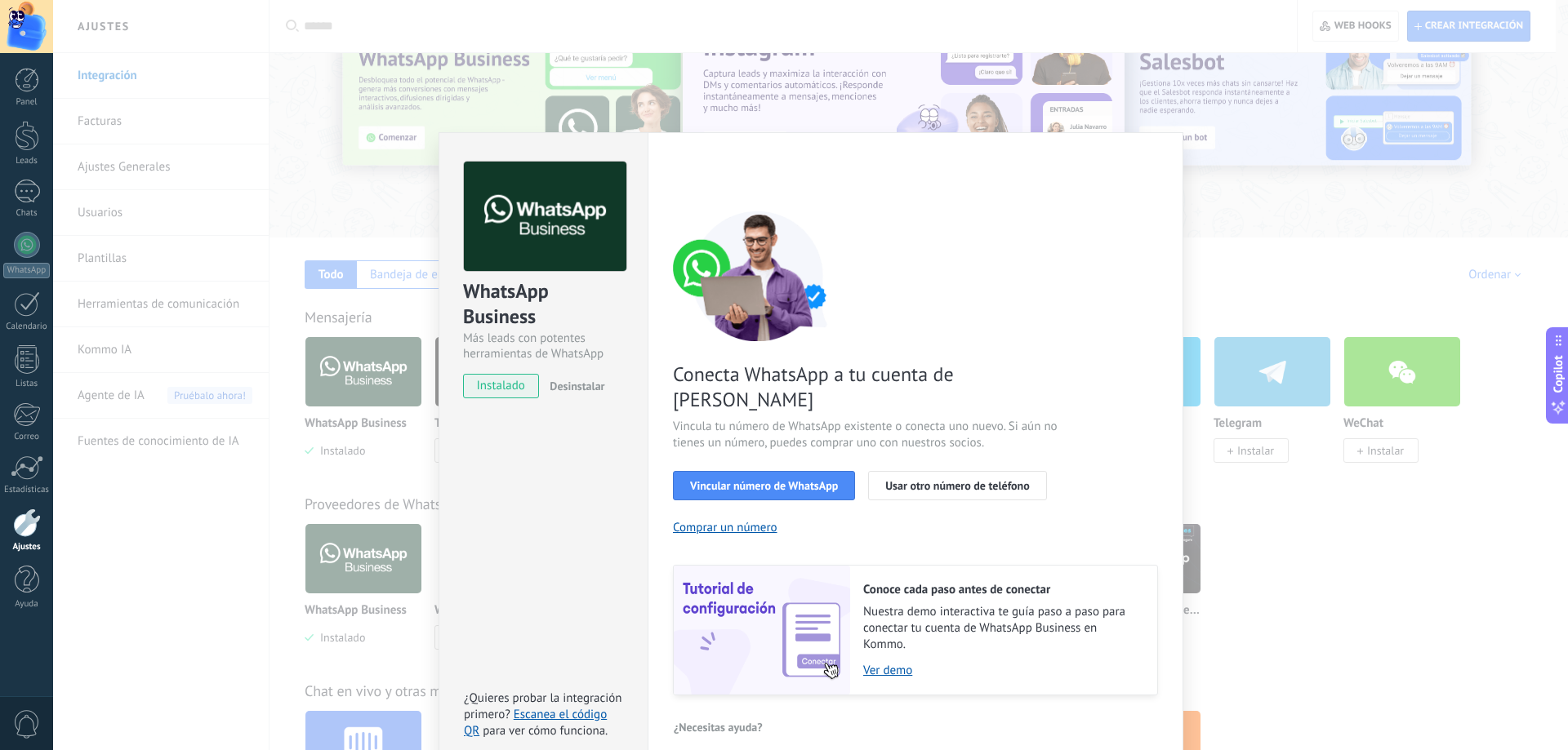
click at [564, 382] on span "Desinstalar" at bounding box center [576, 386] width 55 height 15
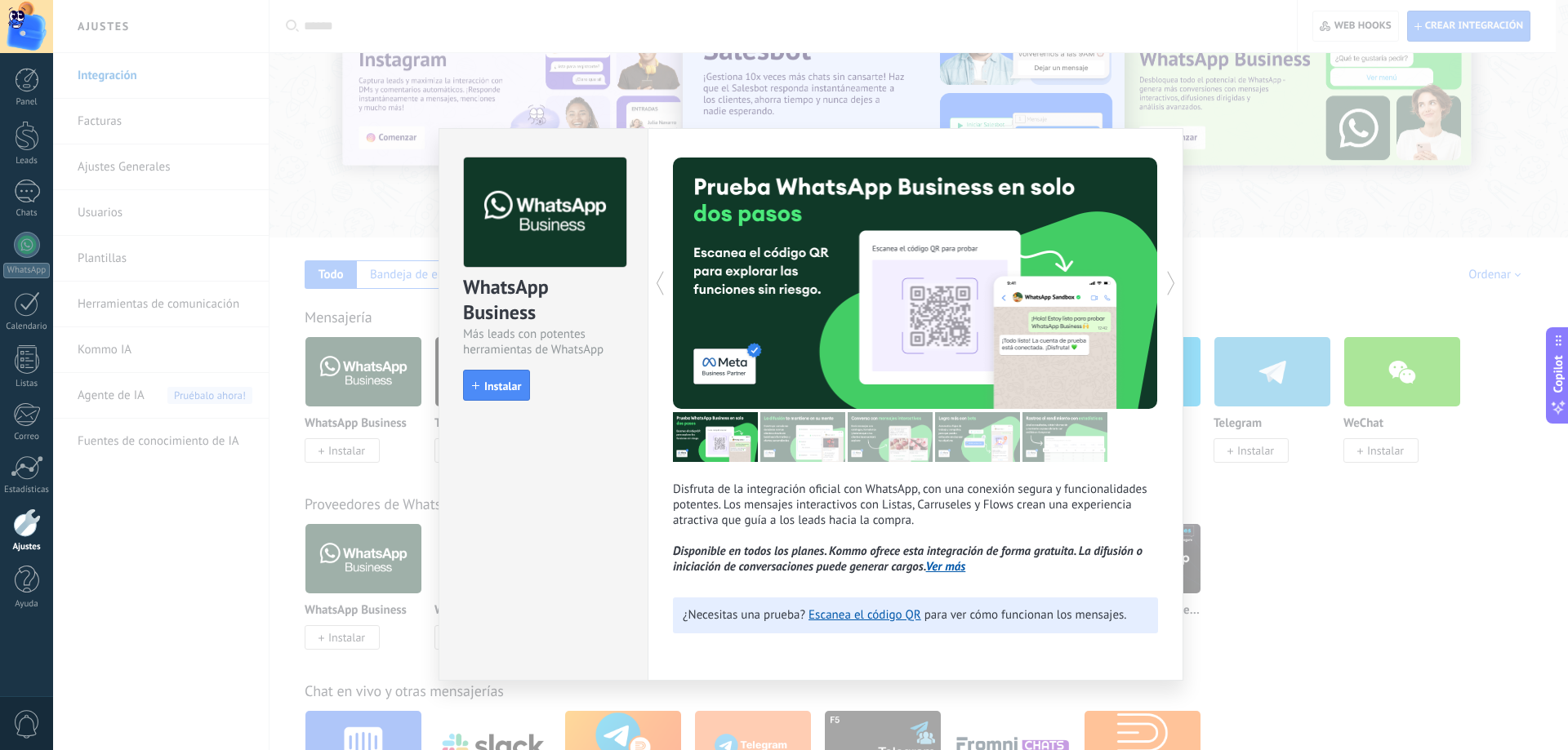
click at [1367, 231] on div "WhatsApp Business Más leads con potentes herramientas de WhatsApp install Insta…" at bounding box center [810, 375] width 1515 height 750
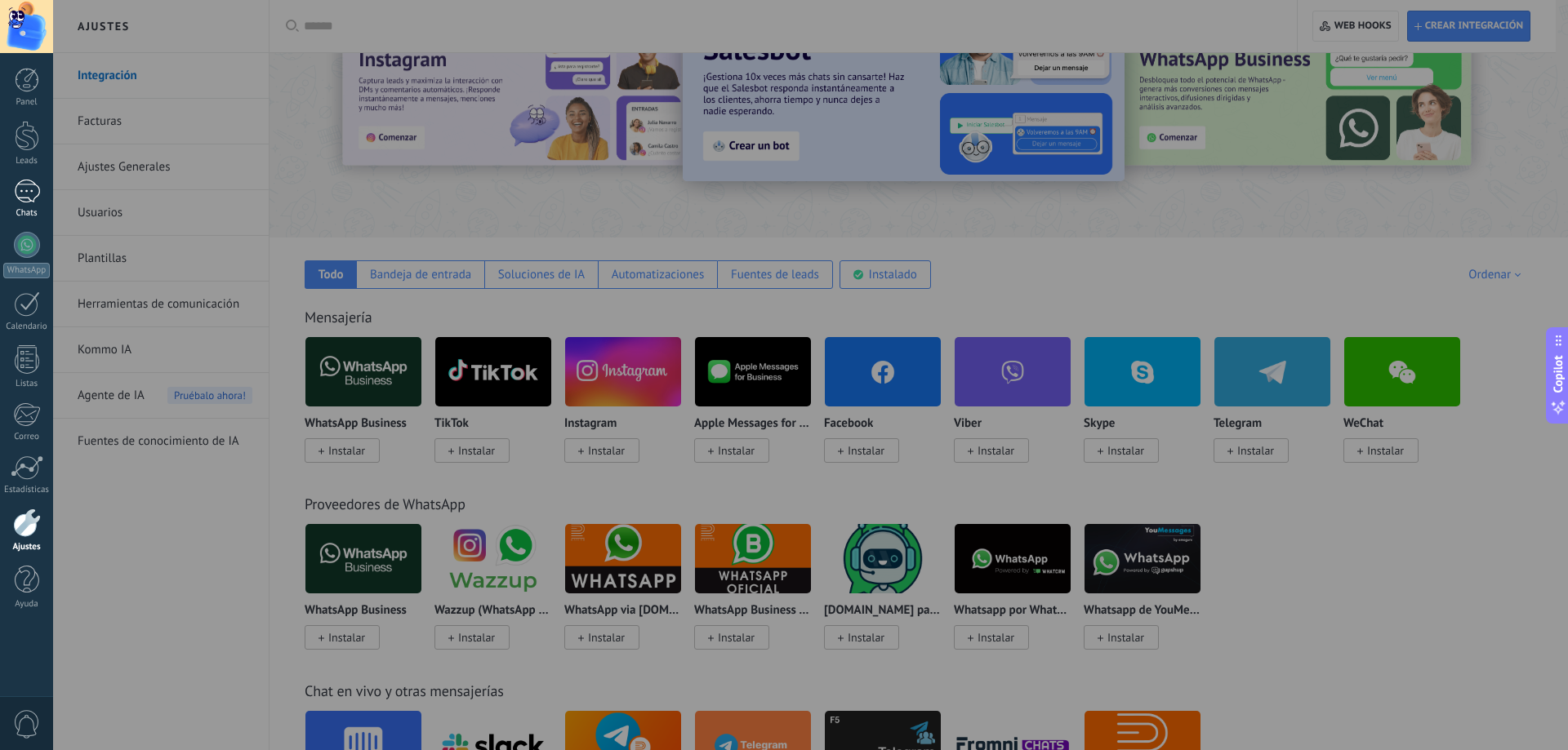
click at [32, 194] on div at bounding box center [27, 191] width 26 height 24
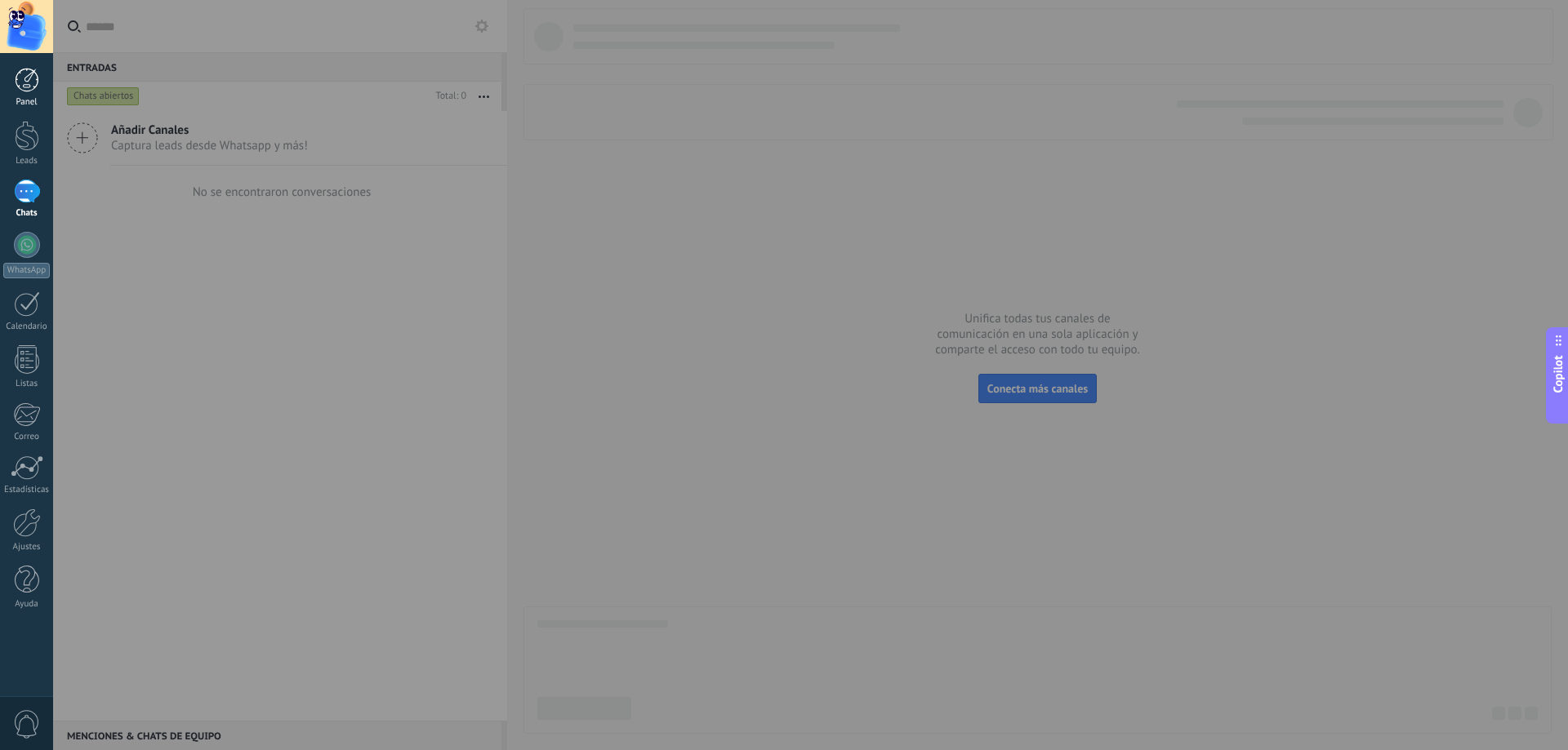
click at [29, 93] on link "Panel" at bounding box center [26, 87] width 53 height 40
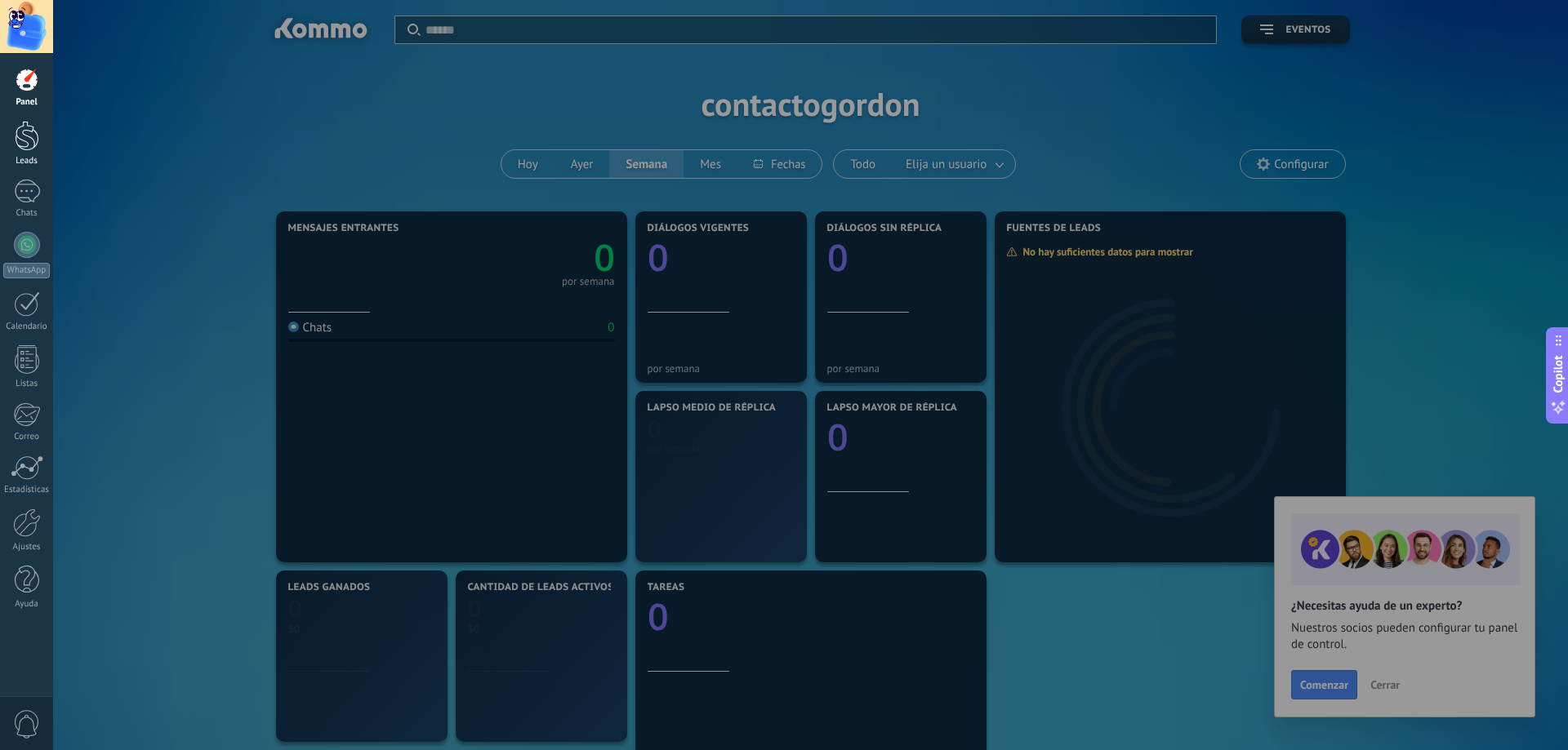
click at [25, 141] on div at bounding box center [27, 136] width 25 height 30
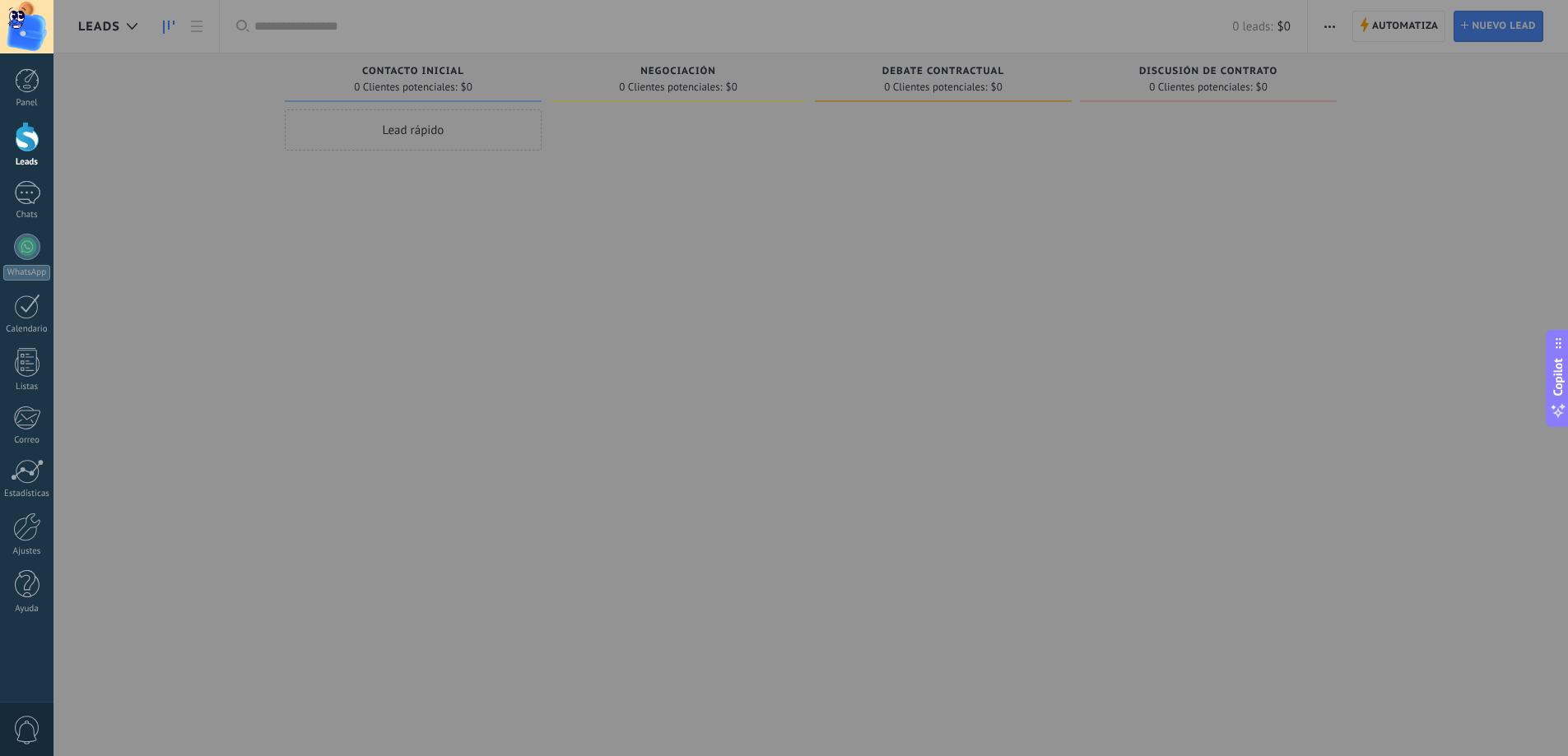
click at [23, 509] on div "Panel Leads Chats WhatsApp Clientes" at bounding box center [26, 349] width 54 height 562
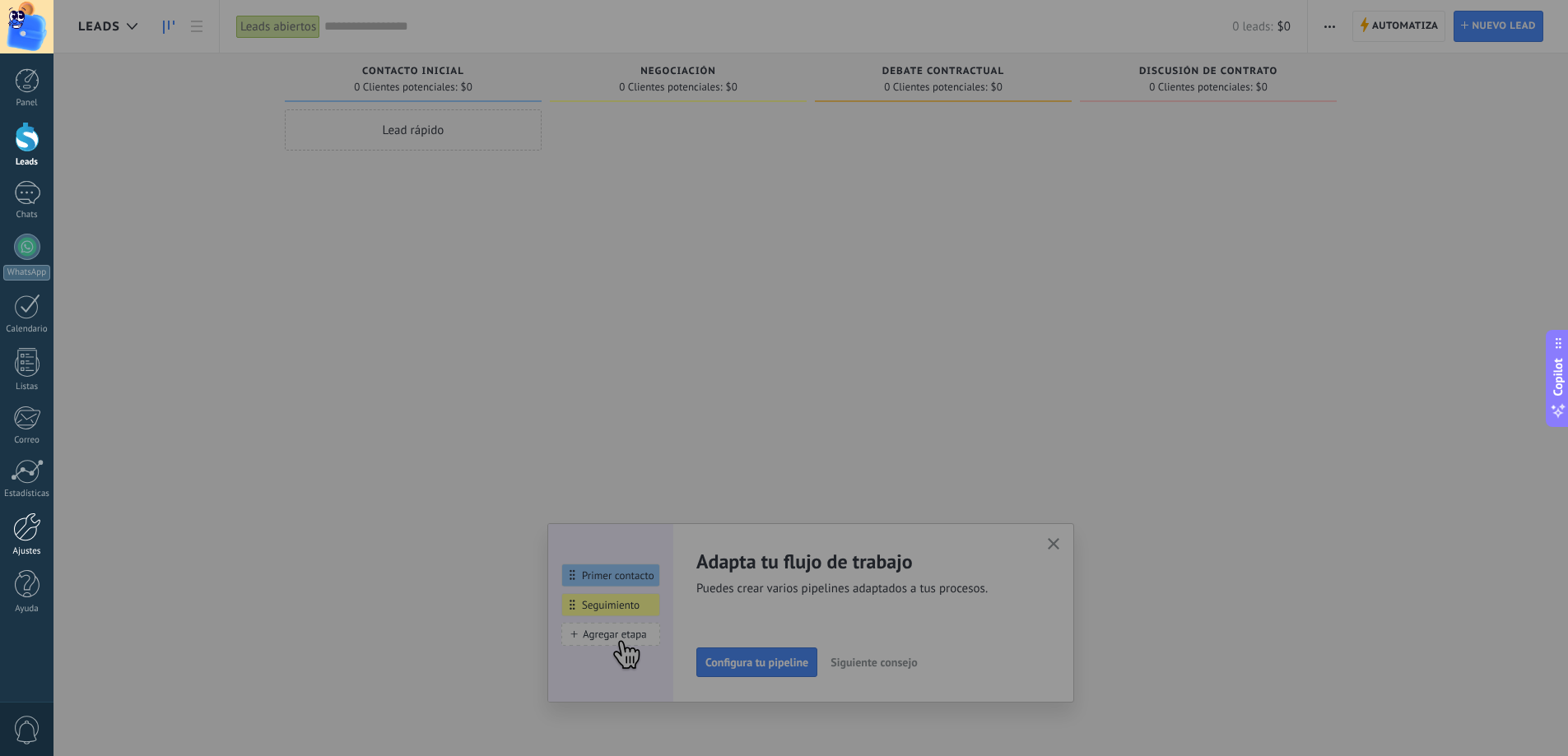
click at [31, 532] on div at bounding box center [27, 526] width 28 height 29
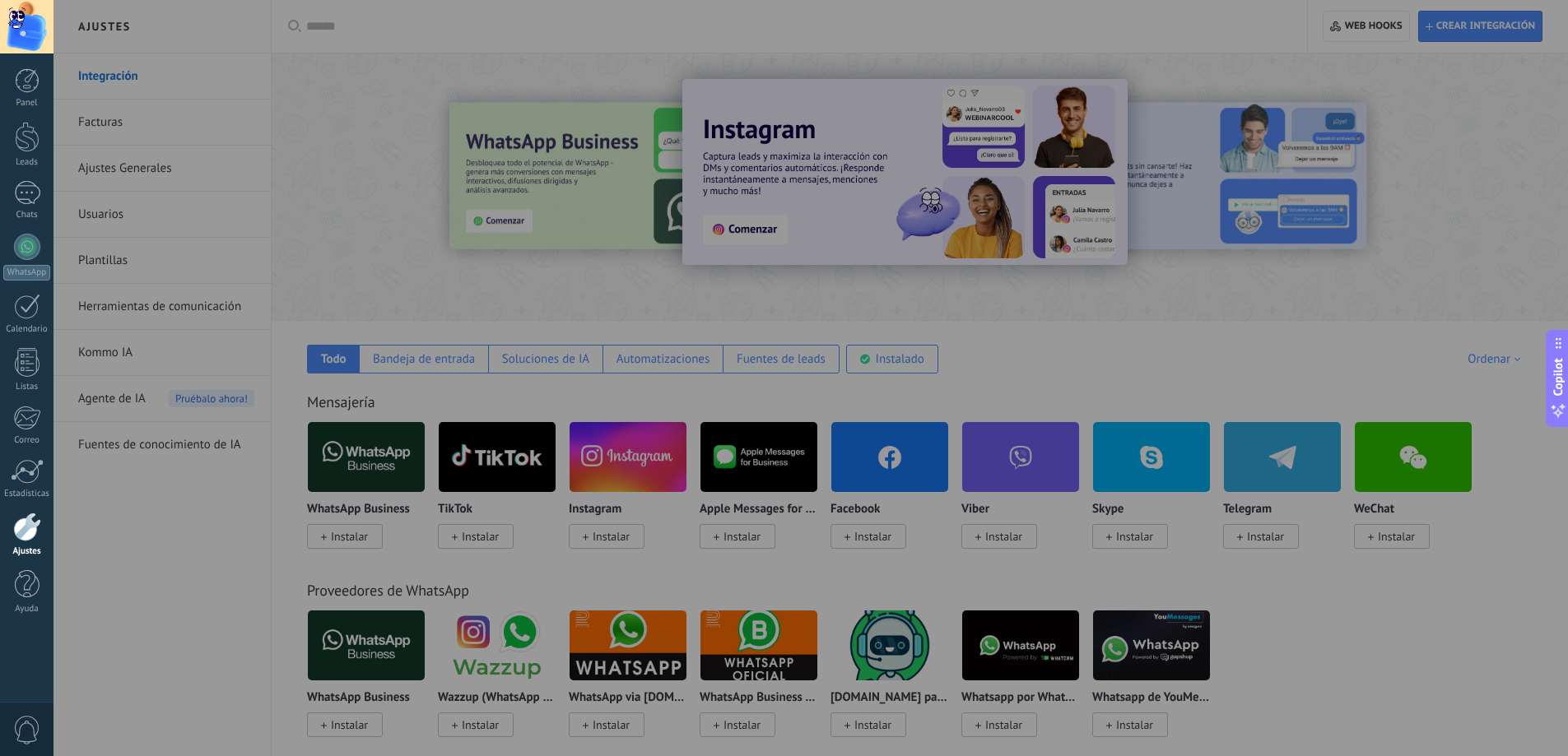
click at [248, 213] on div at bounding box center [837, 378] width 1568 height 756
click at [192, 556] on div at bounding box center [837, 378] width 1568 height 756
click at [454, 461] on div at bounding box center [837, 378] width 1568 height 756
click at [1044, 151] on div at bounding box center [837, 378] width 1568 height 756
click at [139, 100] on div at bounding box center [837, 378] width 1568 height 756
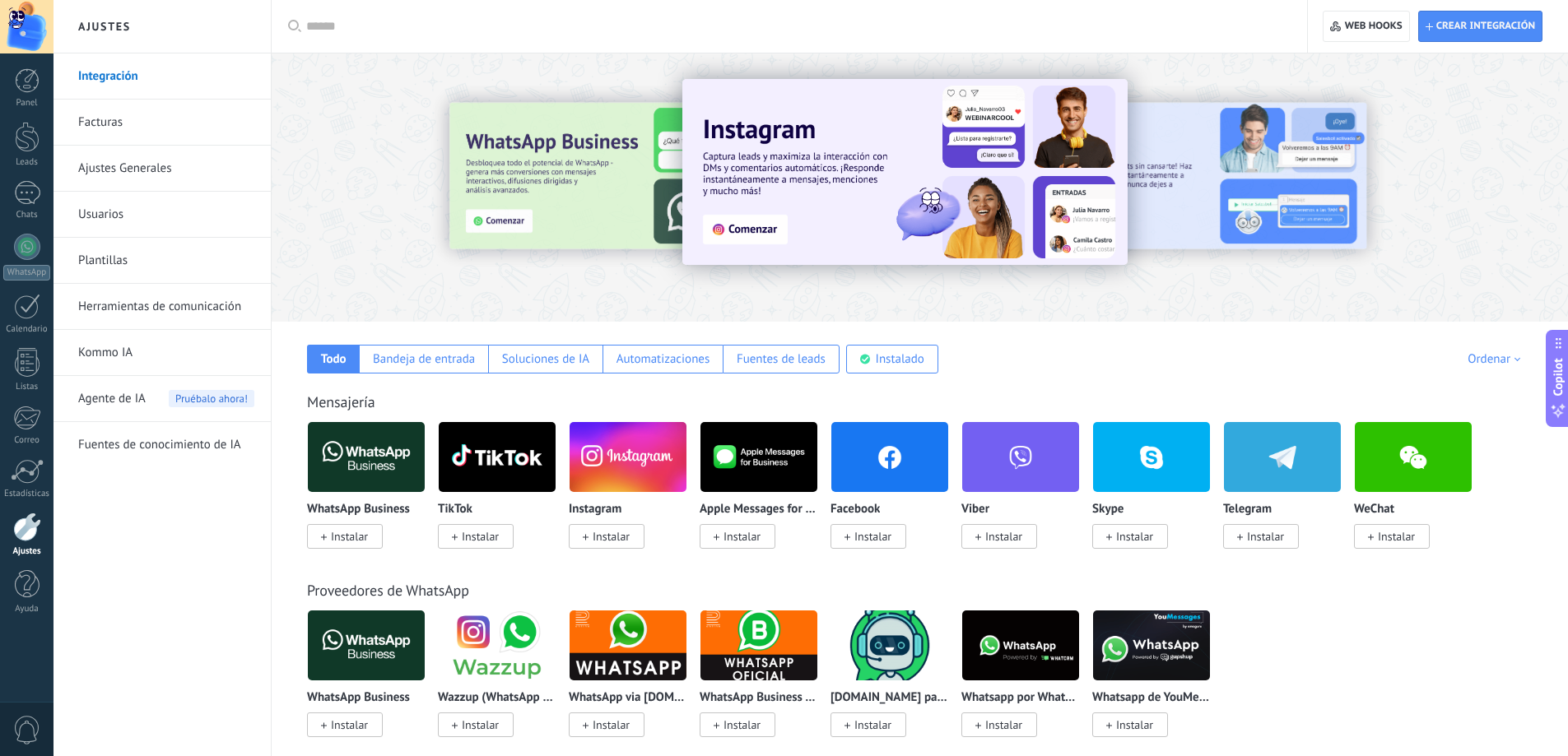
click at [138, 161] on link "Ajustes Generales" at bounding box center [166, 169] width 176 height 46
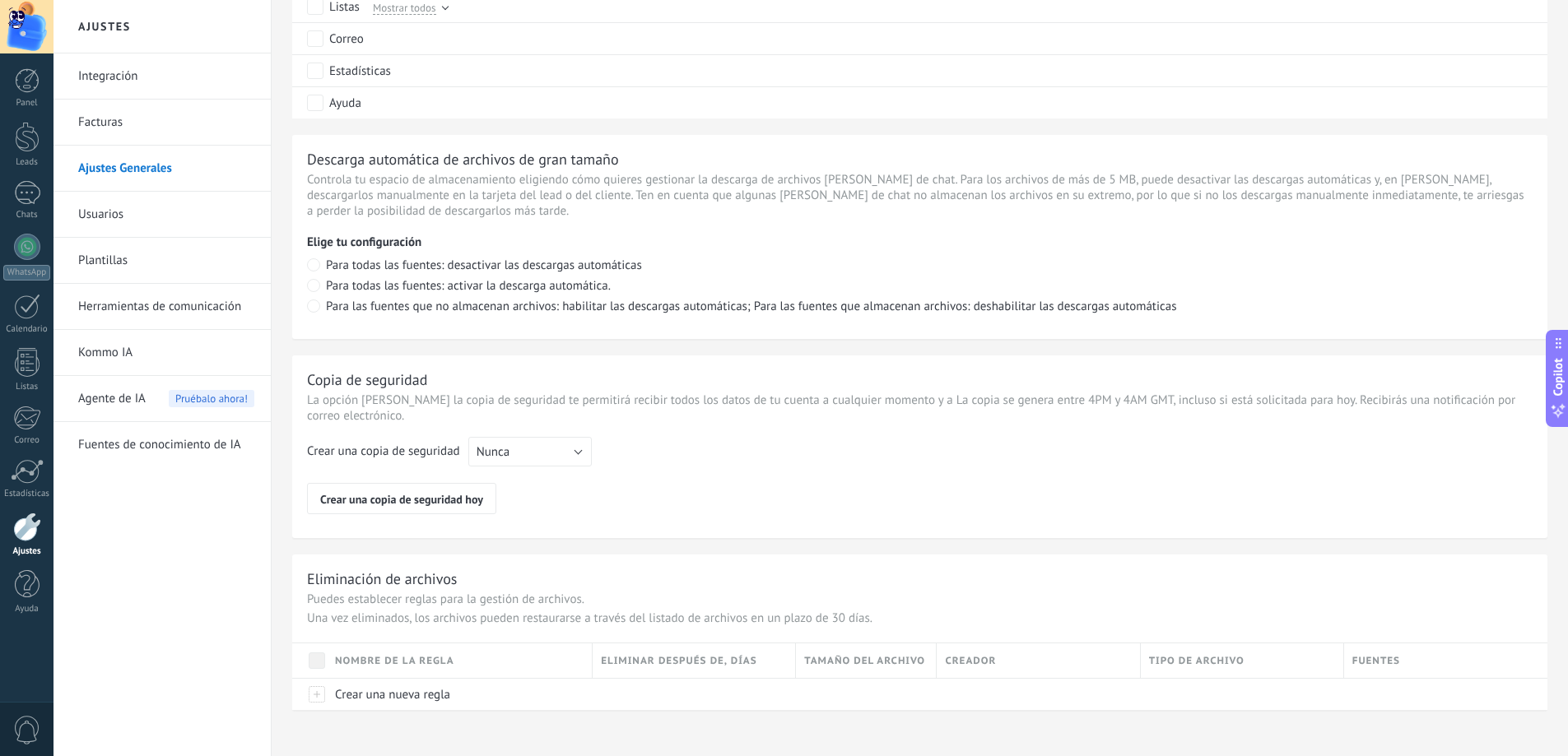
scroll to position [1041, 0]
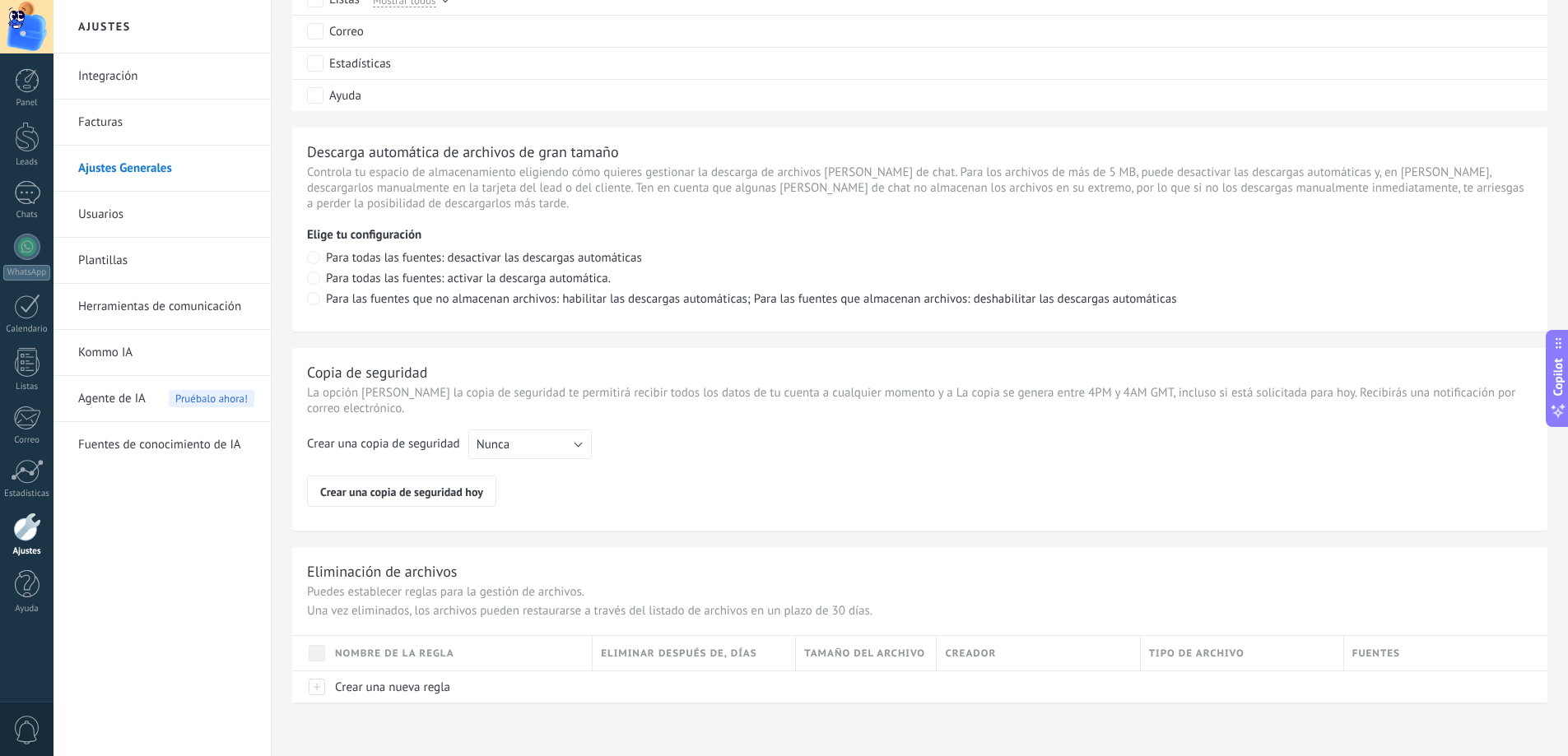
click at [105, 444] on link "Fuentes de conocimiento de IA" at bounding box center [166, 446] width 176 height 46
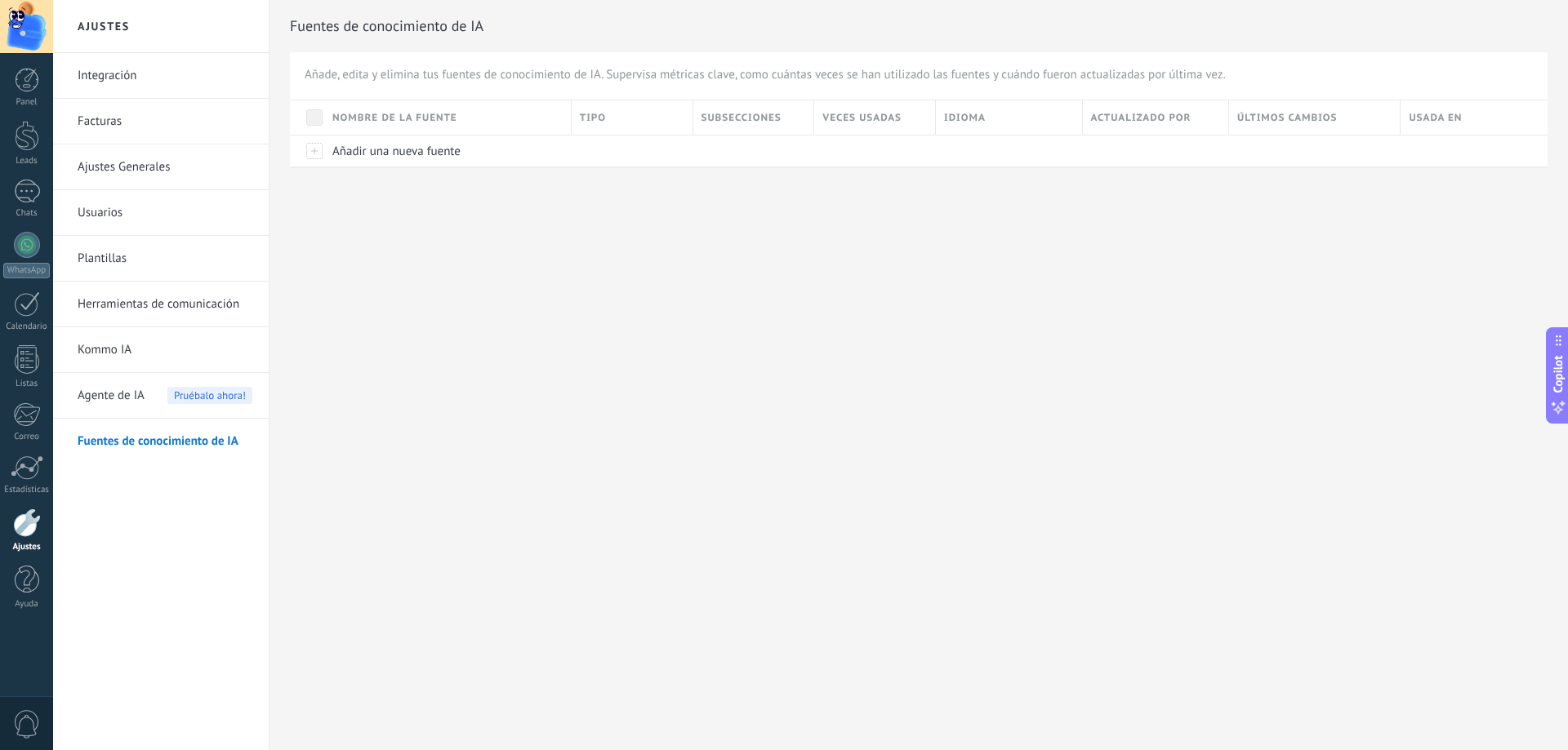
click at [115, 300] on link "Herramientas de comunicación" at bounding box center [165, 305] width 175 height 46
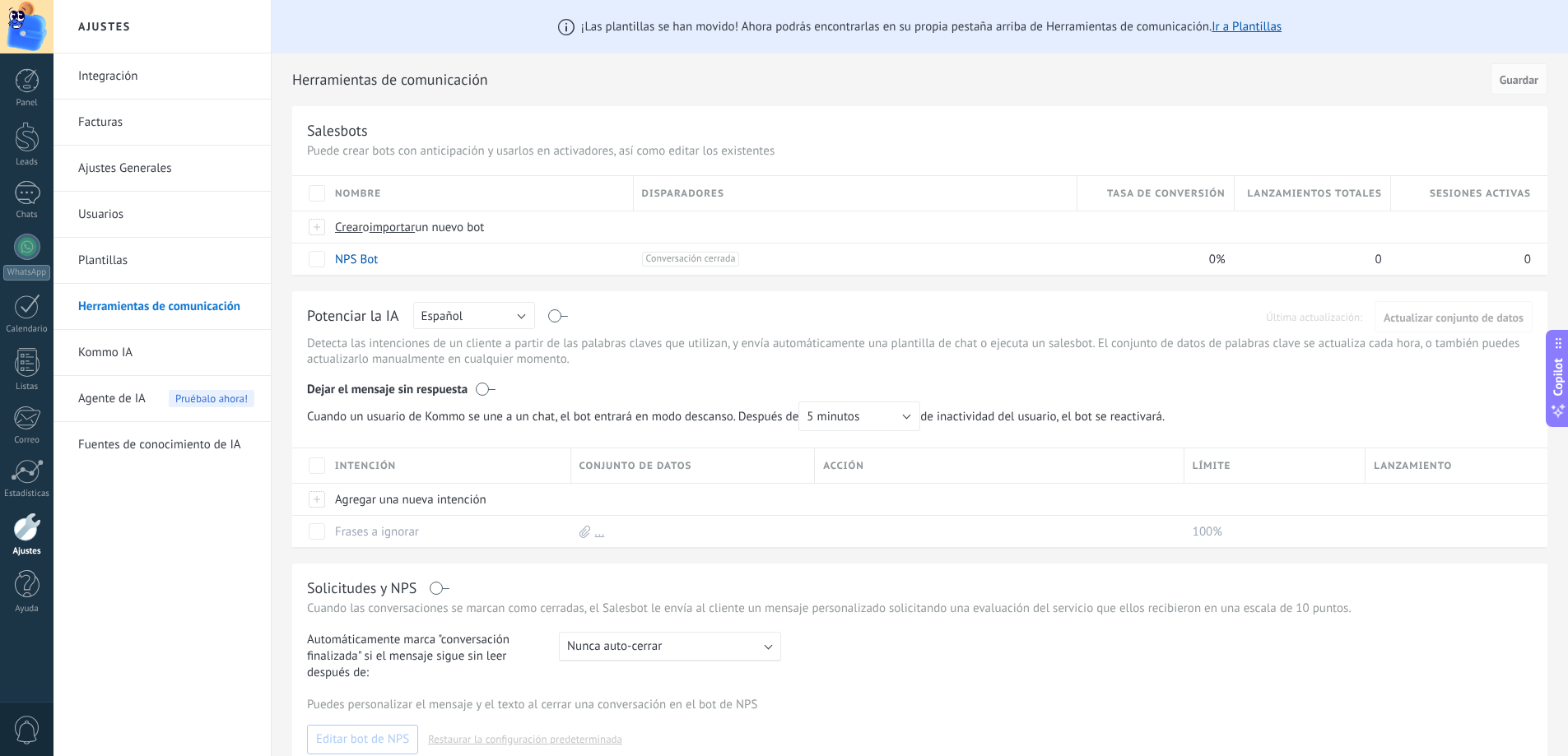
click at [151, 258] on link "Plantillas" at bounding box center [166, 261] width 176 height 46
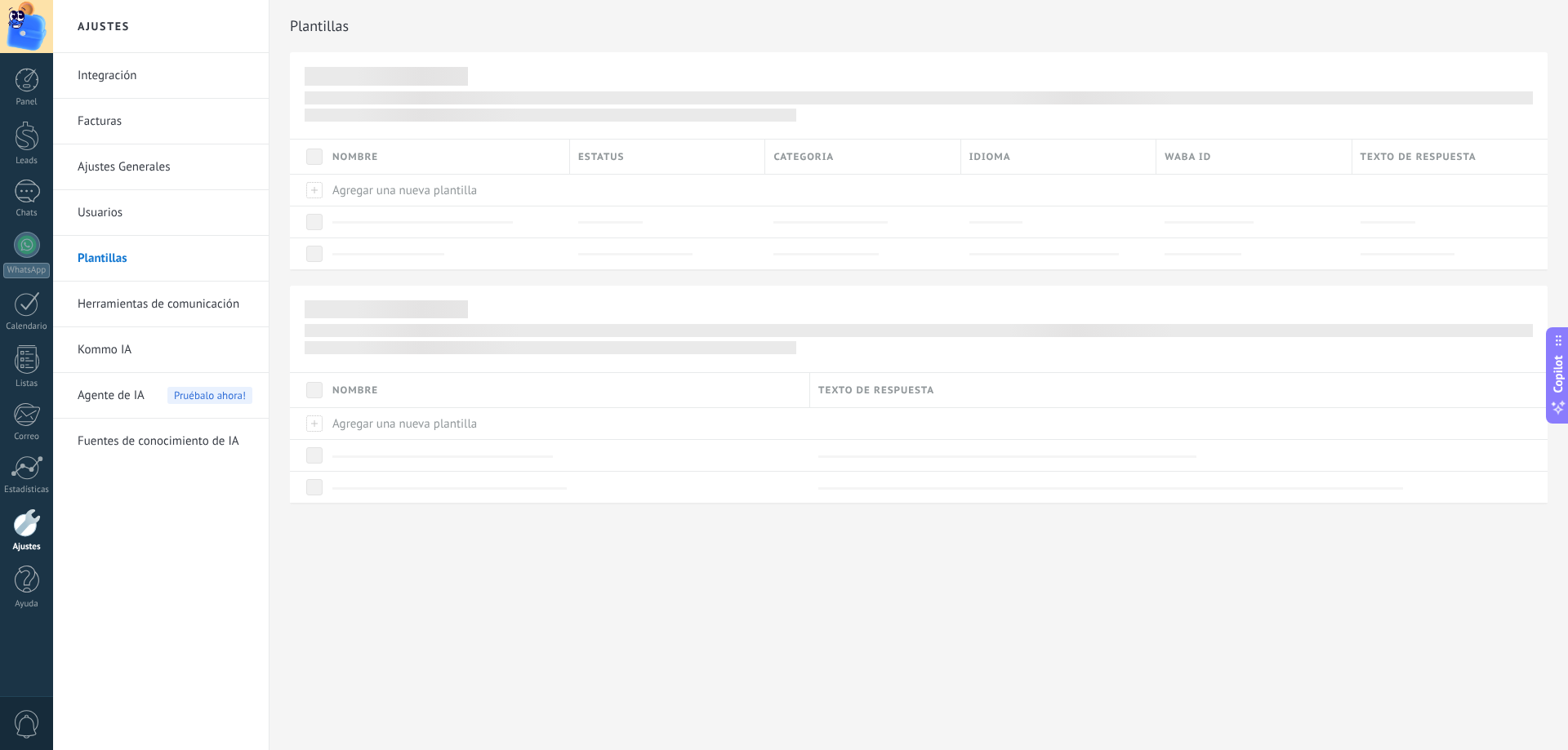
click at [147, 172] on link "Ajustes Generales" at bounding box center [165, 167] width 175 height 46
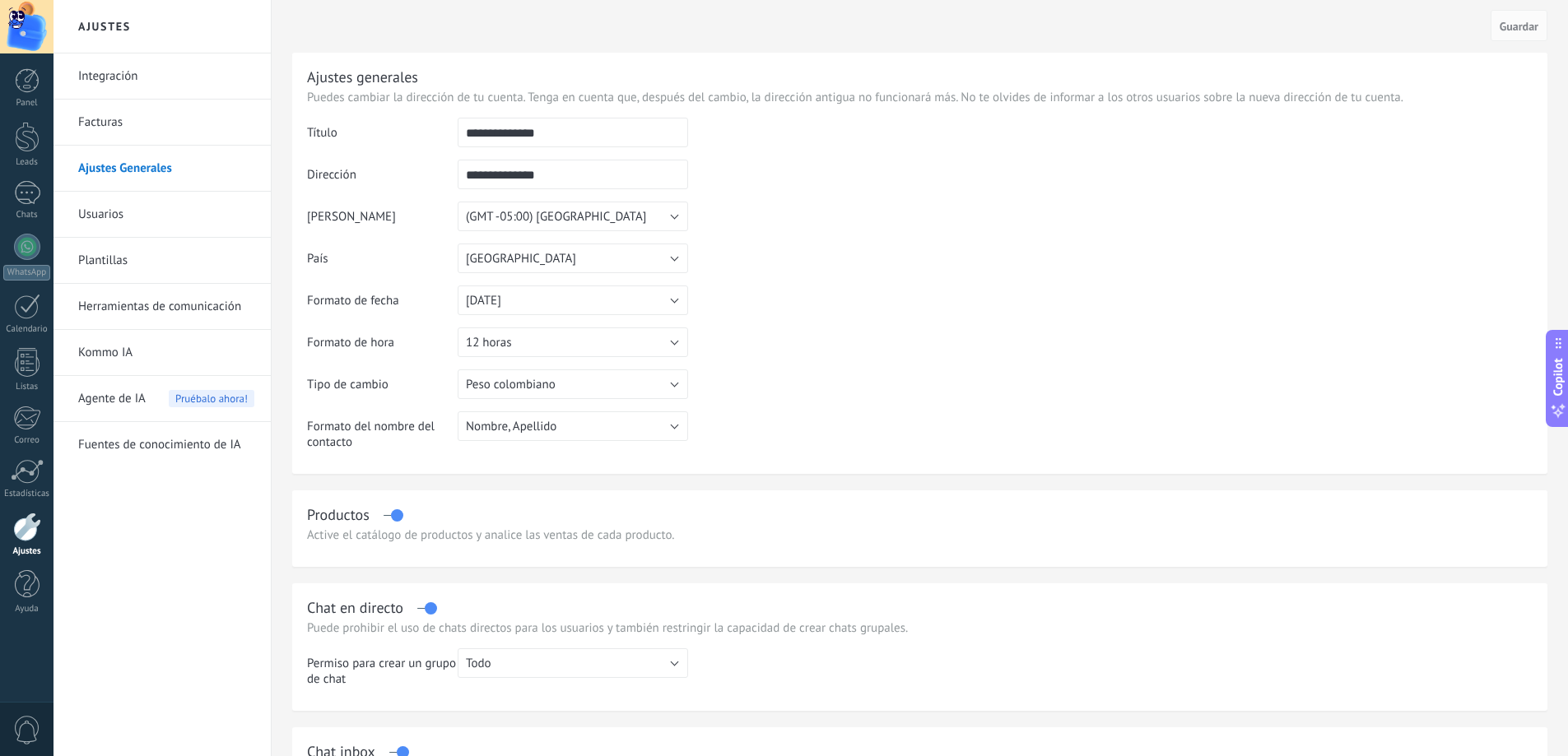
click at [119, 229] on link "Usuarios" at bounding box center [166, 215] width 176 height 46
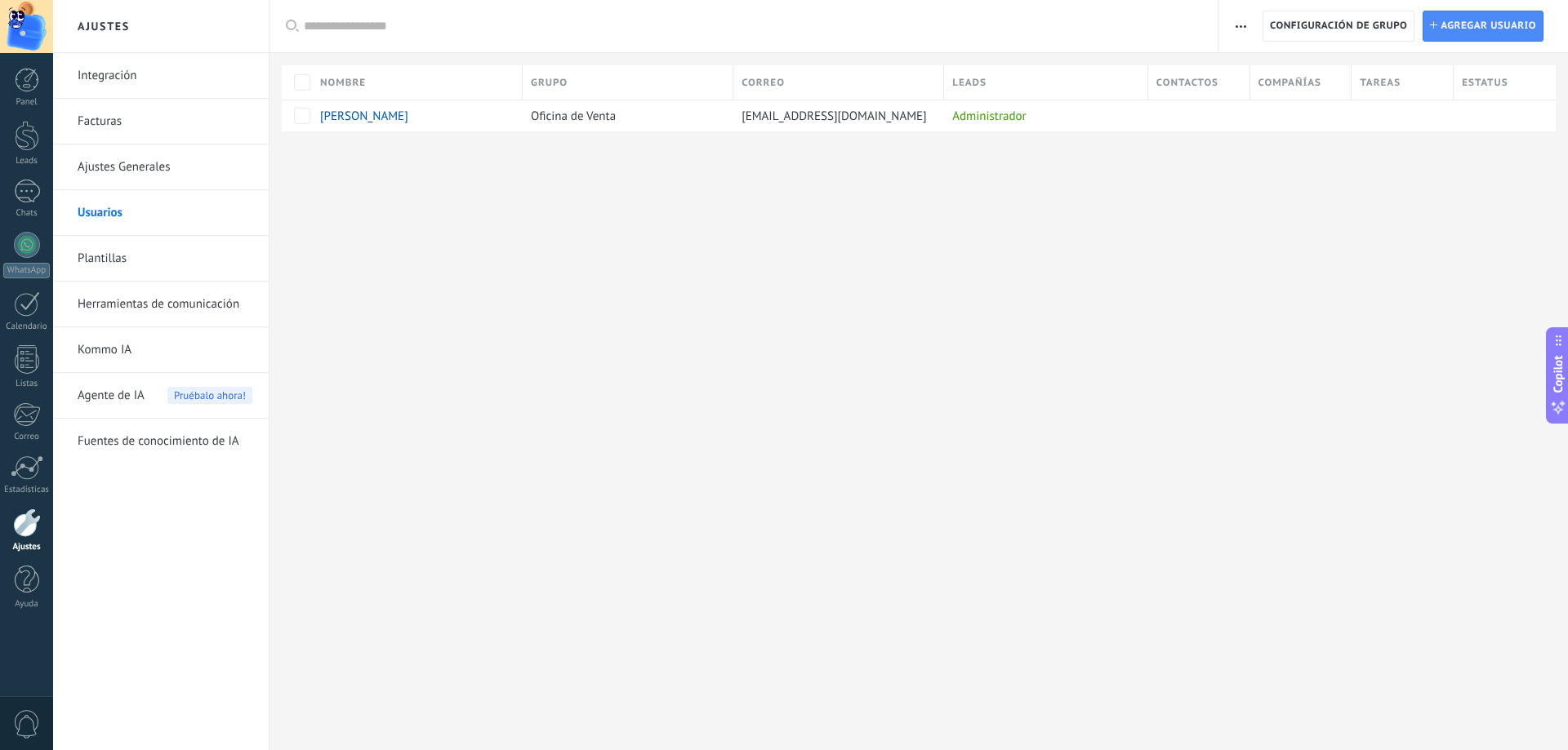
click at [146, 118] on link "Facturas" at bounding box center [165, 122] width 175 height 46
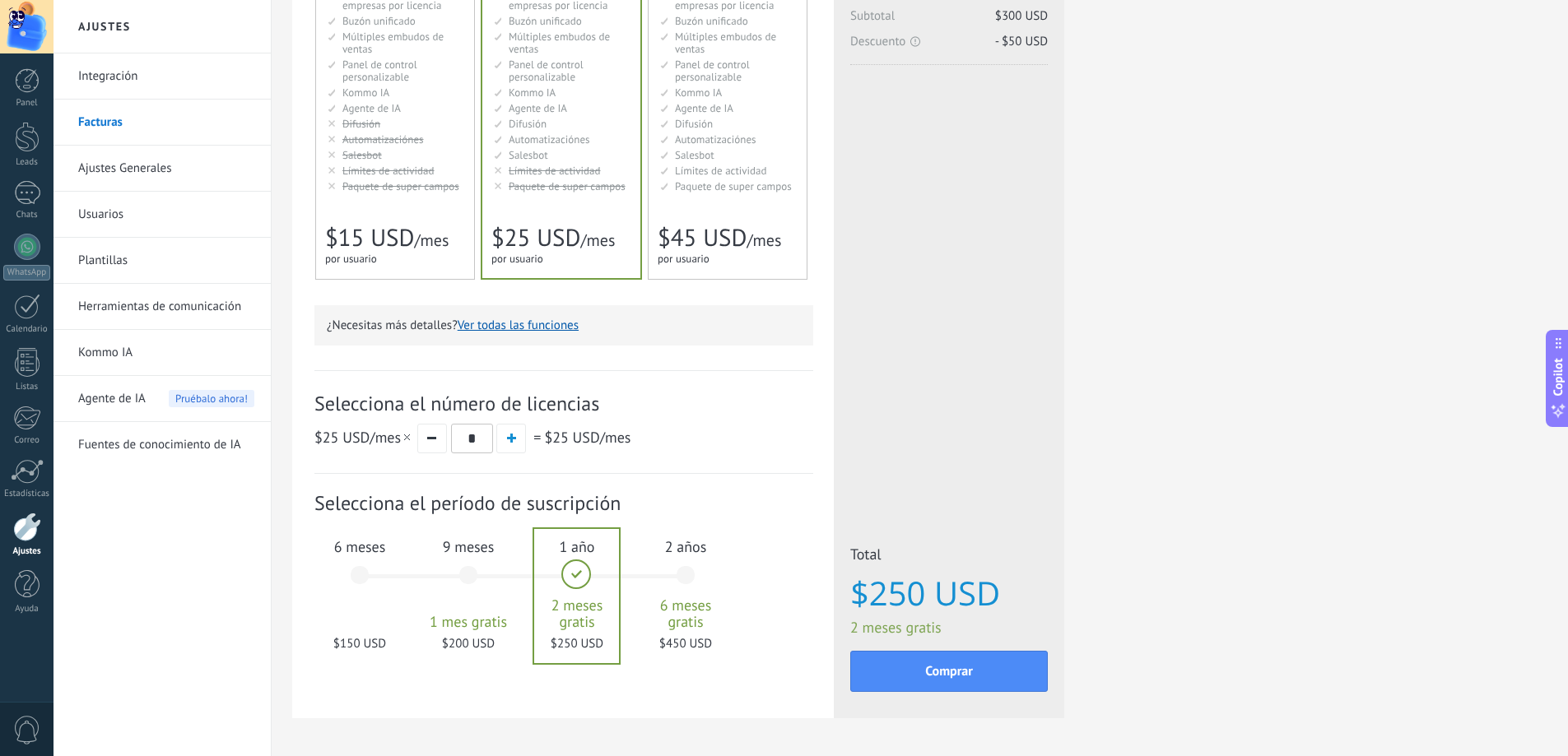
scroll to position [247, 0]
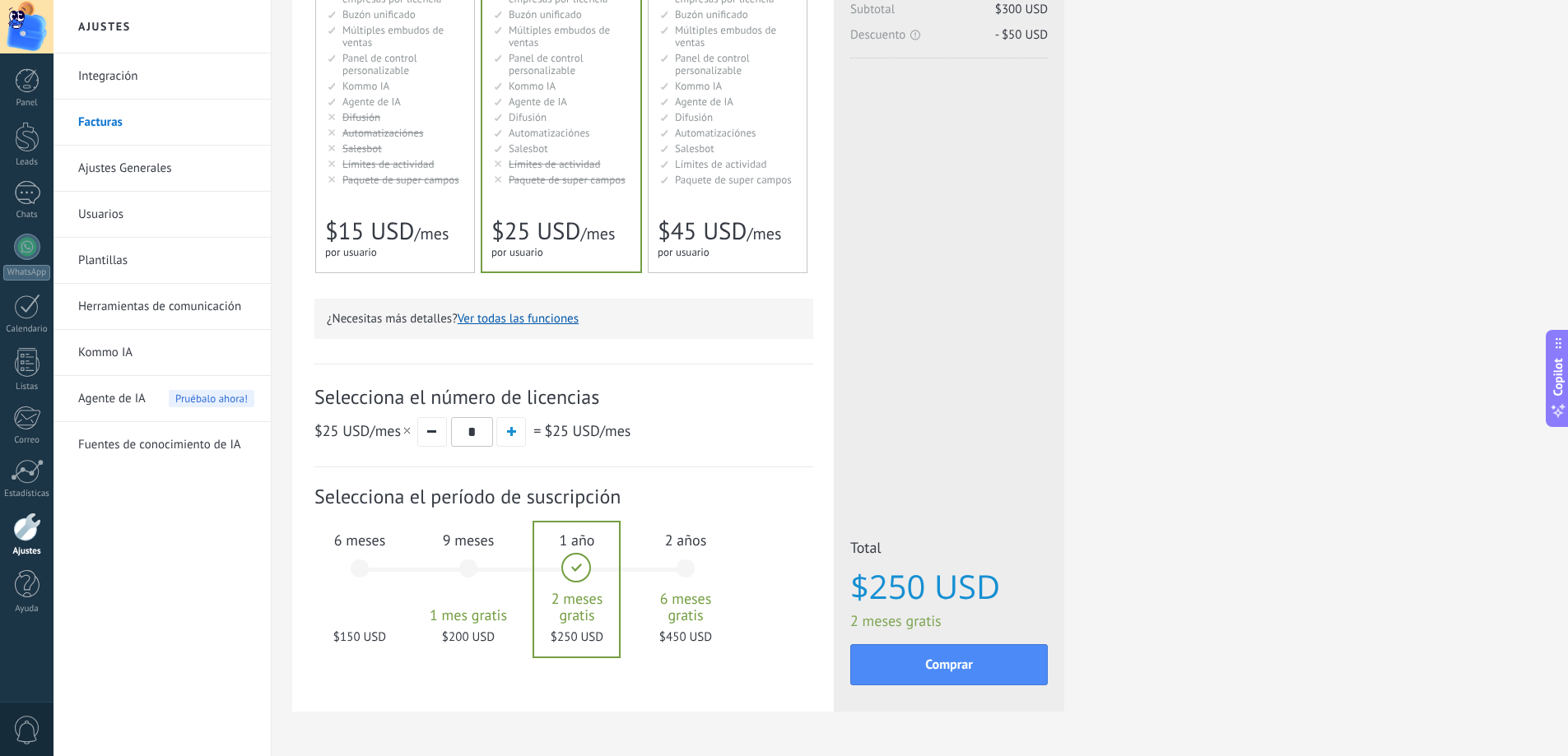
click at [362, 567] on div "6 meses $150 USD" at bounding box center [360, 576] width 89 height 116
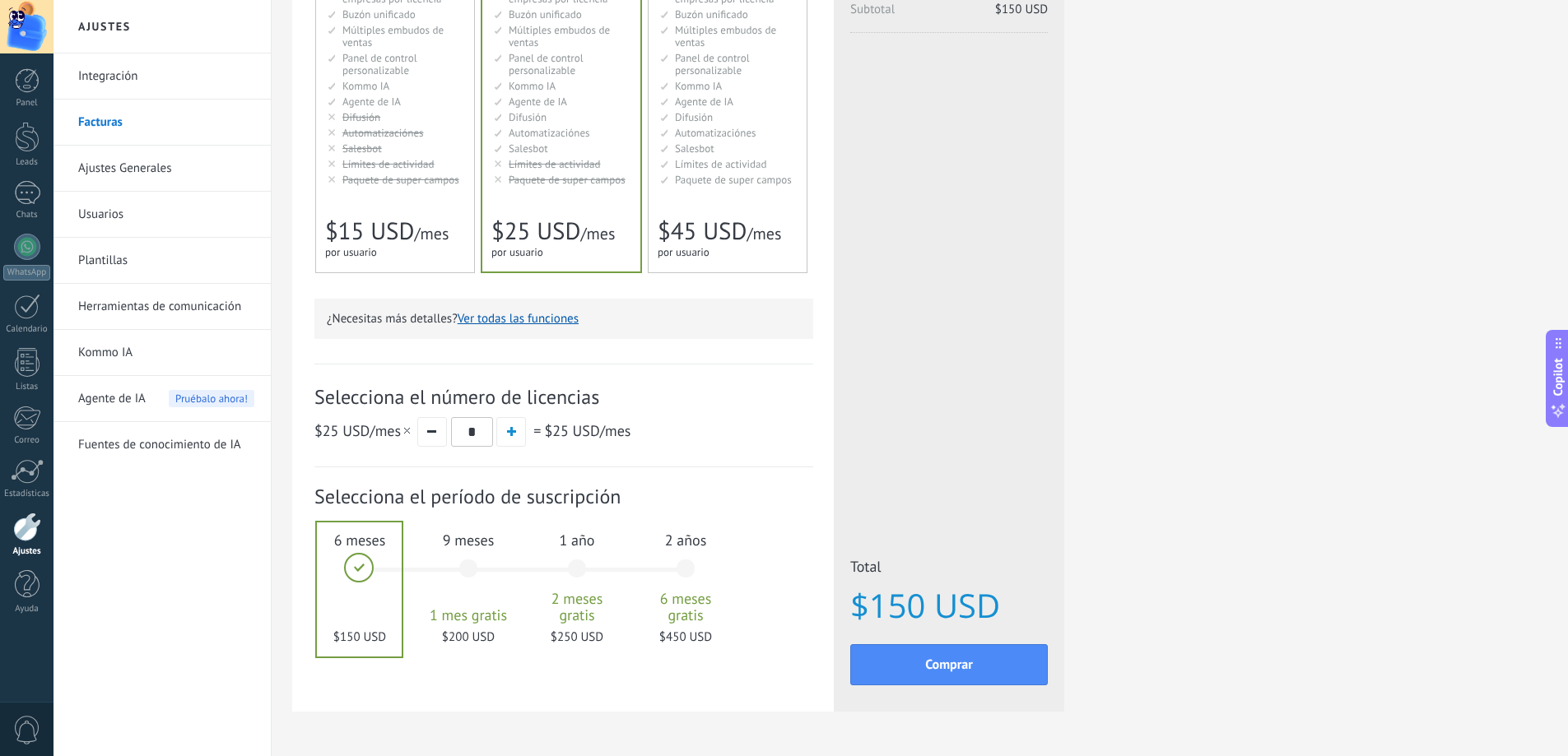
click at [385, 211] on div "Básico Для увеличения продаж в малом бизнесе For small businesses that want to …" at bounding box center [396, 83] width 158 height 379
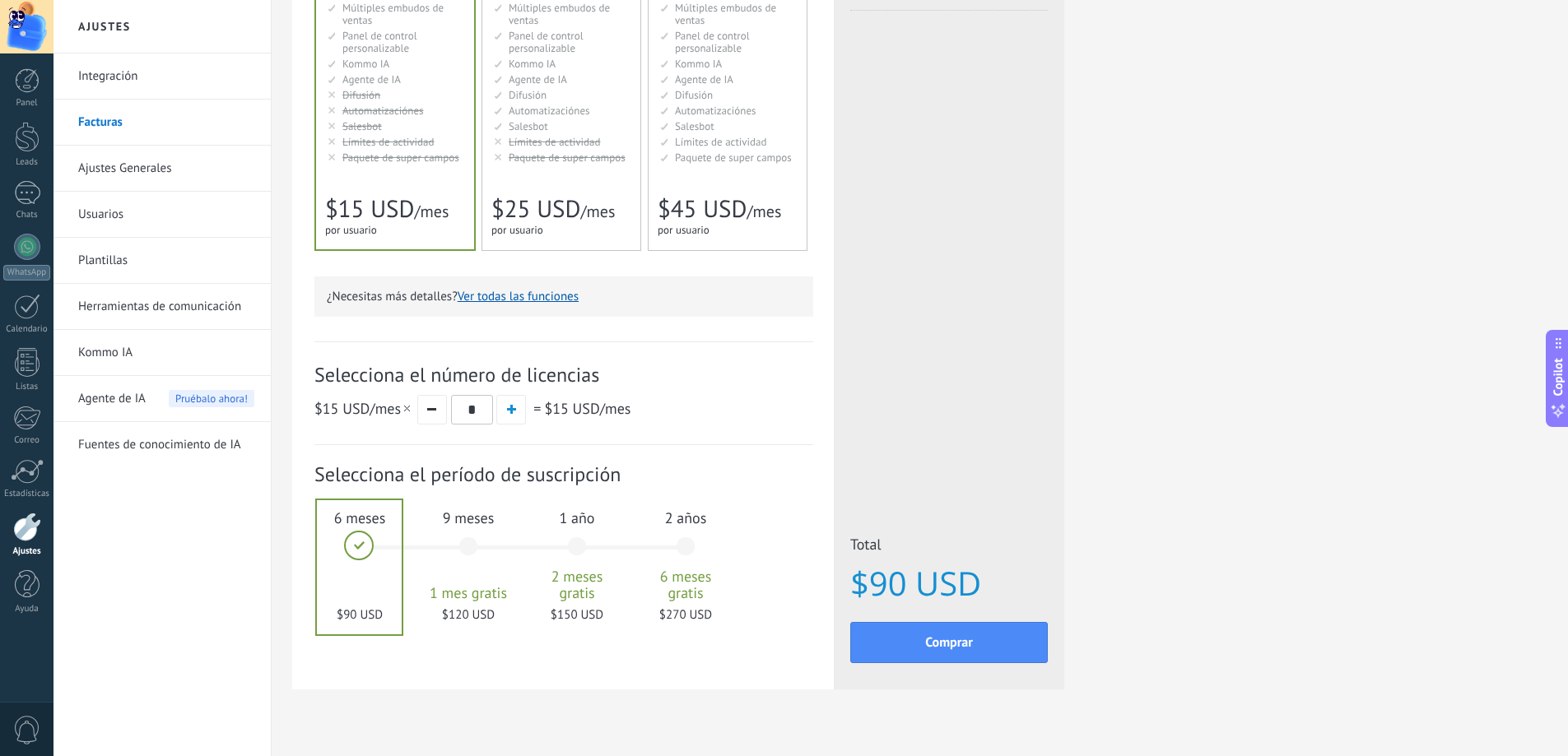
scroll to position [298, 0]
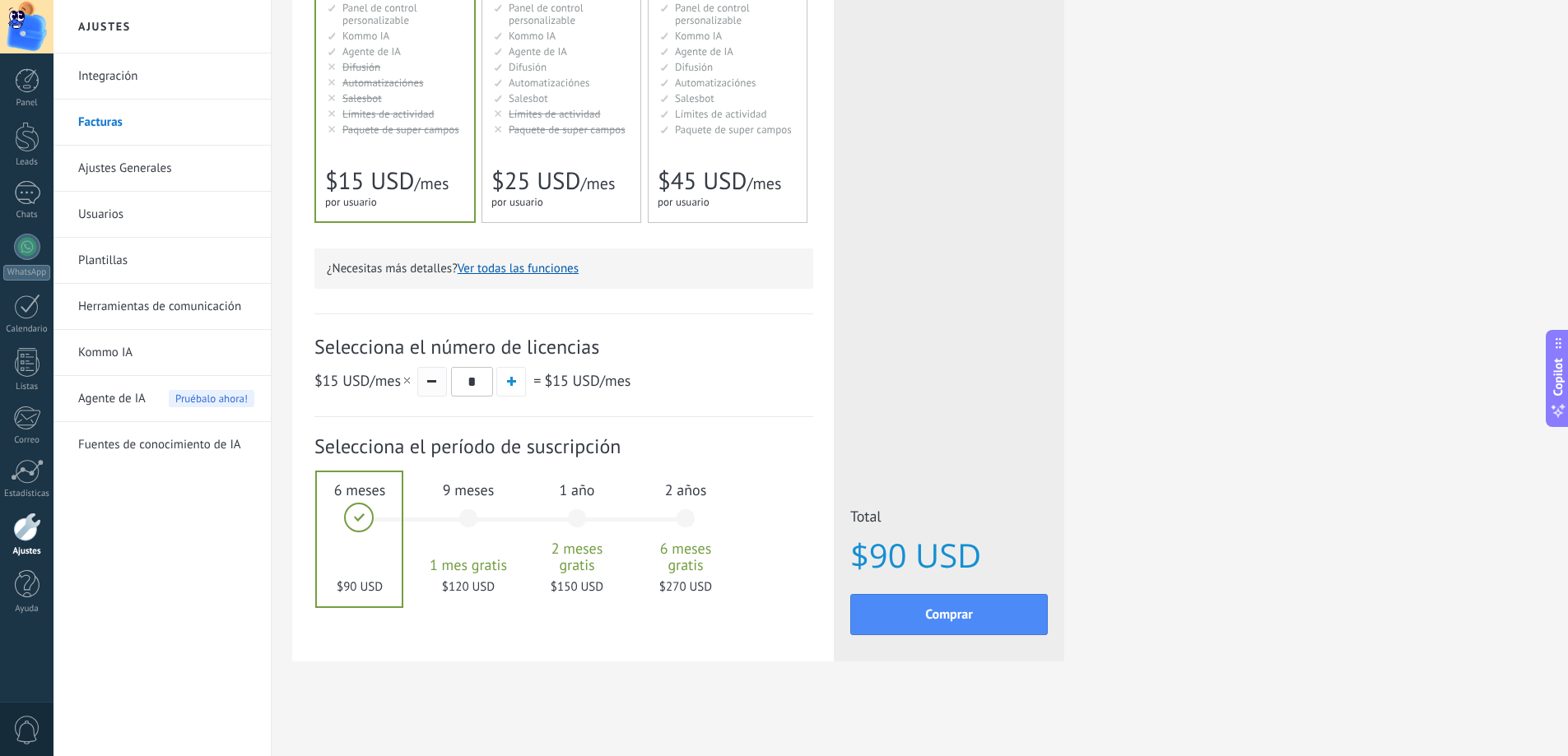
click at [438, 383] on button "button" at bounding box center [433, 382] width 30 height 30
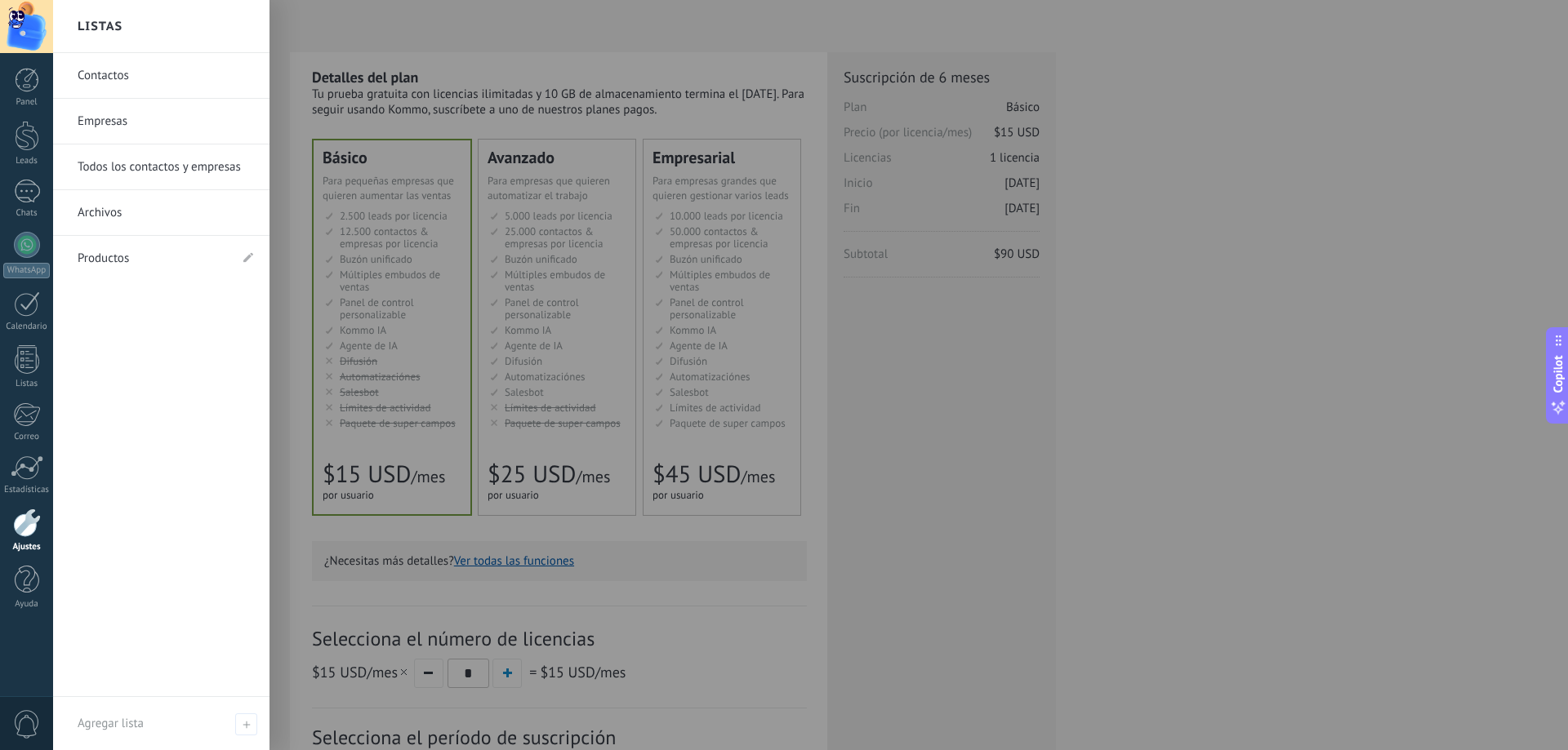
click at [25, 520] on div at bounding box center [27, 522] width 28 height 29
